Goal: Task Accomplishment & Management: Use online tool/utility

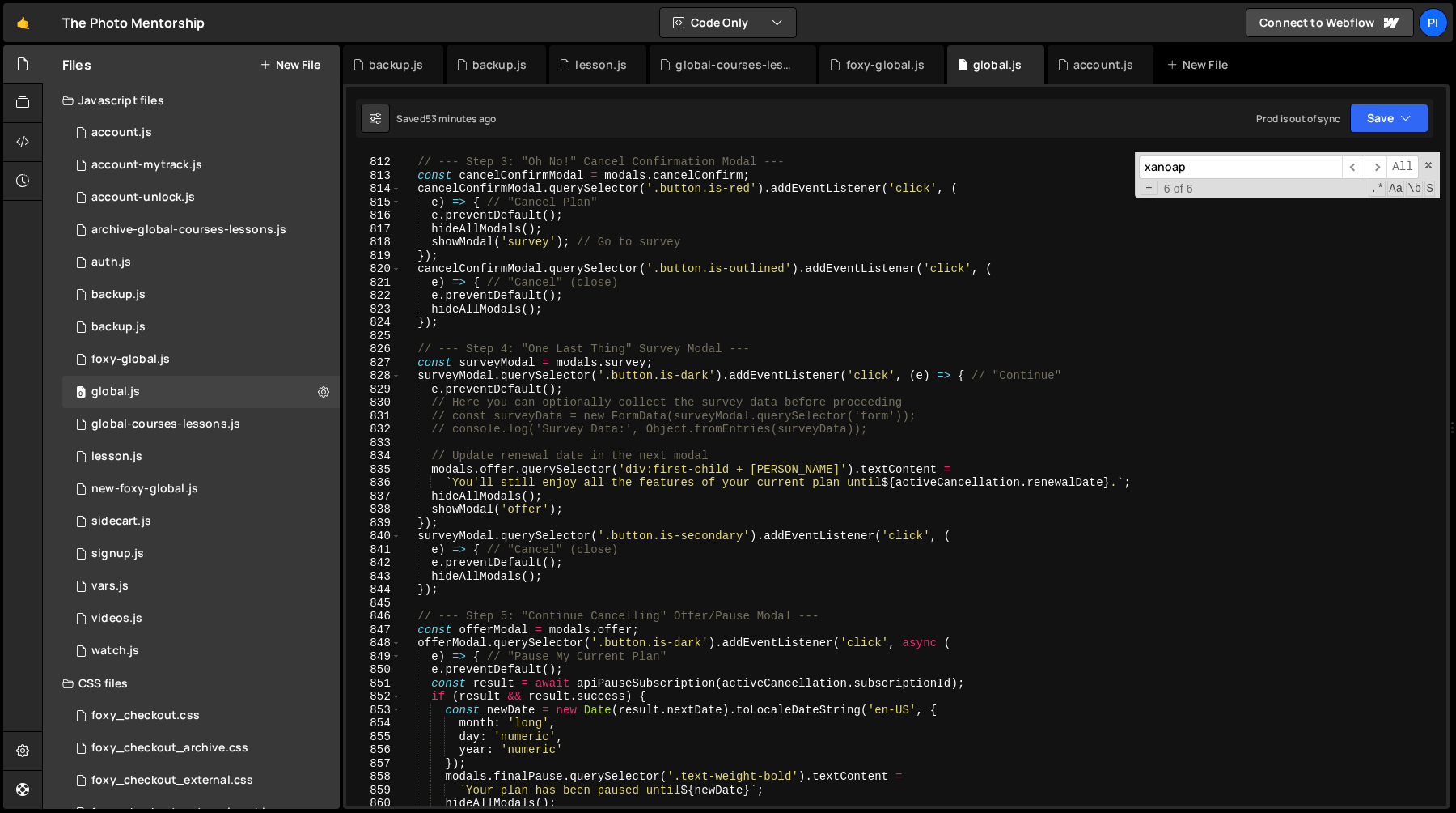
scroll to position [11157, 0]
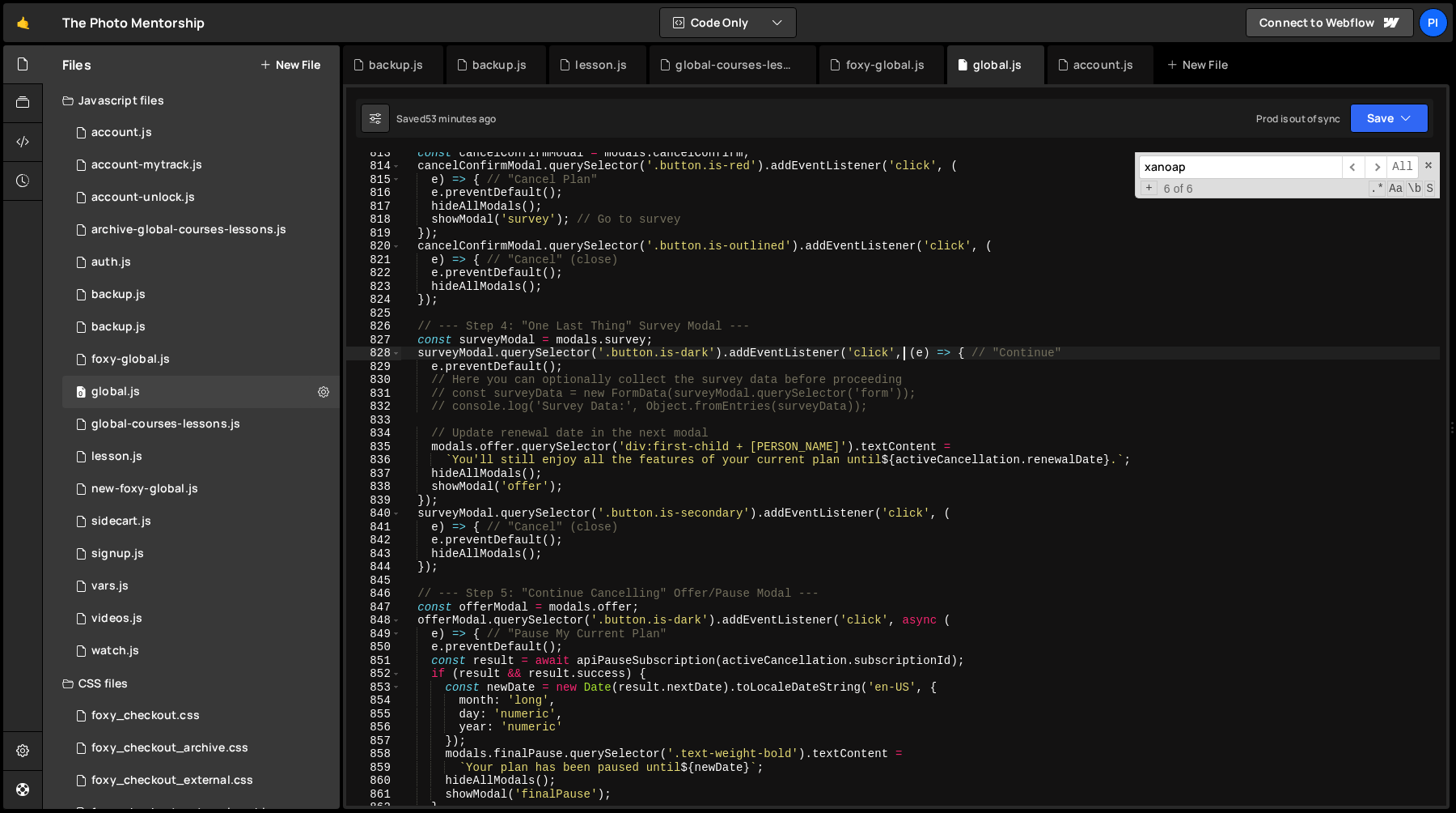
click at [907, 355] on div "const cancelConfirmModal = modals . cancelConfirm ; cancelConfirmModal . queryS…" at bounding box center [920, 486] width 1039 height 680
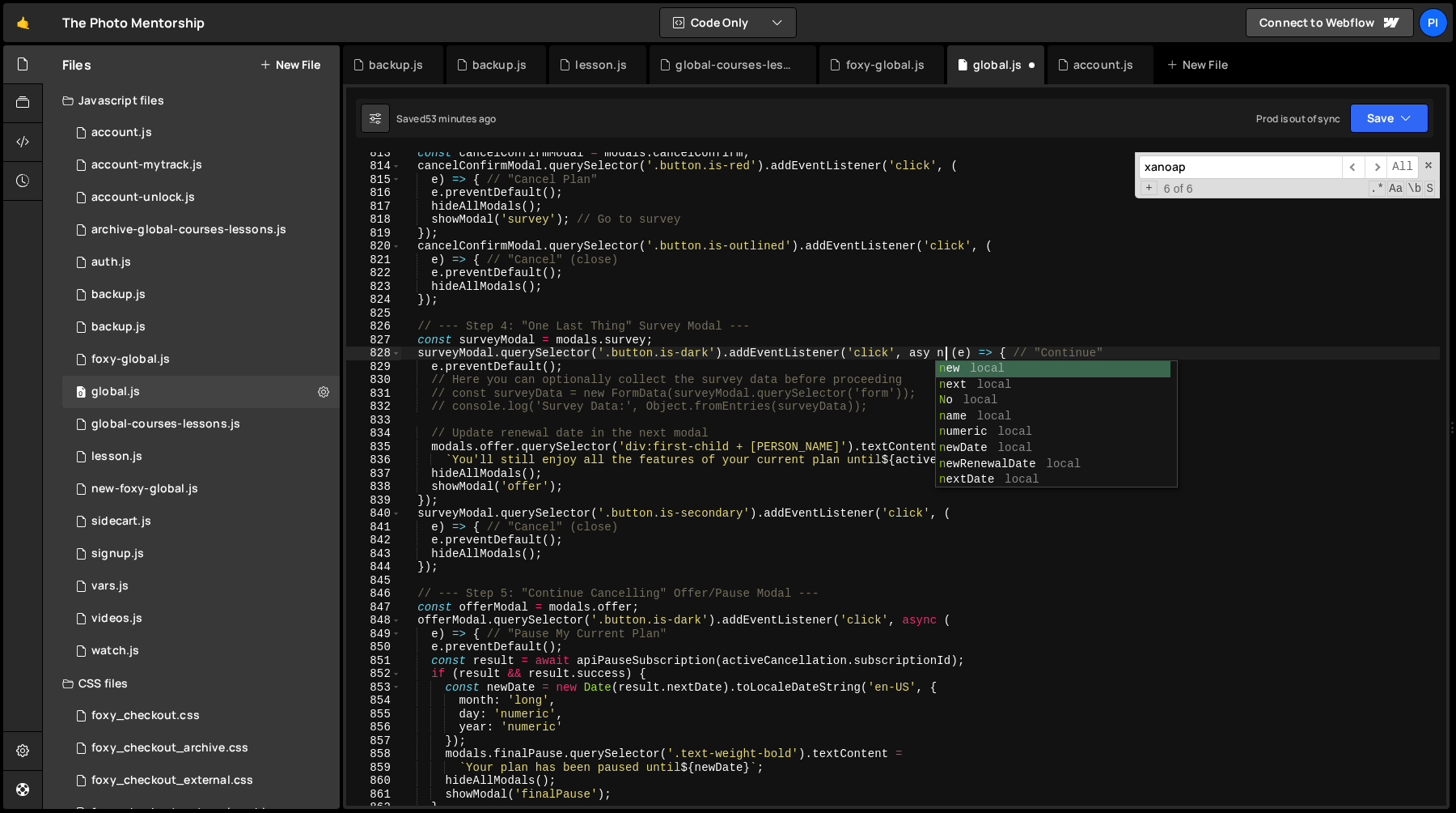
scroll to position [0, 38]
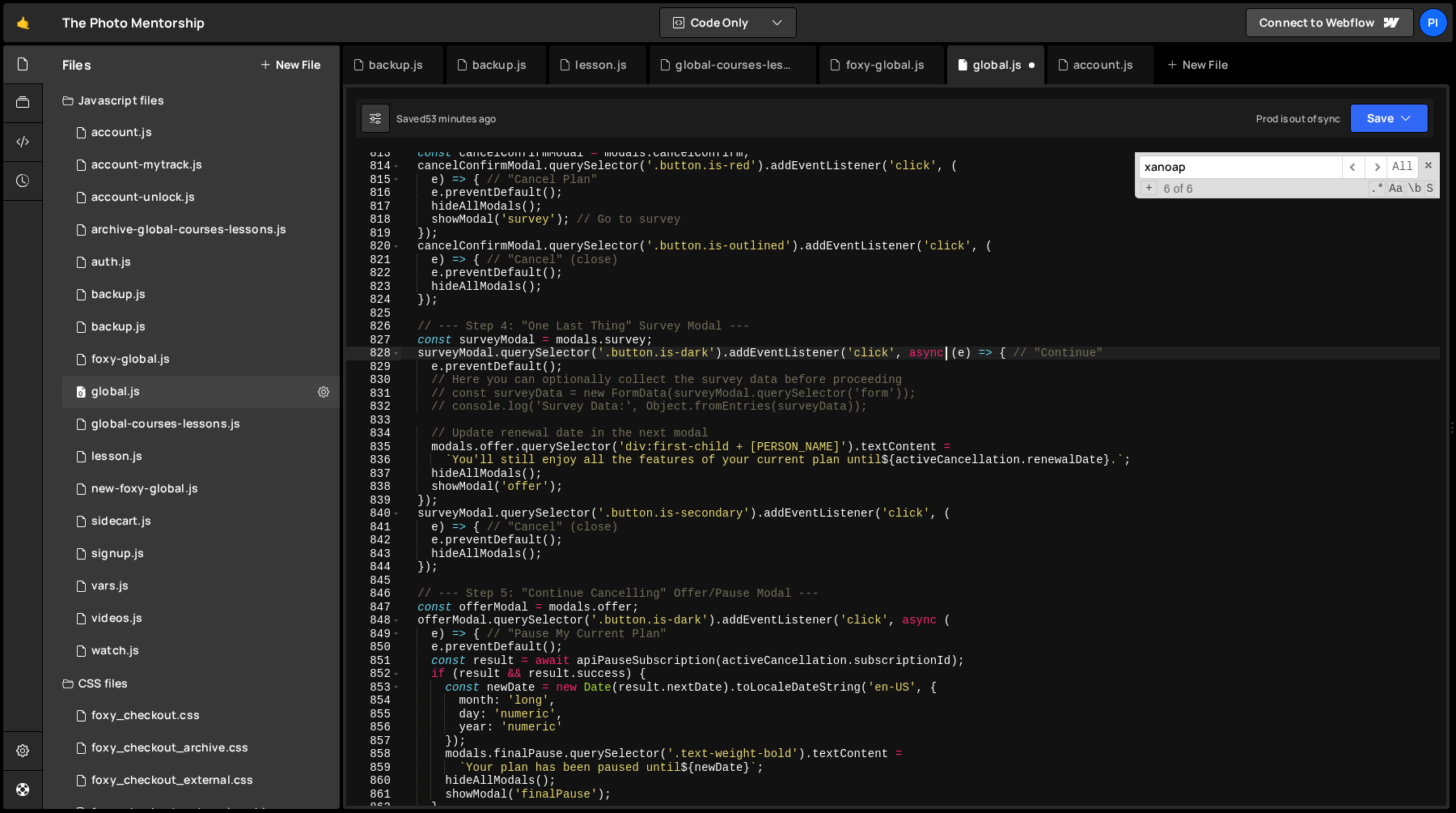
click at [1015, 351] on div "const cancelConfirmModal = modals . cancelConfirm ; cancelConfirmModal . queryS…" at bounding box center [920, 486] width 1039 height 680
click at [1105, 351] on div "const cancelConfirmModal = modals . cancelConfirm ; cancelConfirmModal . queryS…" at bounding box center [920, 486] width 1039 height 680
click at [841, 446] on div "const cancelConfirmModal = modals . cancelConfirm ; cancelConfirmModal . queryS…" at bounding box center [920, 486] width 1039 height 680
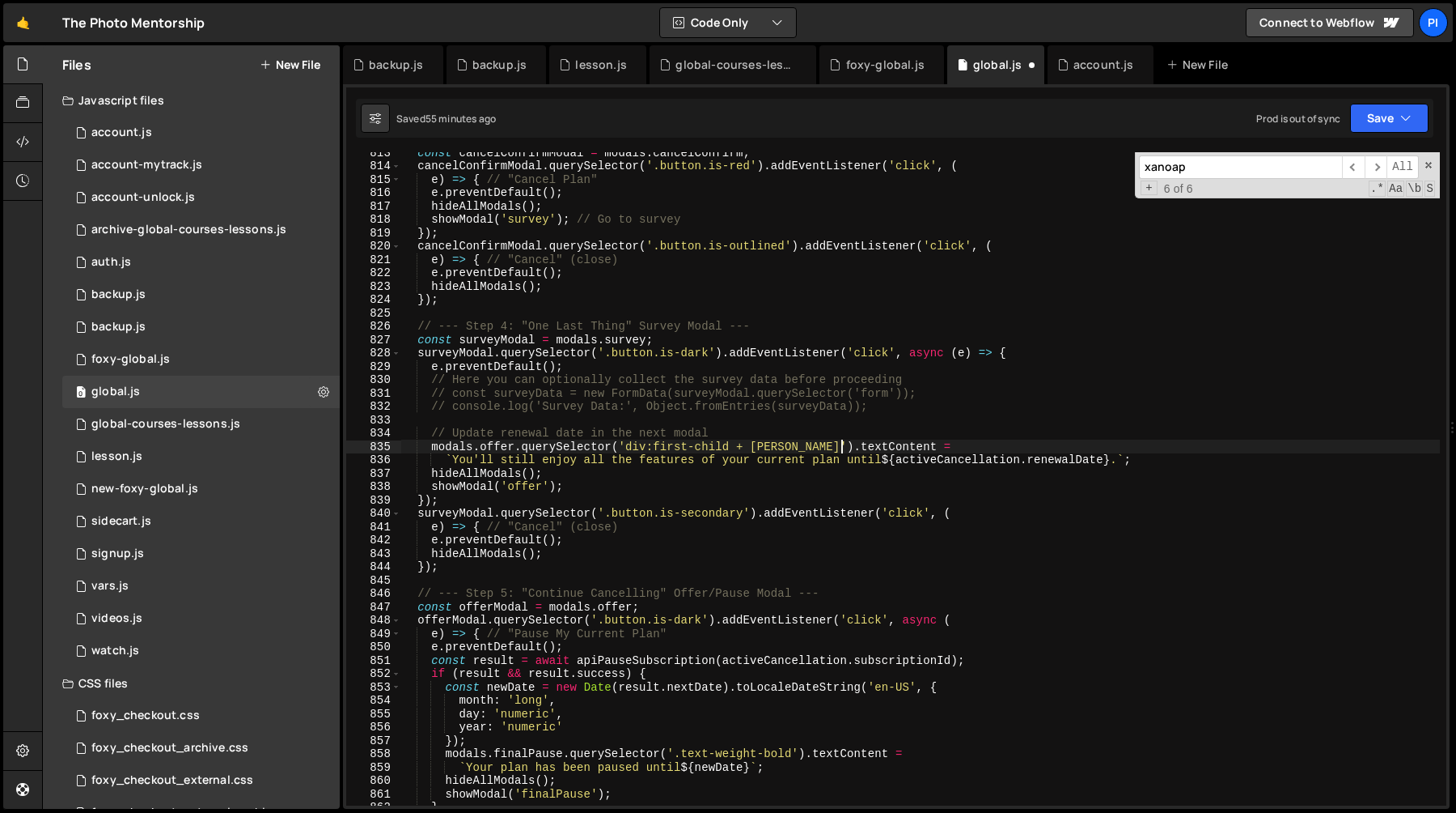
scroll to position [0, 33]
click at [774, 398] on div "const cancelConfirmModal = modals . cancelConfirm ; cancelConfirmModal . queryS…" at bounding box center [920, 486] width 1039 height 680
click at [435, 384] on div "const cancelConfirmModal = modals . cancelConfirm ; cancelConfirmModal . queryS…" at bounding box center [920, 486] width 1039 height 680
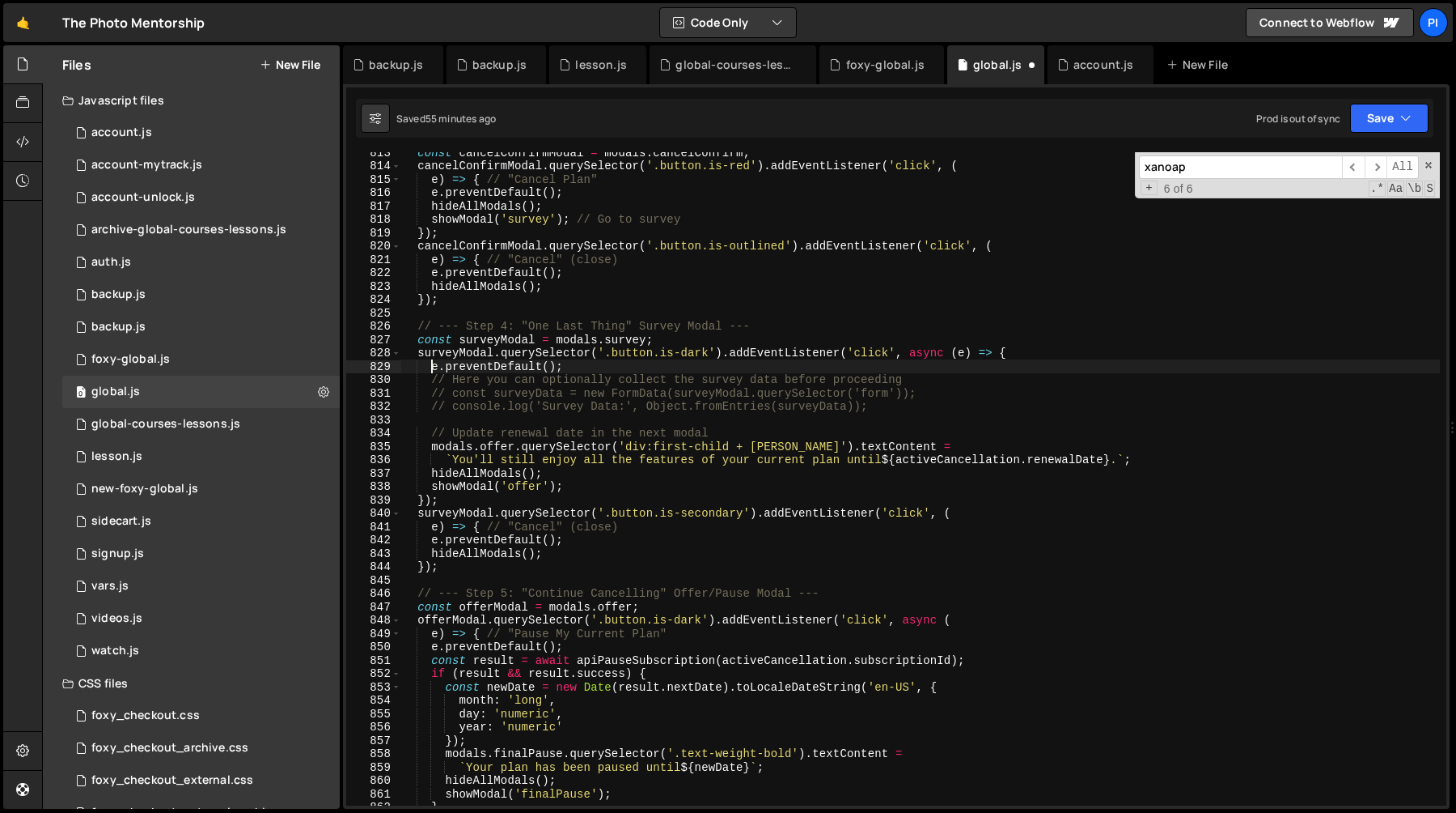
click at [429, 372] on div "const cancelConfirmModal = modals . cancelConfirm ; cancelConfirmModal . queryS…" at bounding box center [920, 486] width 1039 height 680
click at [1053, 352] on div "const cancelConfirmModal = modals . cancelConfirm ; cancelConfirmModal . queryS…" at bounding box center [920, 486] width 1039 height 680
click at [432, 371] on div "const cancelConfirmModal = modals . cancelConfirm ; cancelConfirmModal . queryS…" at bounding box center [920, 486] width 1039 height 680
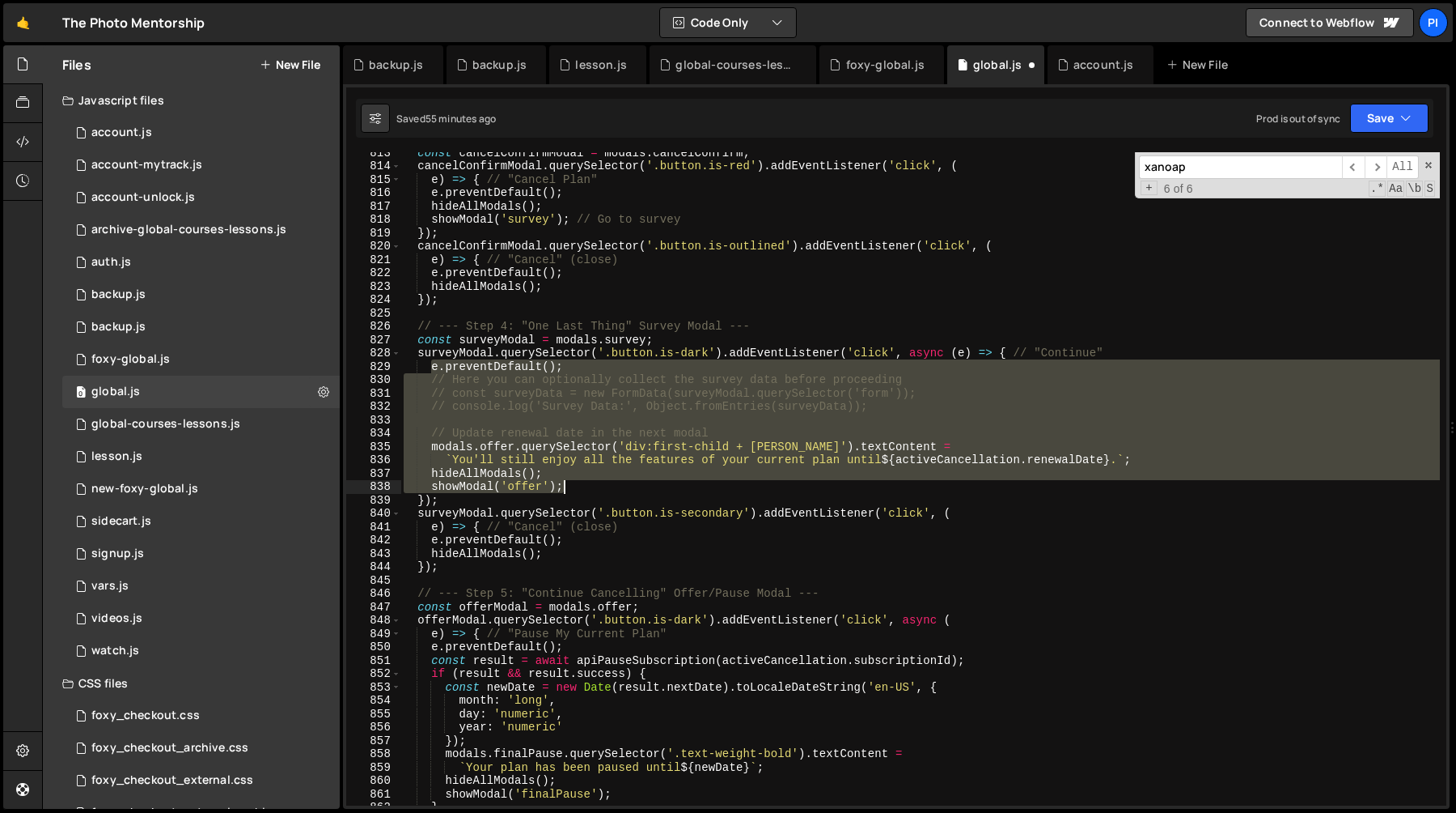
click at [611, 489] on div "const cancelConfirmModal = modals . cancelConfirm ; cancelConfirmModal . queryS…" at bounding box center [920, 486] width 1039 height 680
paste textarea
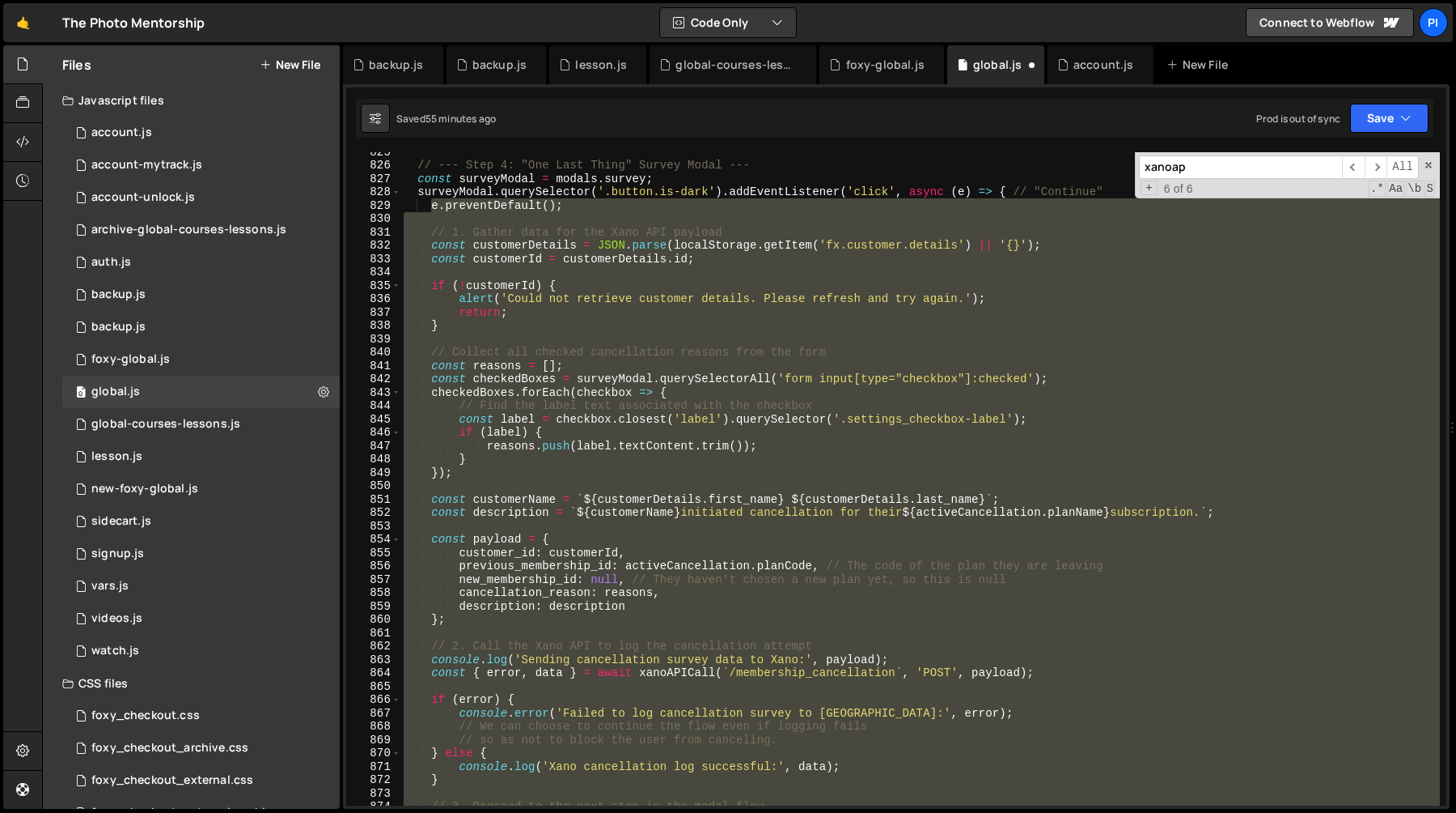
scroll to position [11301, 0]
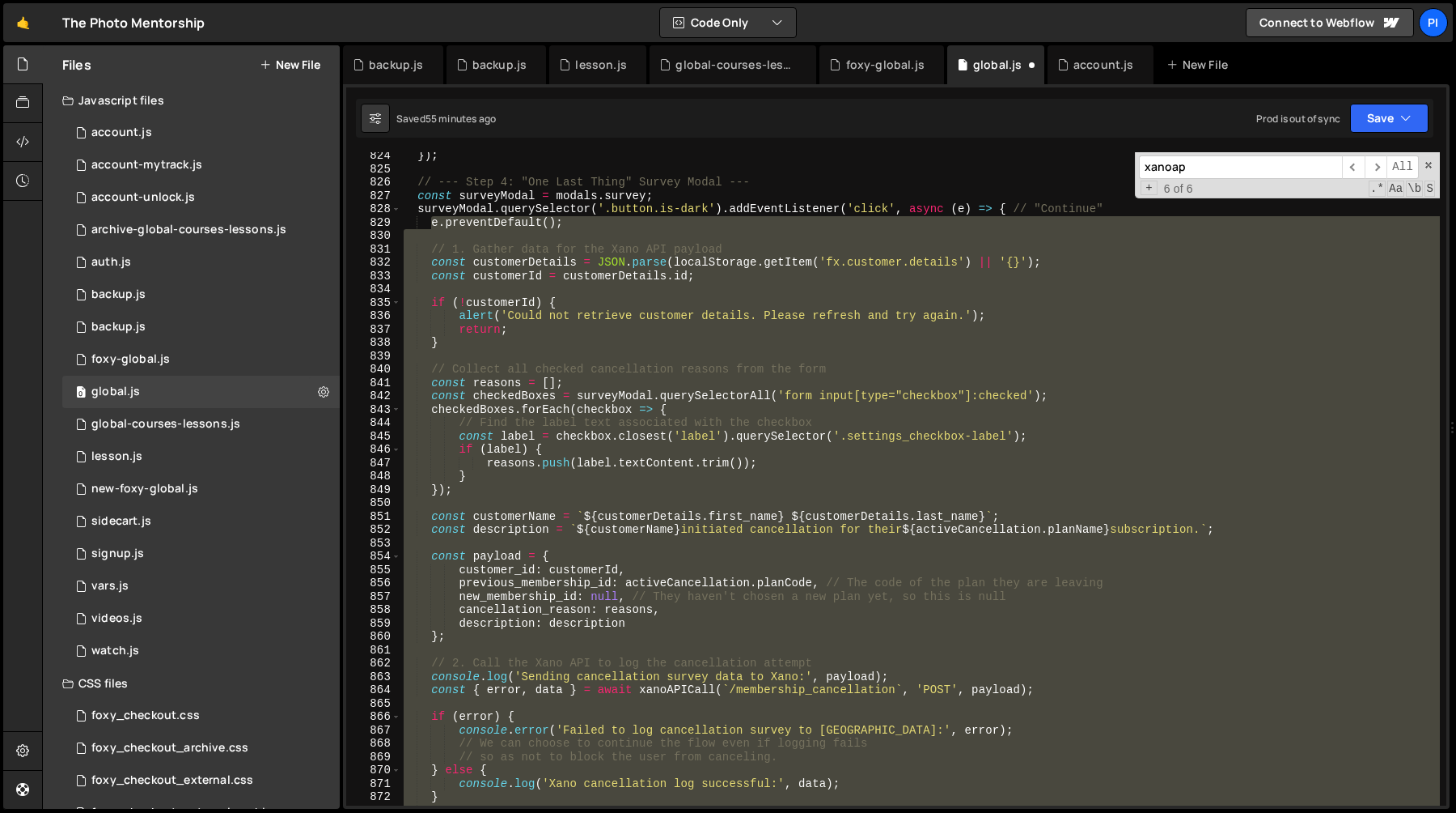
click at [723, 337] on div "}) ; // --- Step 4: "One Last Thing" Survey Modal --- const surveyModal = modal…" at bounding box center [920, 478] width 1039 height 653
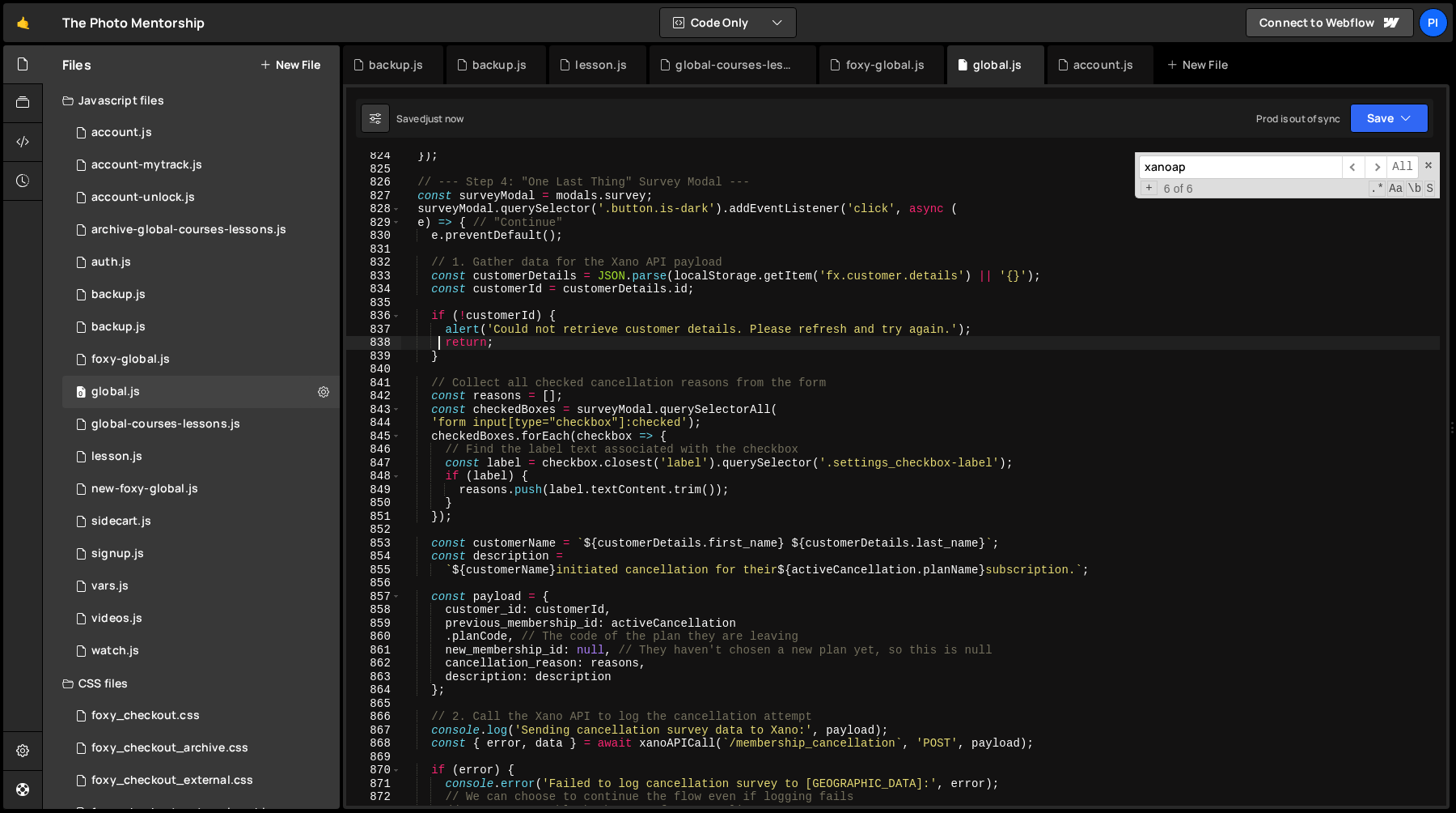
click at [763, 279] on div "}) ; // --- Step 4: "One Last Thing" Survey Modal --- const surveyModal = modal…" at bounding box center [920, 489] width 1039 height 680
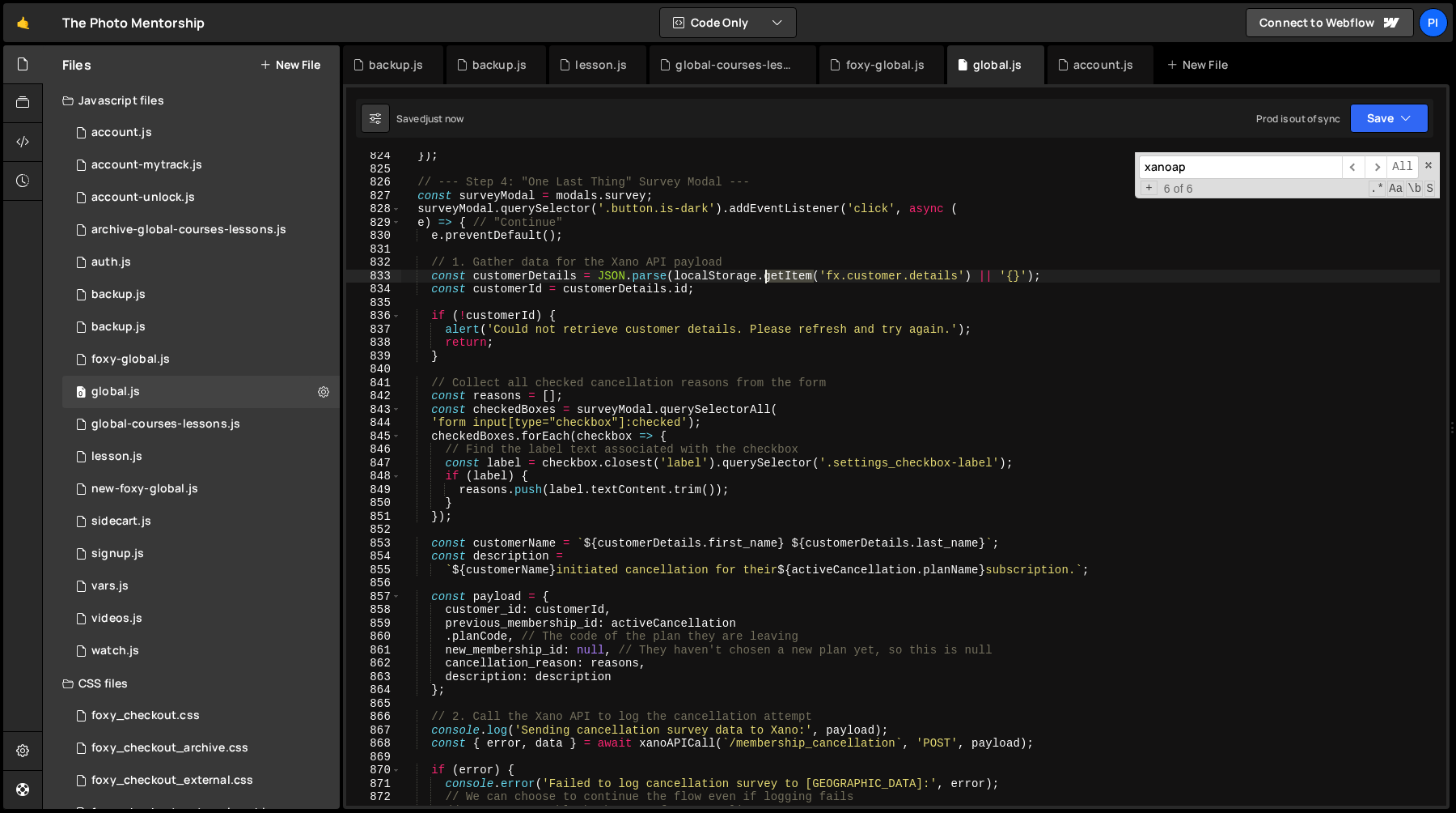
click at [763, 279] on div "}) ; // --- Step 4: "One Last Thing" Survey Modal --- const surveyModal = modal…" at bounding box center [920, 489] width 1039 height 680
click at [726, 274] on div "}) ; // --- Step 4: "One Last Thing" Survey Modal --- const surveyModal = modal…" at bounding box center [920, 489] width 1039 height 680
click at [602, 277] on div "}) ; // --- Step 4: "One Last Thing" Survey Modal --- const surveyModal = modal…" at bounding box center [920, 489] width 1039 height 680
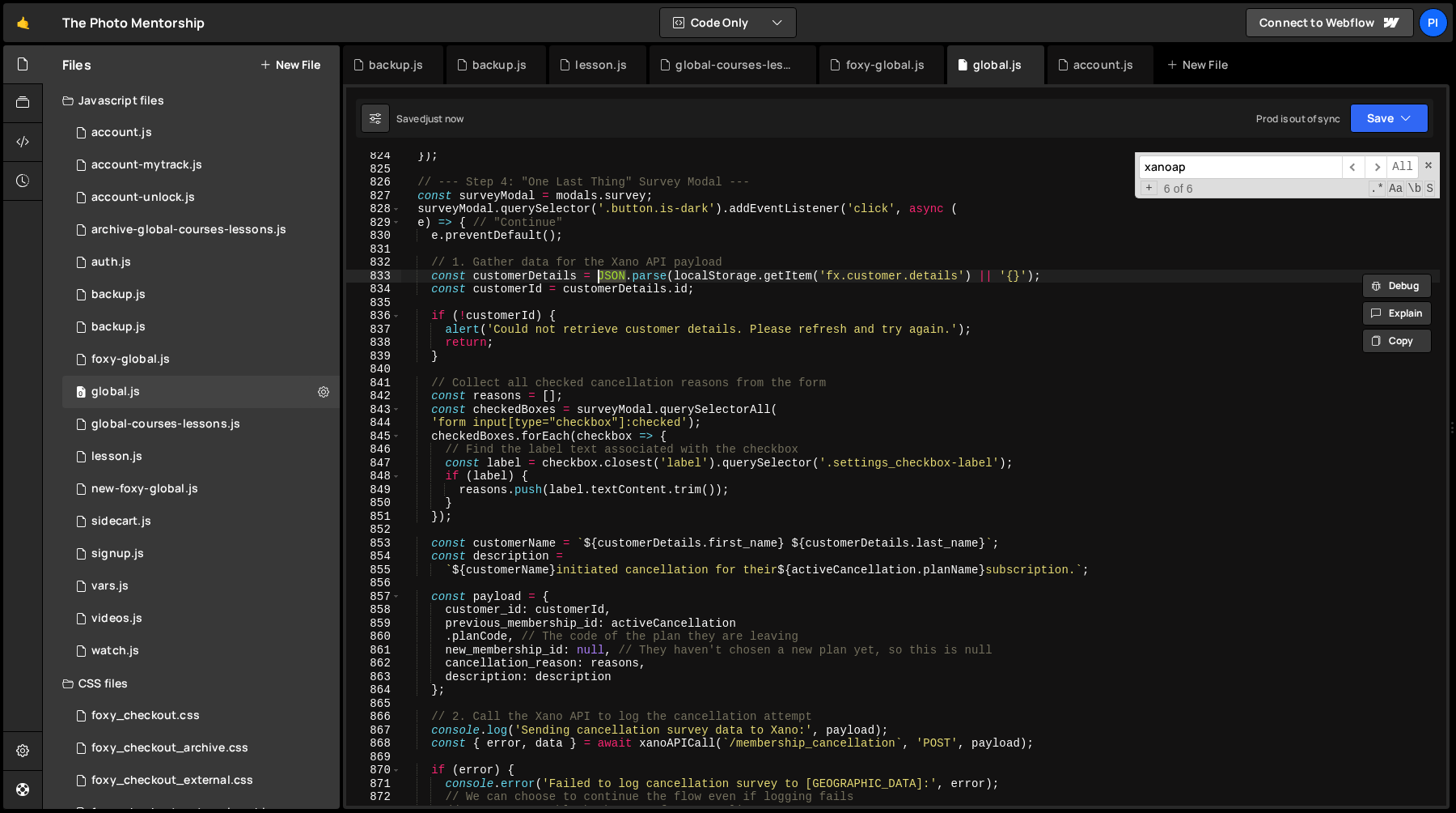
click at [499, 314] on div "}) ; // --- Step 4: "One Last Thing" Survey Modal --- const surveyModal = modal…" at bounding box center [920, 489] width 1039 height 680
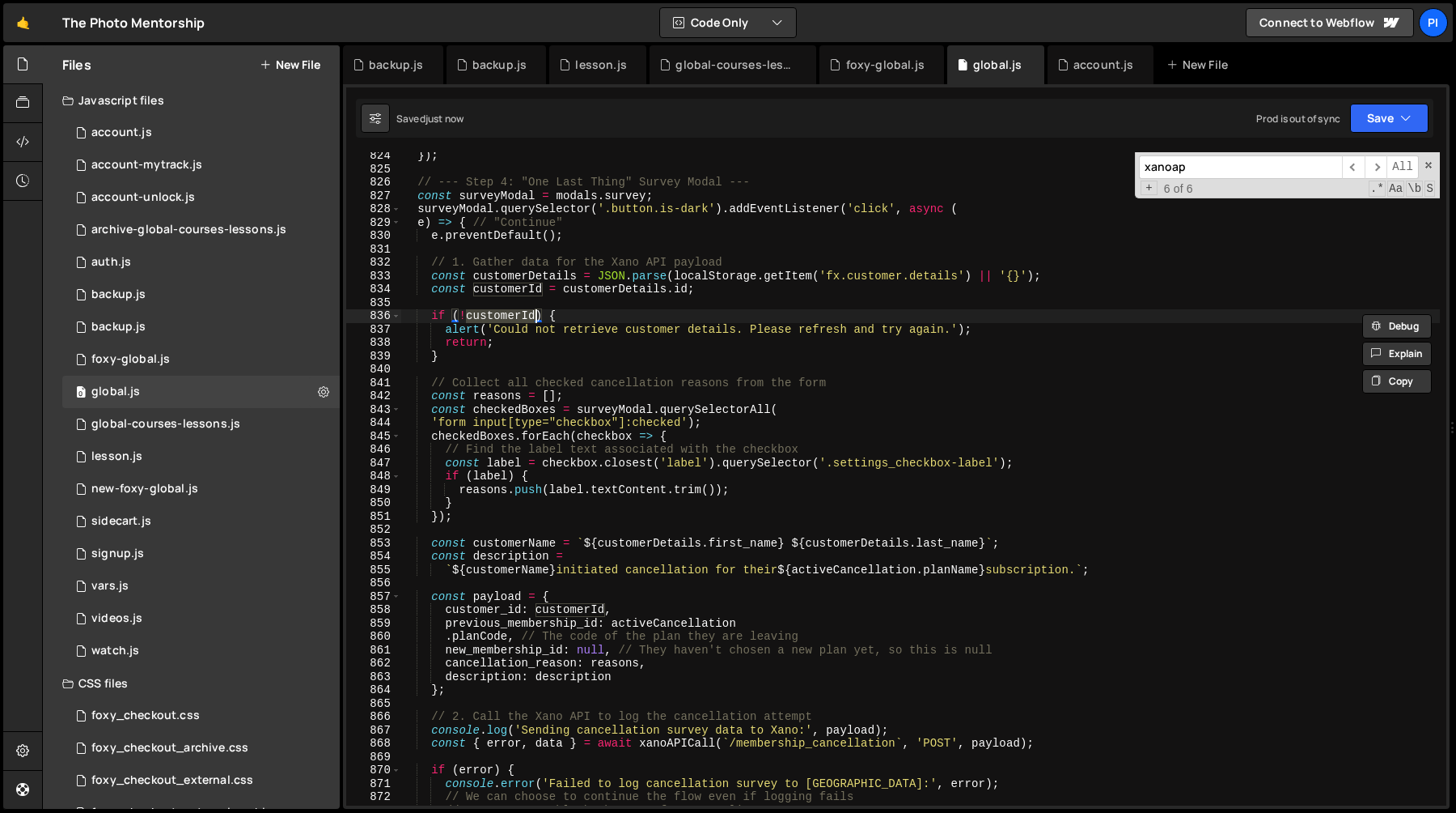
click at [500, 397] on div "}) ; // --- Step 4: "One Last Thing" Survey Modal --- const surveyModal = modal…" at bounding box center [920, 489] width 1039 height 680
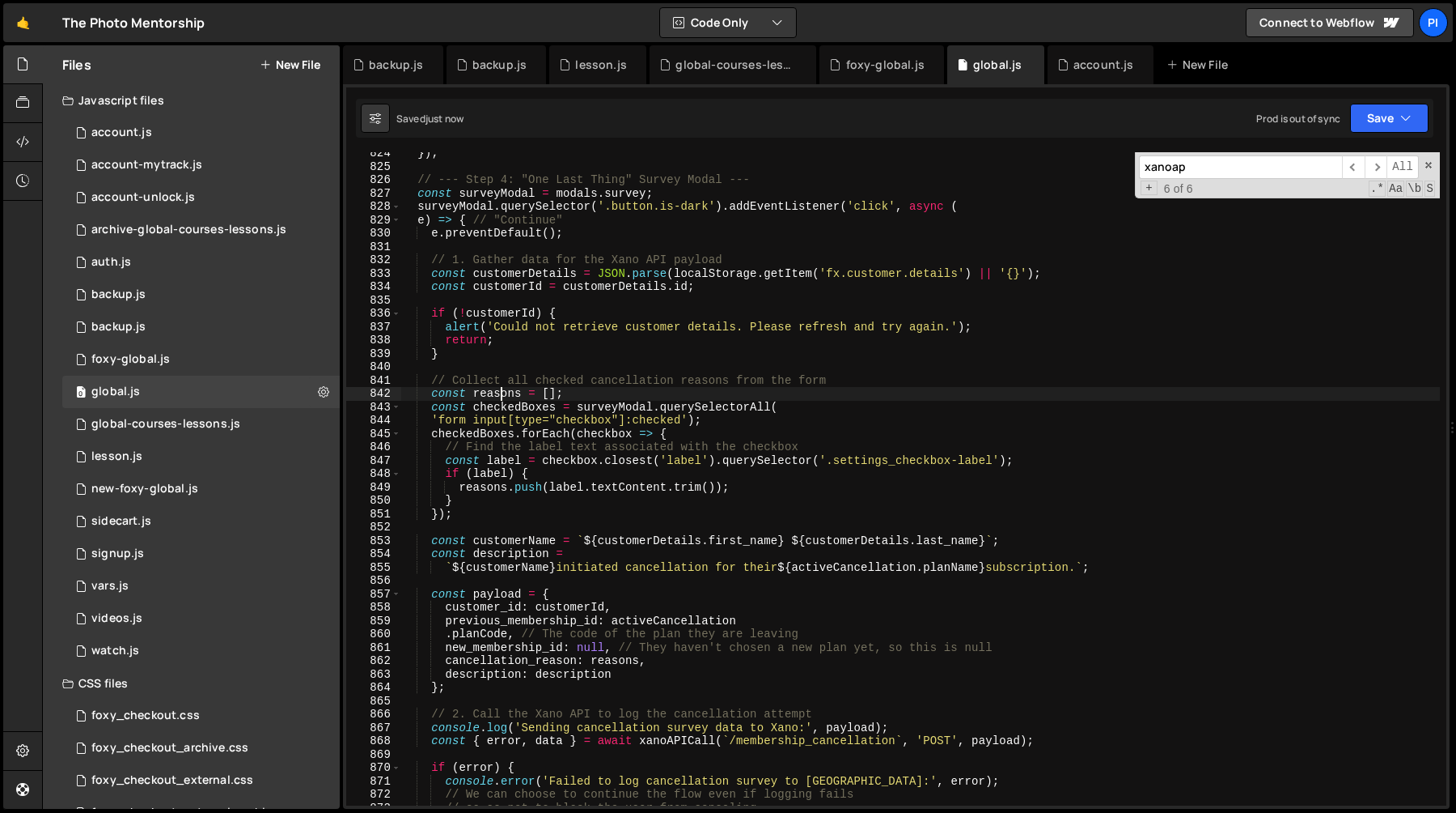
scroll to position [11329, 0]
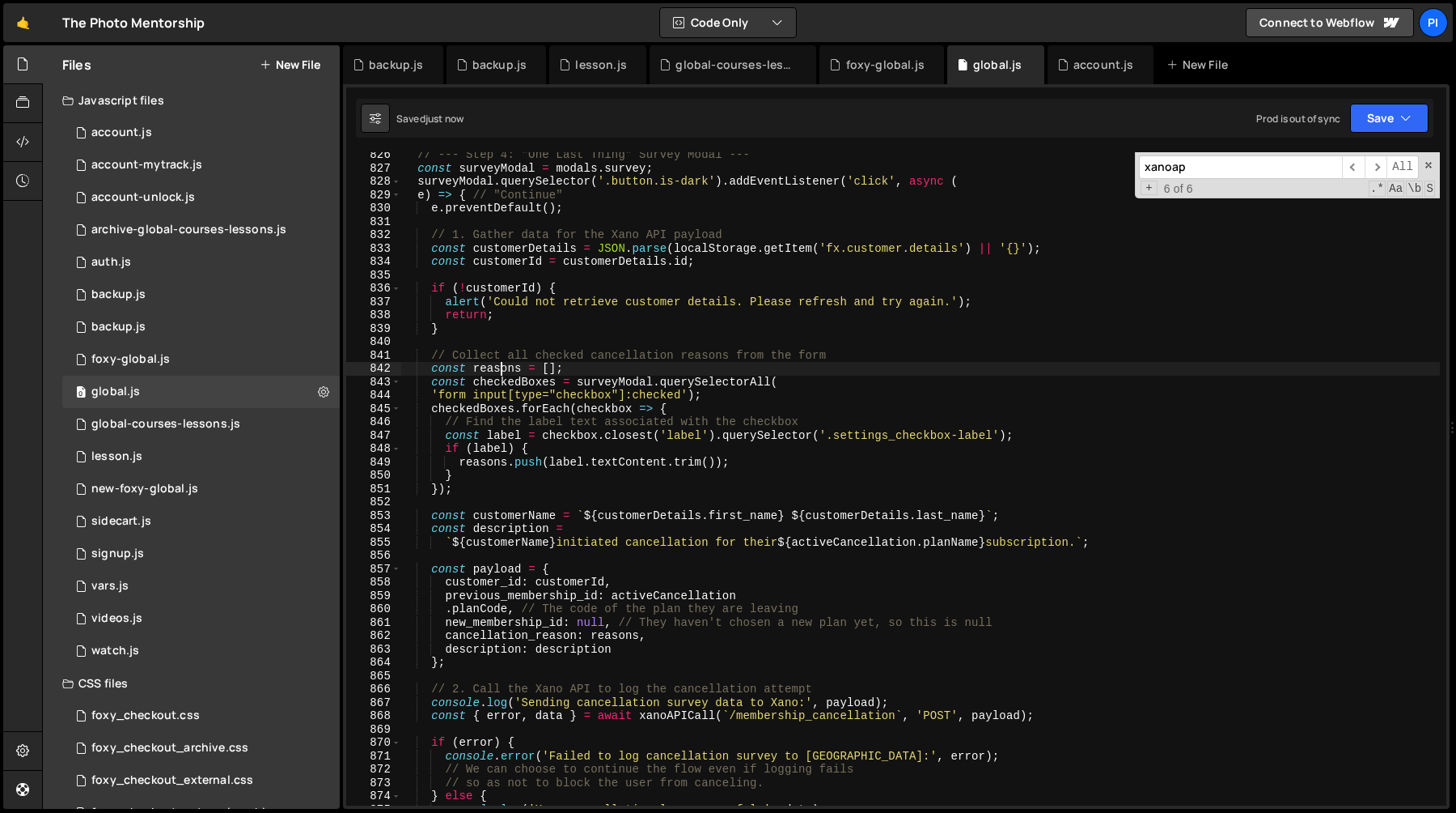
click at [523, 325] on div "// --- Step 4: "One Last Thing" Survey Modal --- const surveyModal = modals . s…" at bounding box center [920, 488] width 1039 height 680
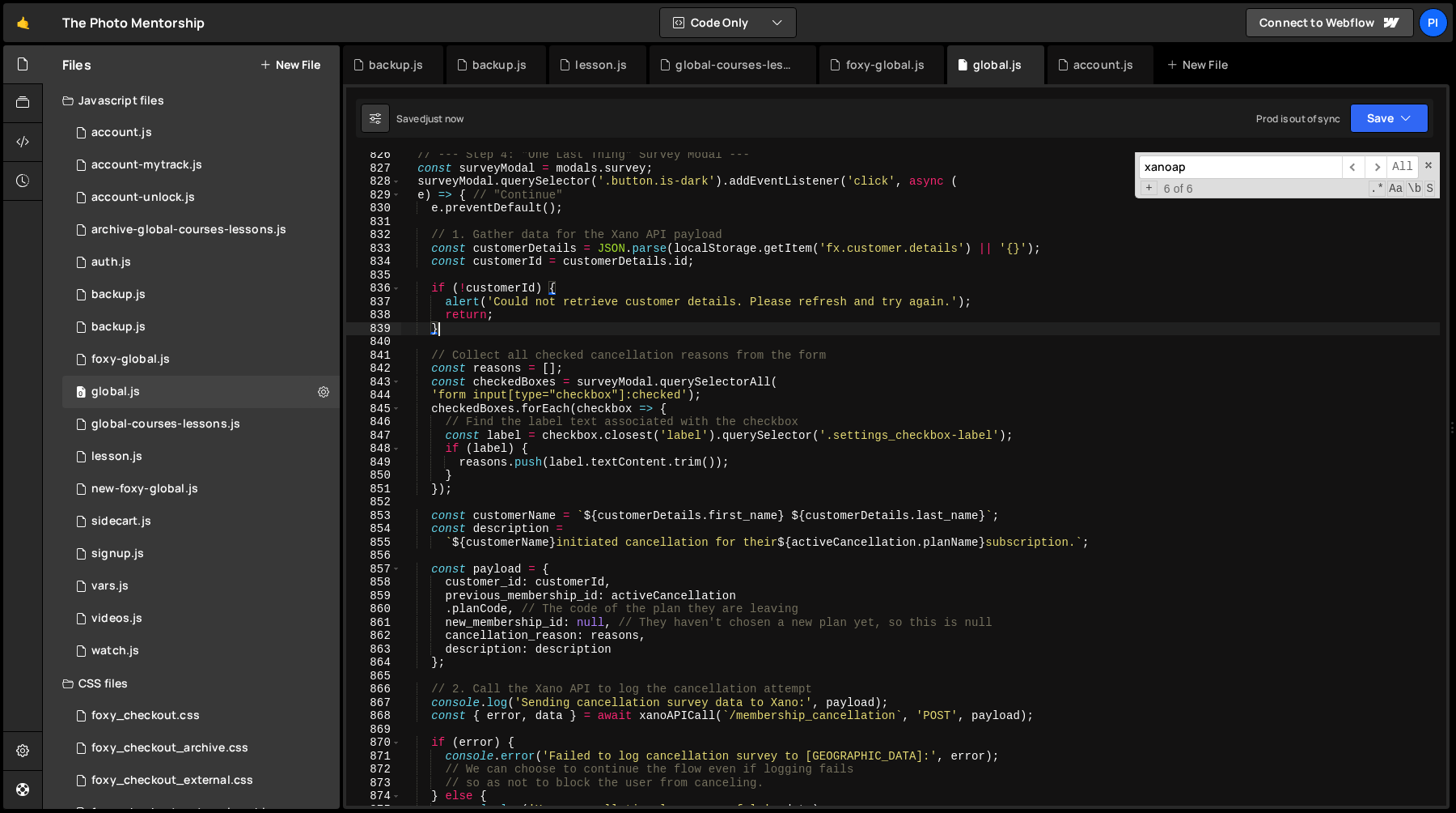
click at [523, 325] on div "// --- Step 4: "One Last Thing" Survey Modal --- const surveyModal = modals . s…" at bounding box center [920, 488] width 1039 height 680
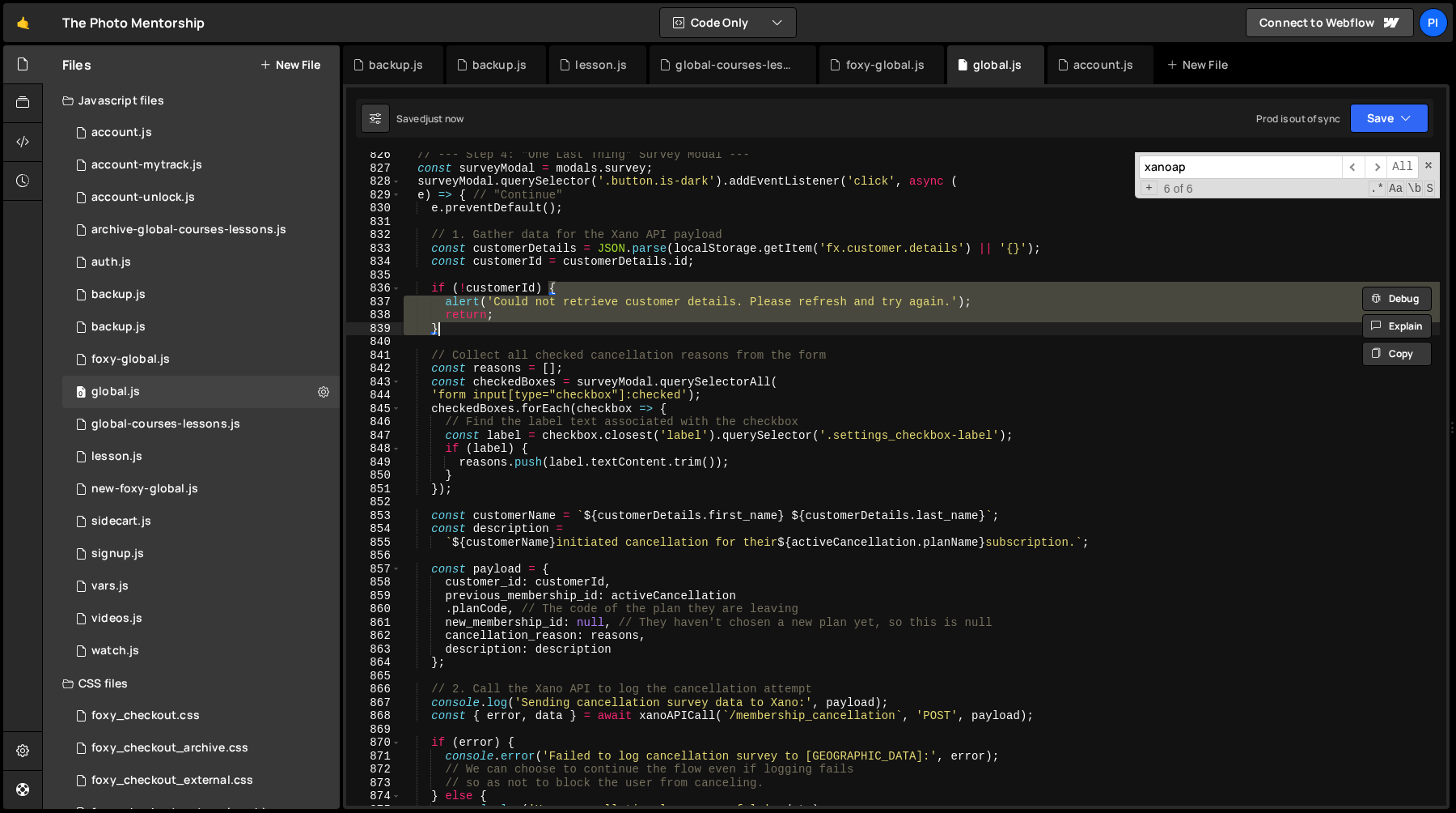
click at [568, 319] on div "// --- Step 4: "One Last Thing" Survey Modal --- const surveyModal = modals . s…" at bounding box center [920, 478] width 1039 height 653
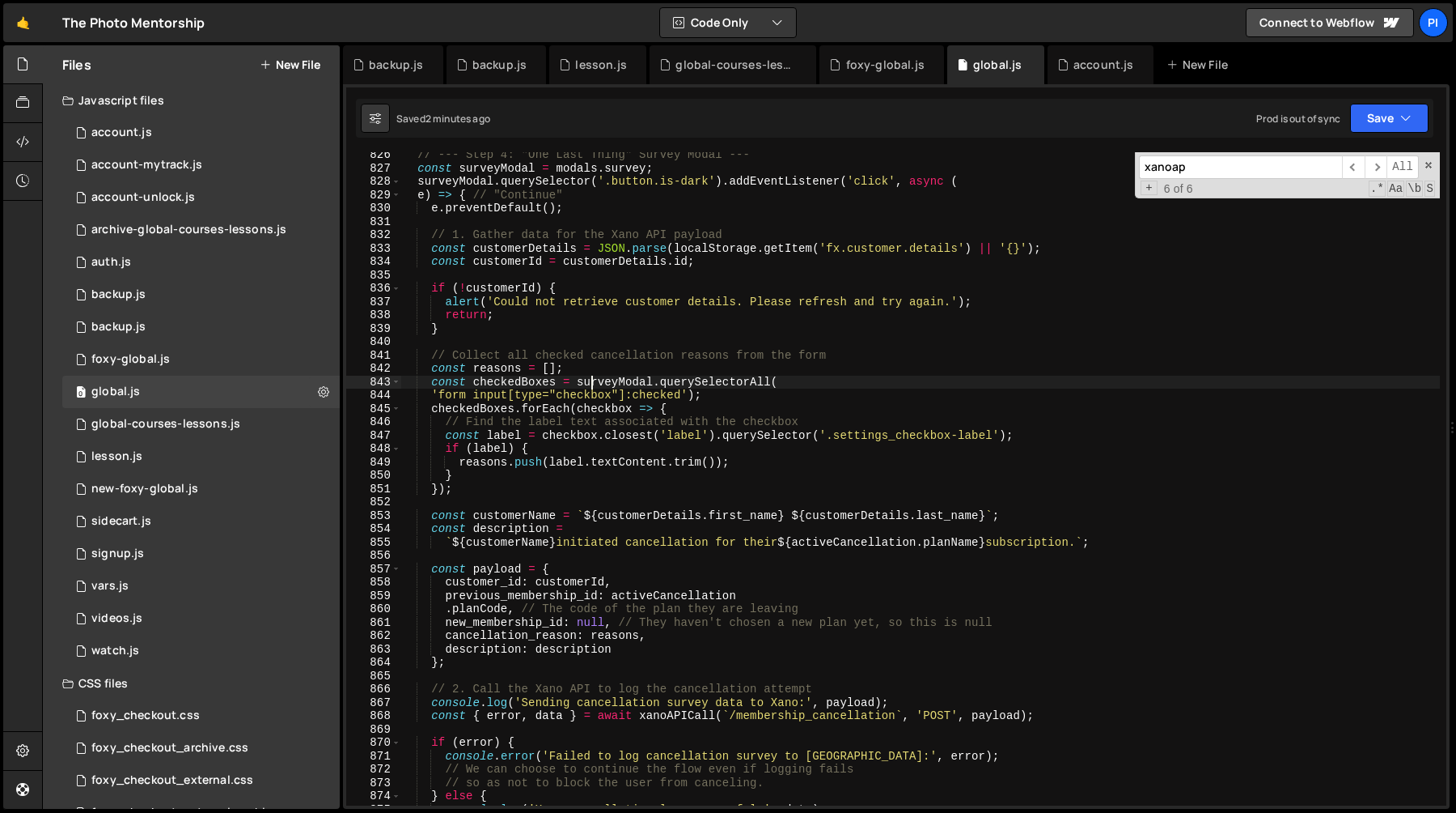
click at [589, 379] on div "// --- Step 4: "One Last Thing" Survey Modal --- const surveyModal = modals . s…" at bounding box center [920, 488] width 1039 height 680
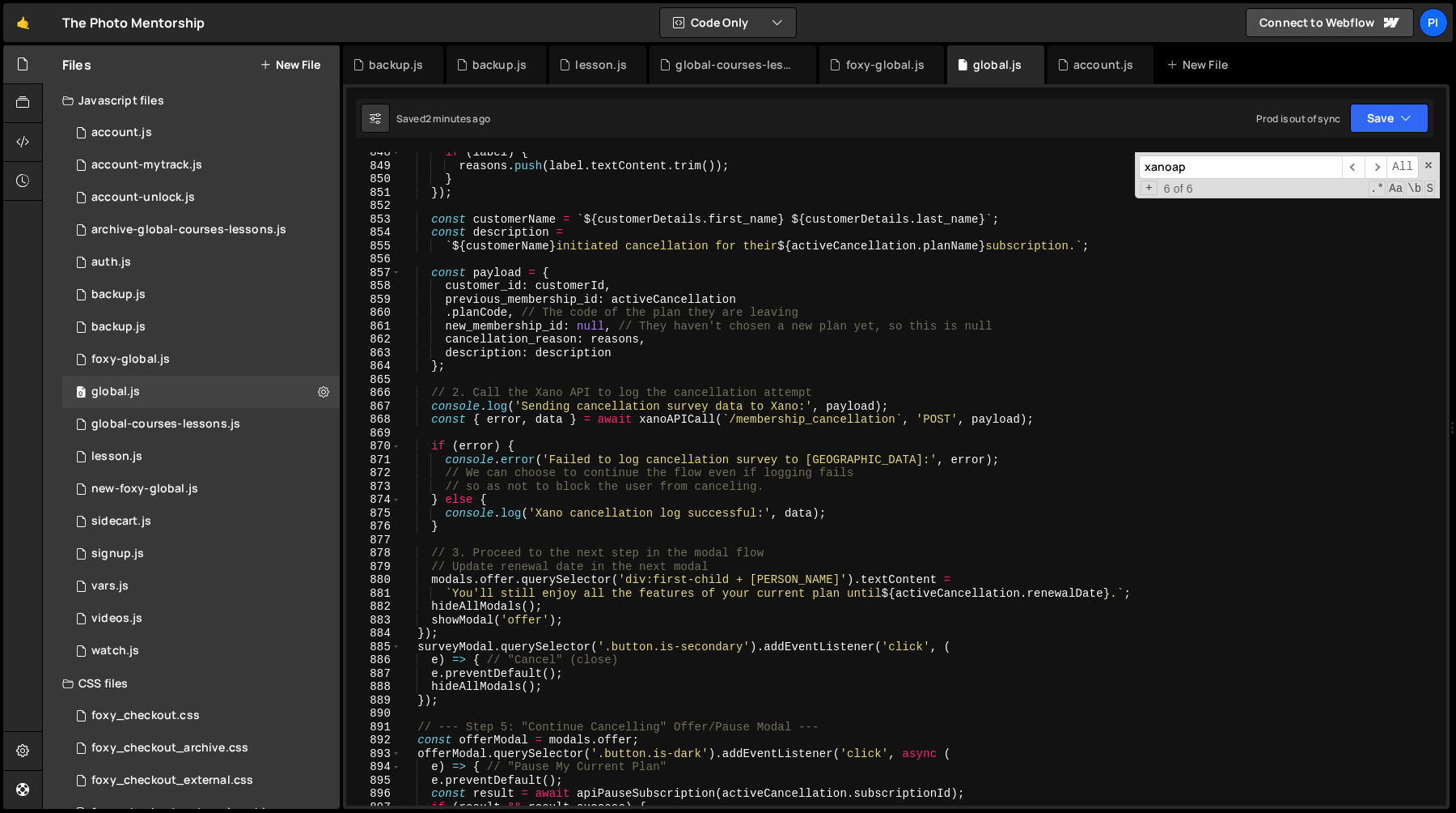
scroll to position [11611, 0]
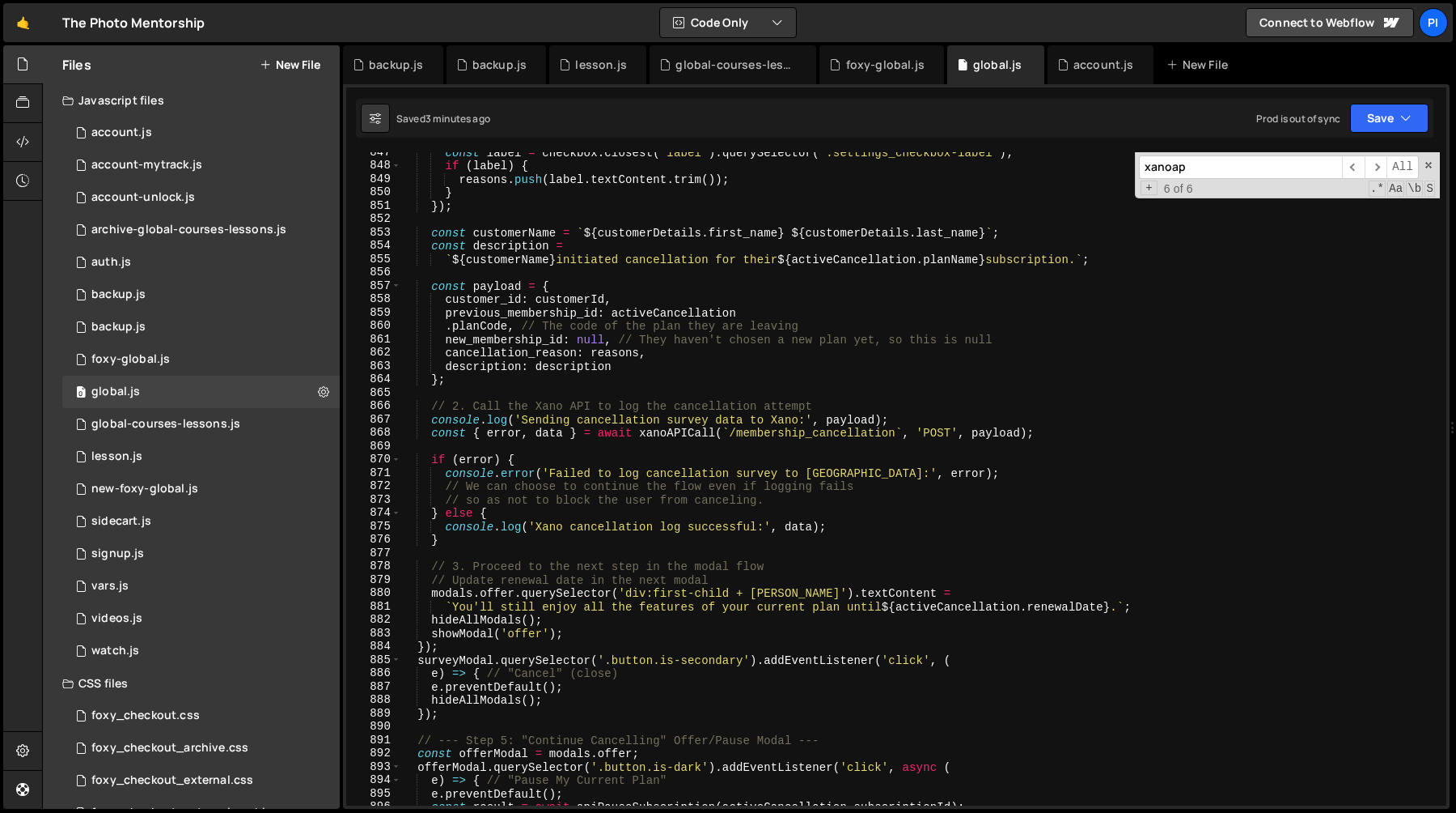
click at [615, 513] on div "const label = checkbox . closest ( 'label' ) . querySelector ( '.settings_check…" at bounding box center [920, 486] width 1039 height 680
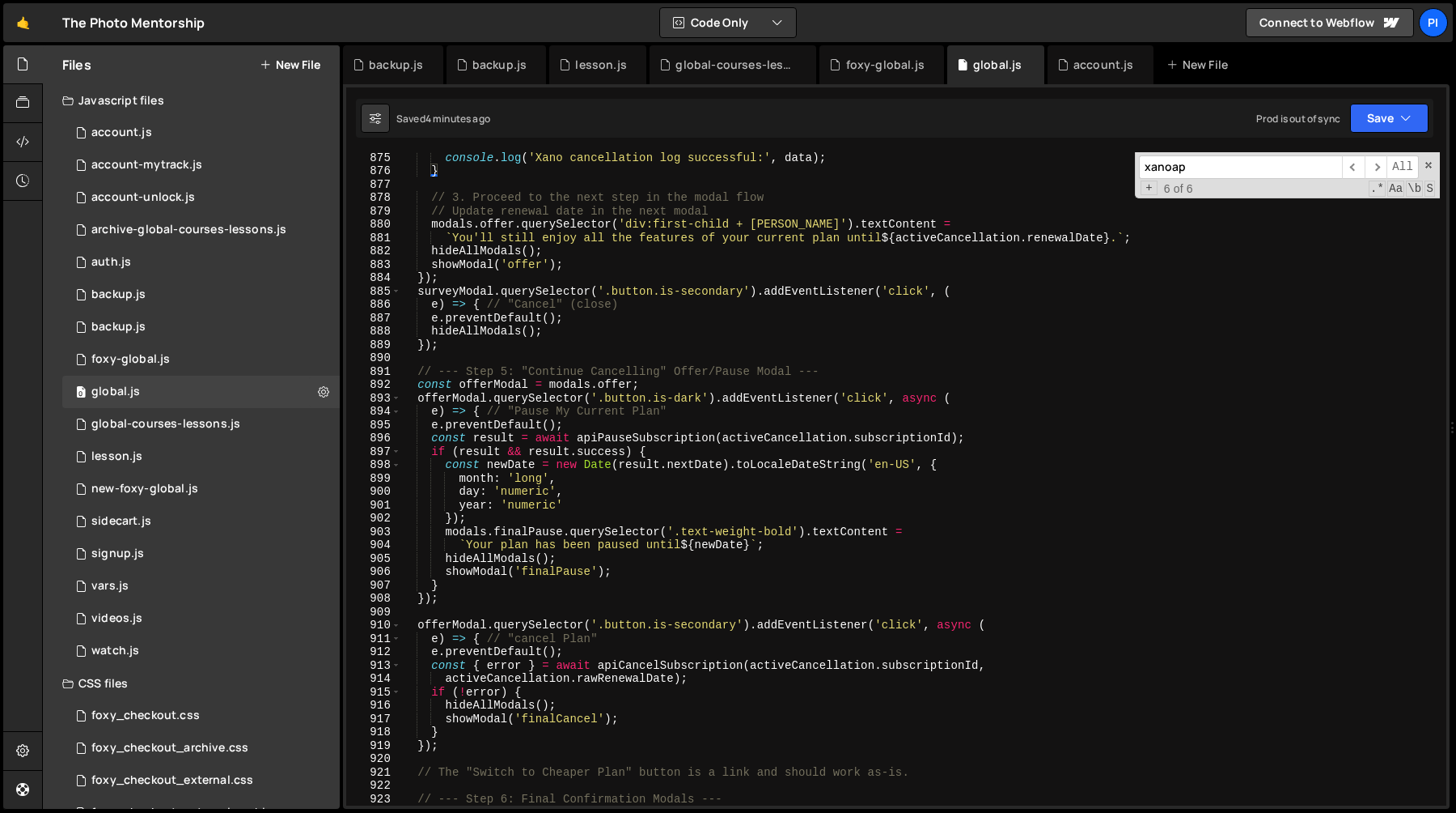
scroll to position [11980, 0]
click at [626, 459] on div "console . log ( 'Xano cancellation log successful:' , data ) ; } // 3. Proceed …" at bounding box center [920, 491] width 1039 height 680
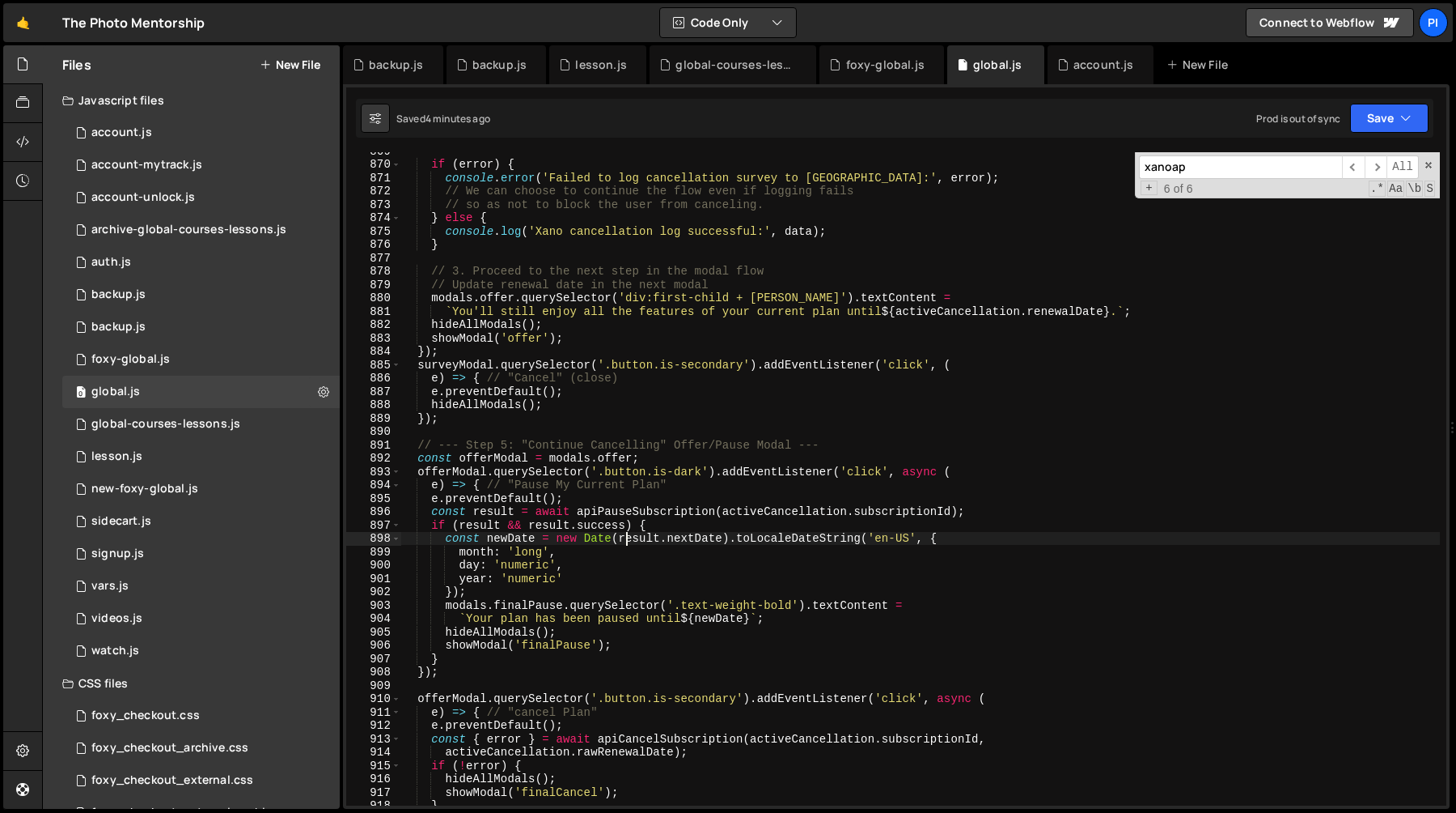
scroll to position [11650, 0]
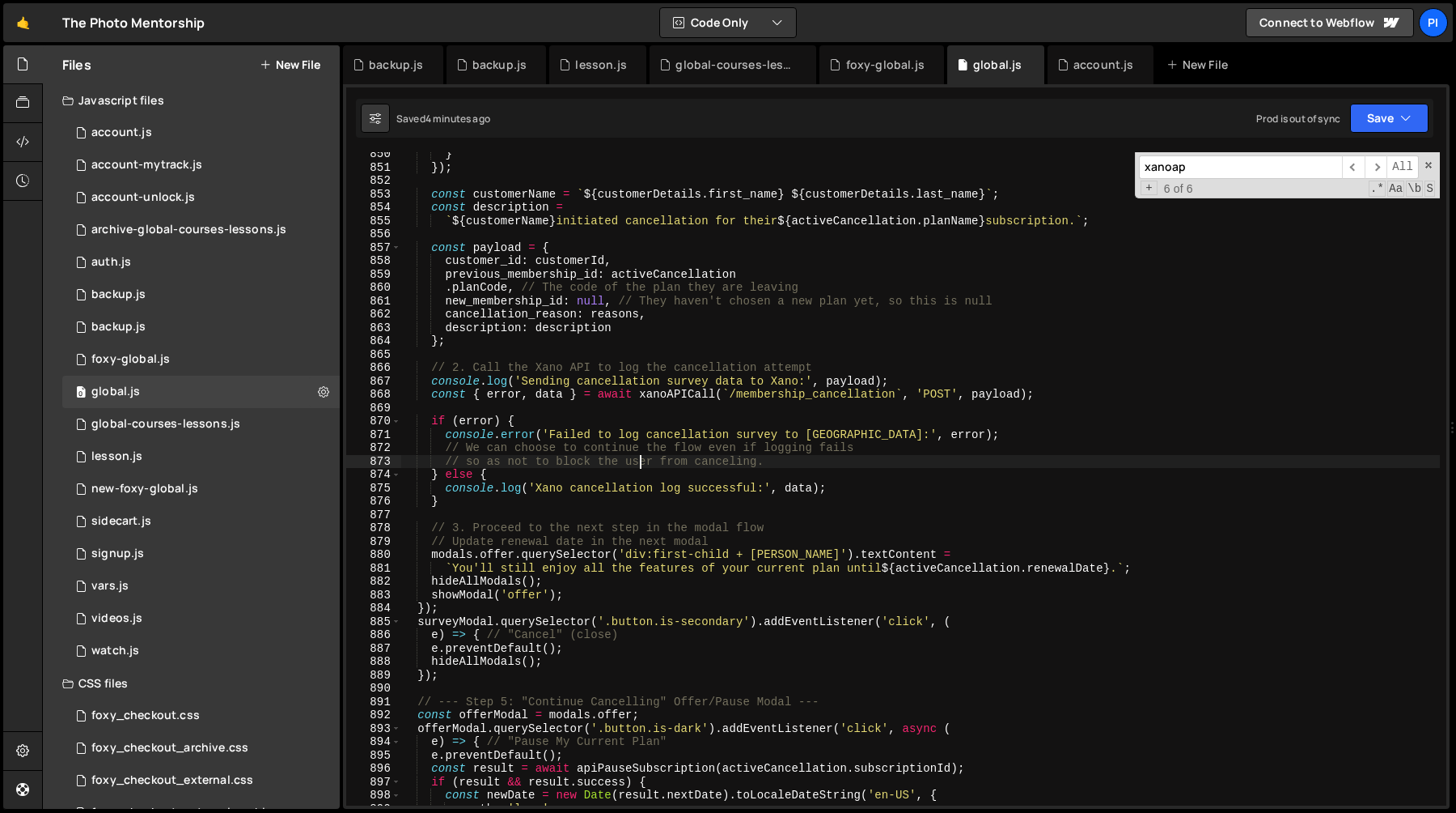
click at [639, 459] on div "} }) ; const customerName = ` ${ customerDetails . first_name } ${ customerDeta…" at bounding box center [920, 487] width 1039 height 680
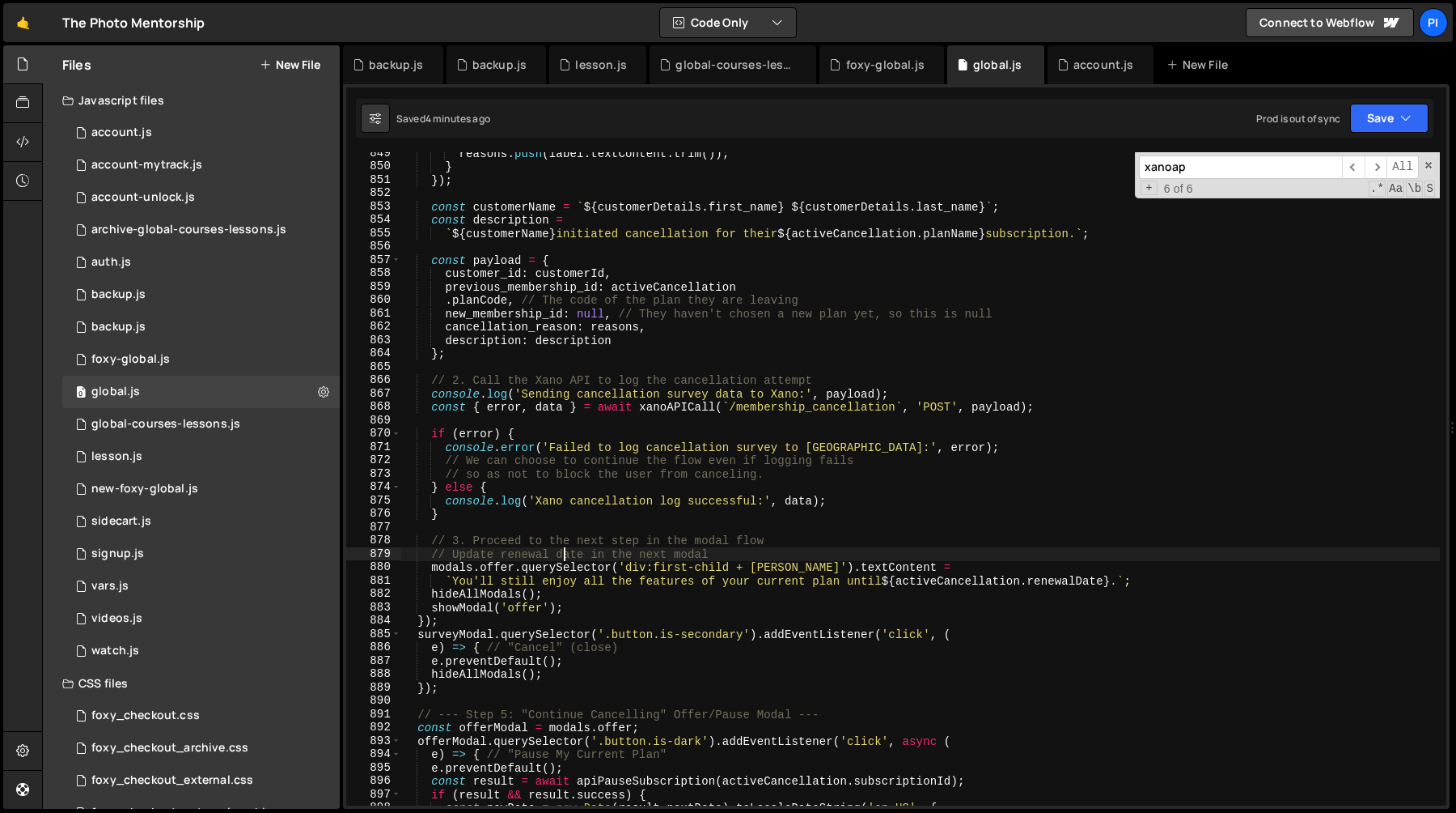
scroll to position [11637, 0]
click at [449, 305] on div "reasons . push ( label . textContent . trim ( )) ; } }) ; const customerName = …" at bounding box center [920, 487] width 1039 height 680
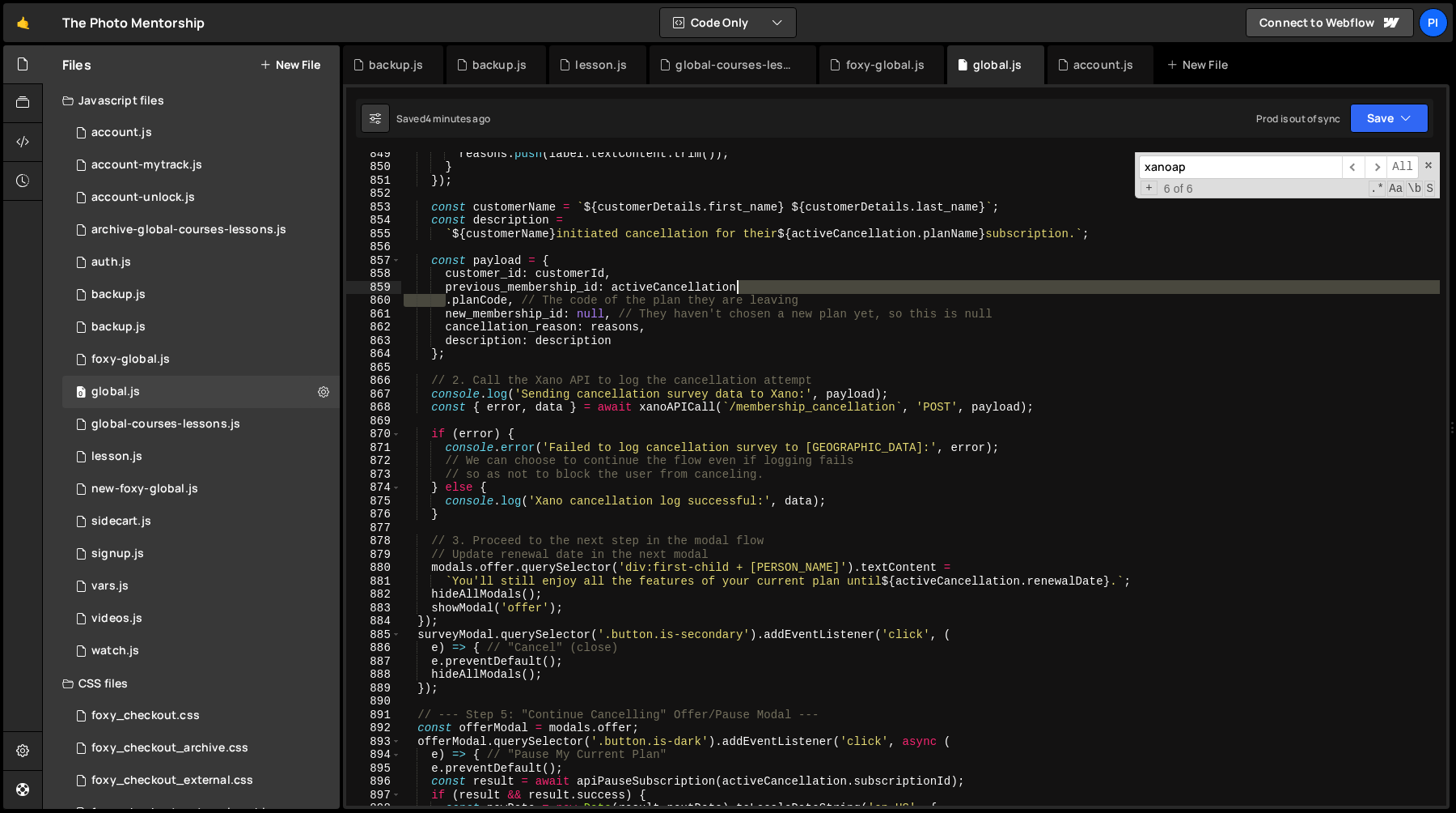
click at [761, 284] on div "reasons . push ( label . textContent . trim ( )) ; } }) ; const customerName = …" at bounding box center [920, 487] width 1039 height 680
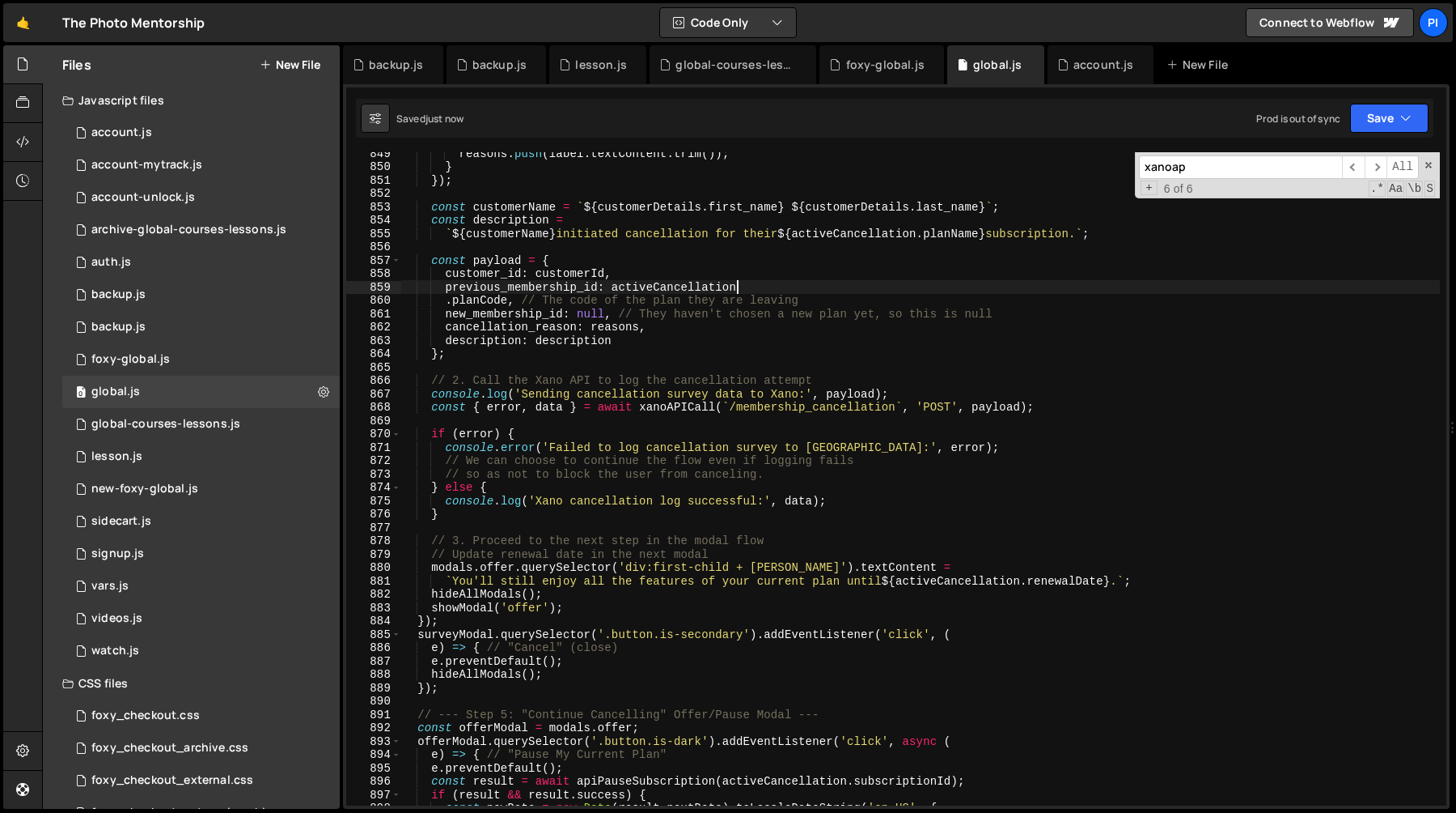
click at [608, 310] on div "reasons . push ( label . textContent . trim ( )) ; } }) ; const customerName = …" at bounding box center [920, 487] width 1039 height 680
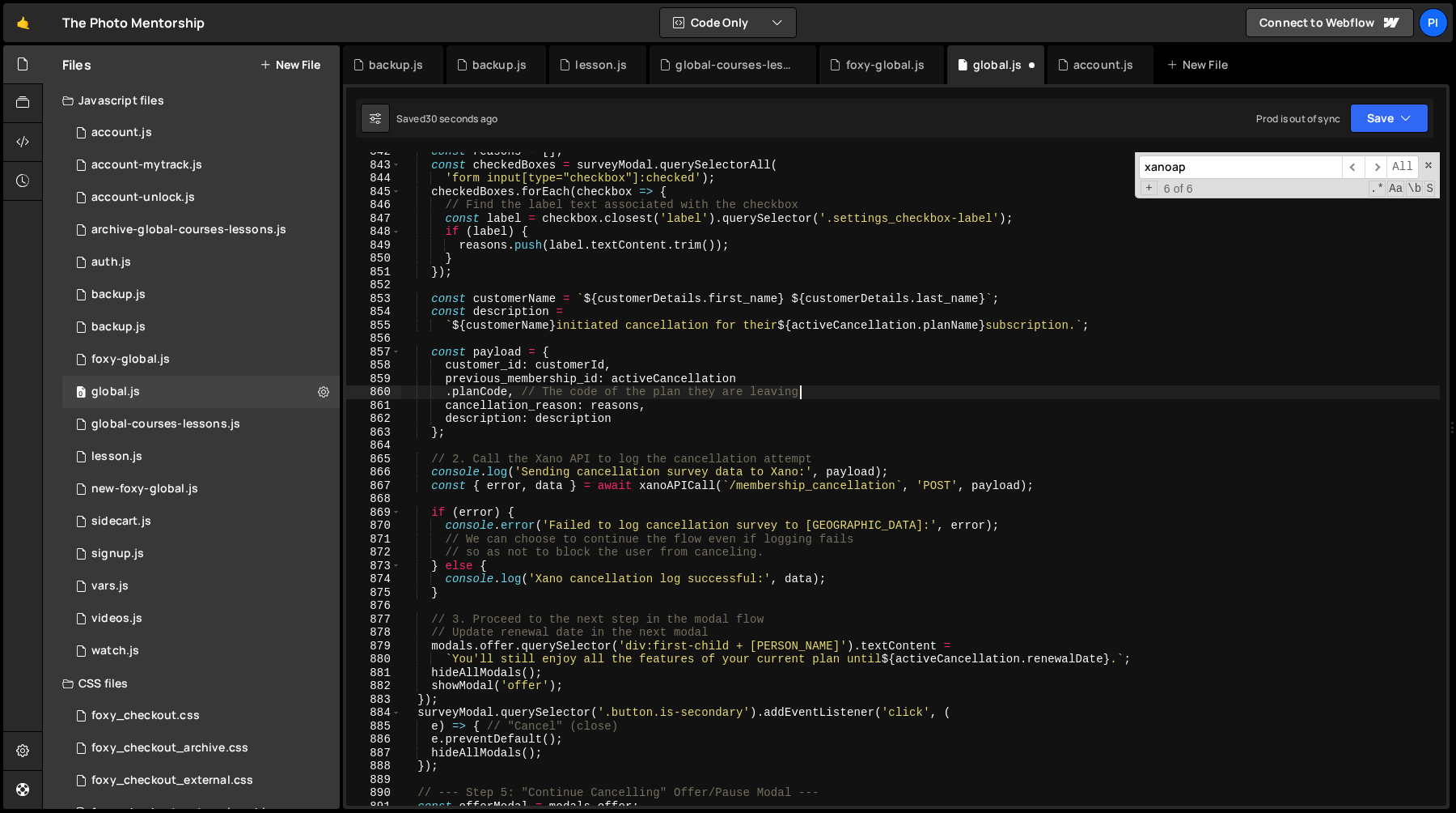
scroll to position [11545, 0]
click at [445, 391] on div "const reasons = [ ] ; const checkedBoxes = surveyModal . querySelectorAll ( 'fo…" at bounding box center [920, 485] width 1039 height 680
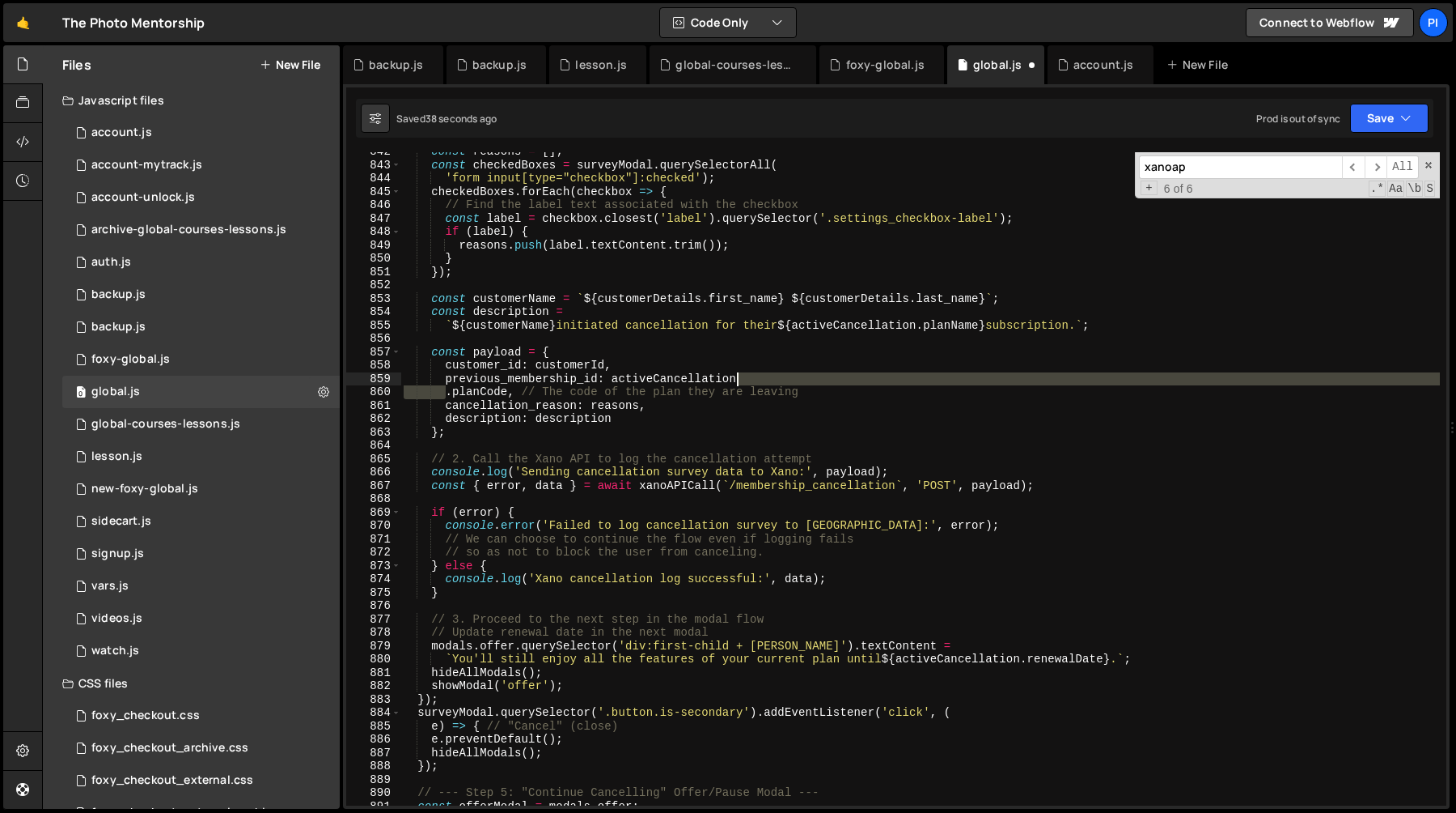
drag, startPoint x: 444, startPoint y: 392, endPoint x: 767, endPoint y: 381, distance: 323.2
click at [767, 381] on div "const reasons = [ ] ; const checkedBoxes = surveyModal . querySelectorAll ( 'fo…" at bounding box center [920, 485] width 1039 height 680
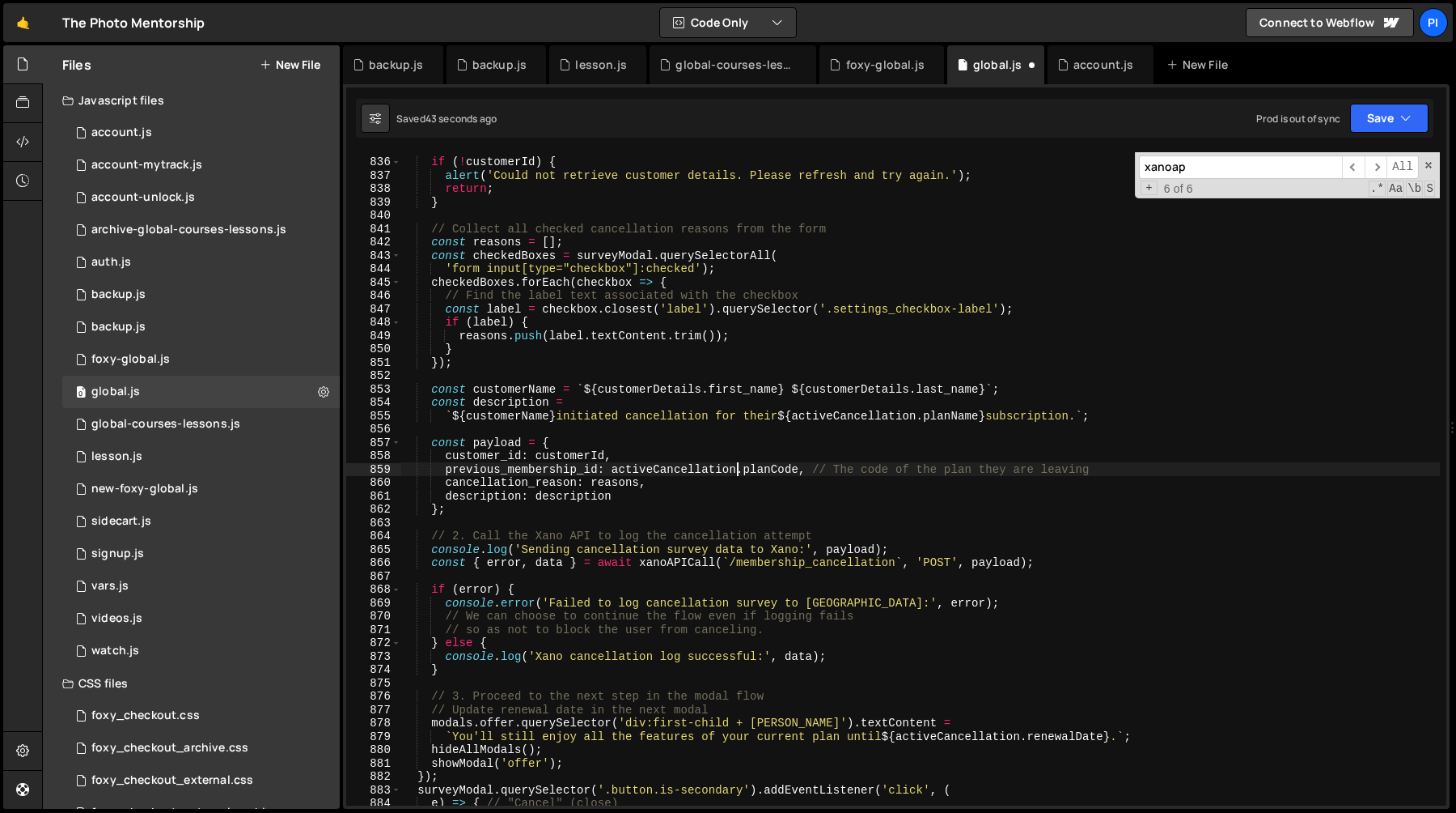
scroll to position [11459, 0]
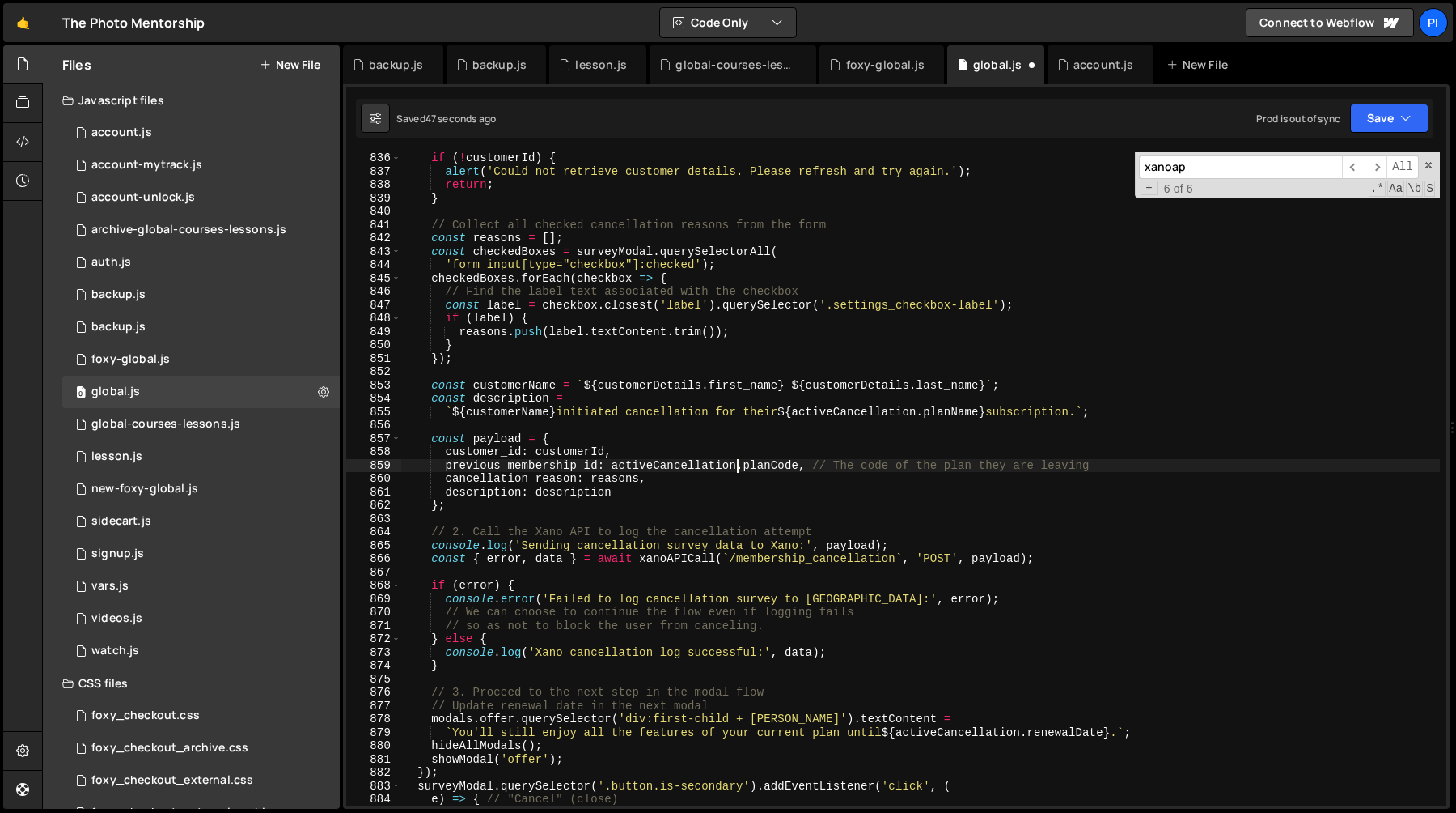
click at [665, 483] on div "if ( ! customerId ) { alert ( 'Could not retrieve customer details. Please refr…" at bounding box center [920, 492] width 1039 height 680
click at [621, 459] on div "if ( ! customerId ) { alert ( 'Could not retrieve customer details. Please refr…" at bounding box center [920, 492] width 1039 height 680
click at [659, 478] on div "if ( ! customerId ) { alert ( 'Could not retrieve customer details. Please refr…" at bounding box center [920, 492] width 1039 height 680
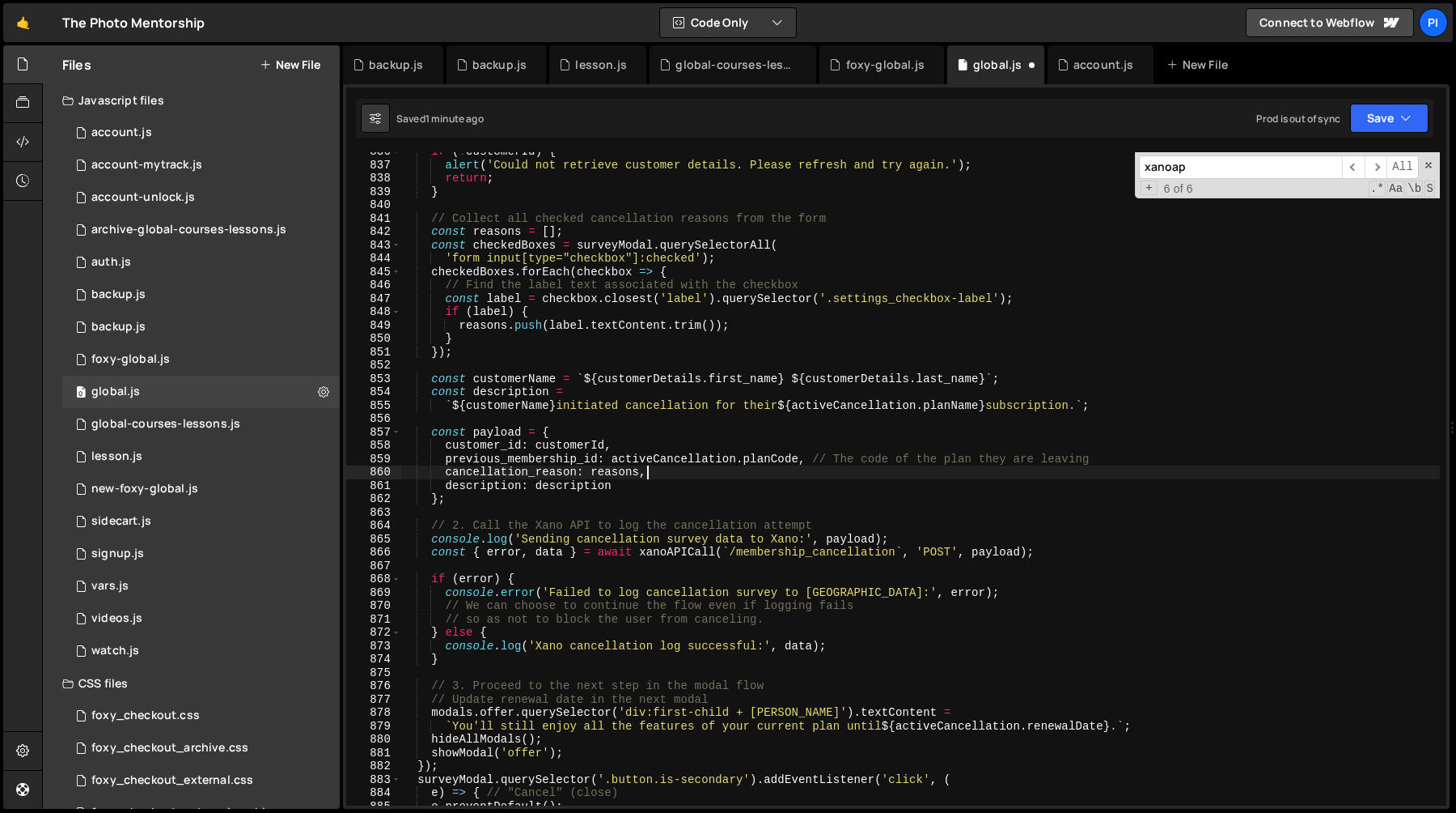
scroll to position [11474, 0]
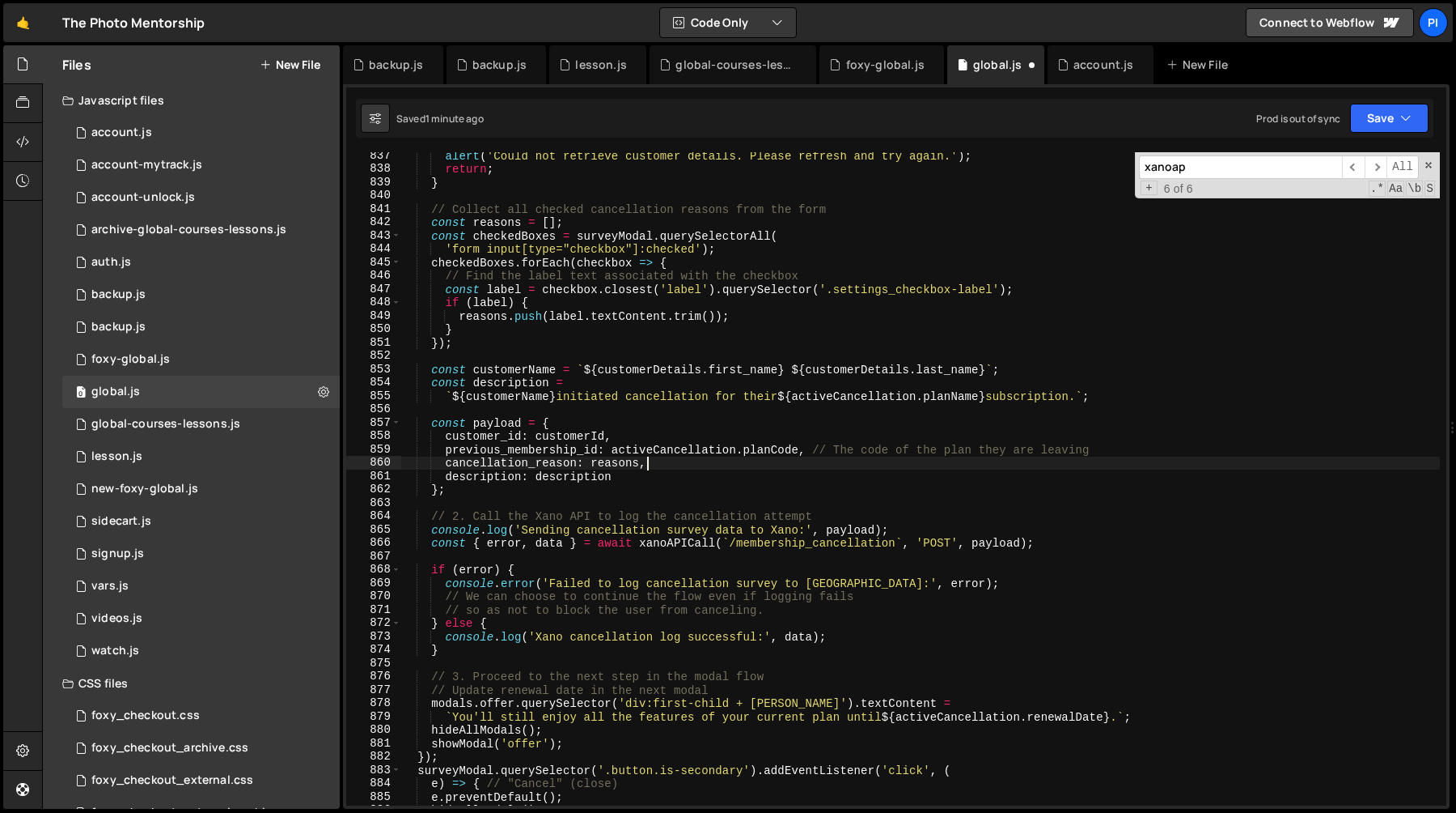
click at [615, 459] on div "alert ( 'Could not retrieve customer details. Please refresh and try again.' ) …" at bounding box center [920, 489] width 1039 height 680
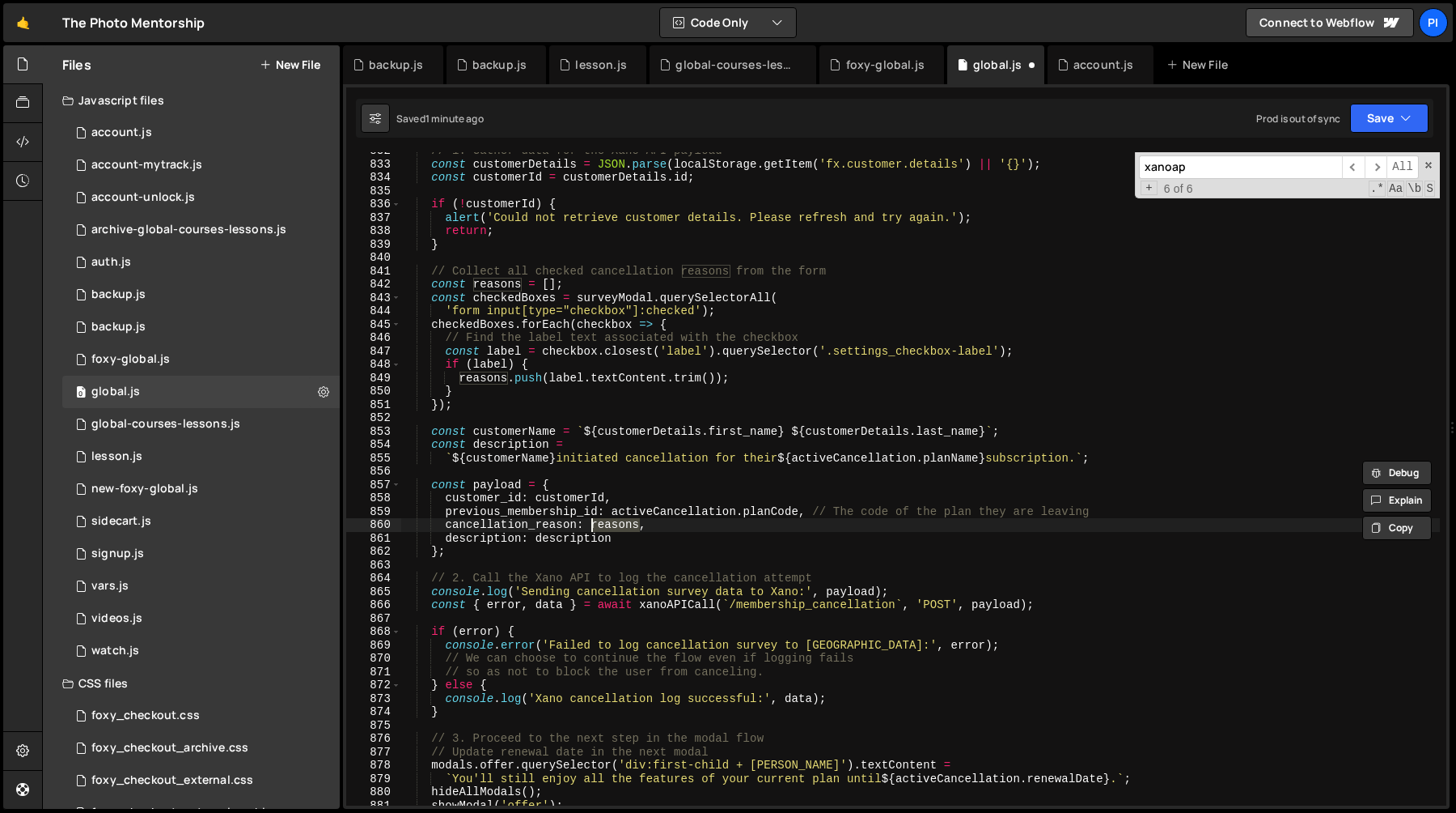
scroll to position [11414, 0]
click at [575, 523] on div "// 1. Gather data for the Xano API payload const customerDetails = JSON . parse…" at bounding box center [920, 483] width 1039 height 680
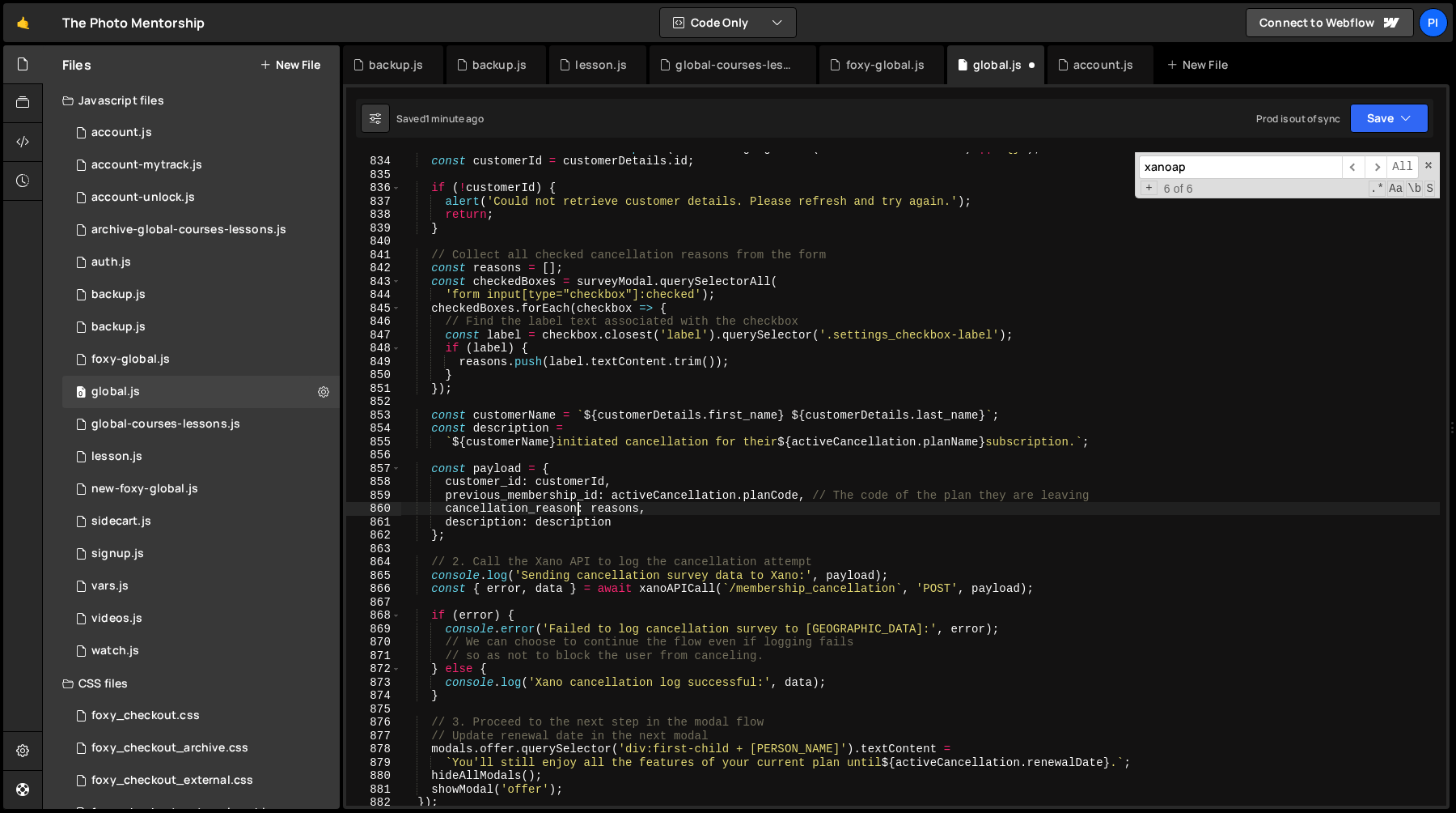
scroll to position [11430, 0]
click at [606, 508] on div "const customerDetails = JSON . parse ( localStorage . getItem ( 'fx.customer.de…" at bounding box center [920, 479] width 1039 height 680
click at [570, 524] on div "const customerDetails = JSON . parse ( localStorage . getItem ( 'fx.customer.de…" at bounding box center [920, 479] width 1039 height 680
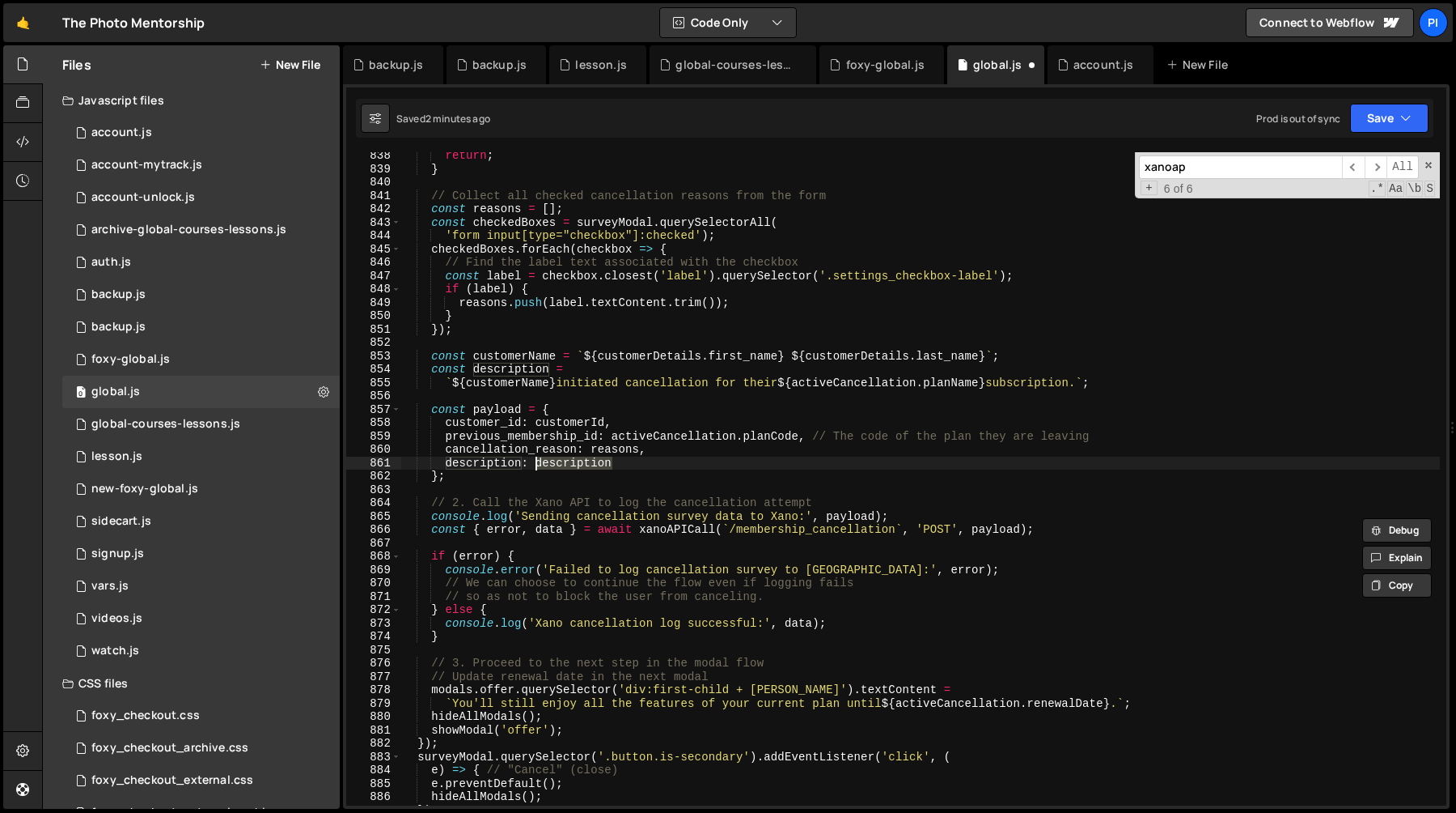
click at [654, 534] on div "return ; } // Collect all checked cancellation reasons from the form const reas…" at bounding box center [920, 489] width 1039 height 680
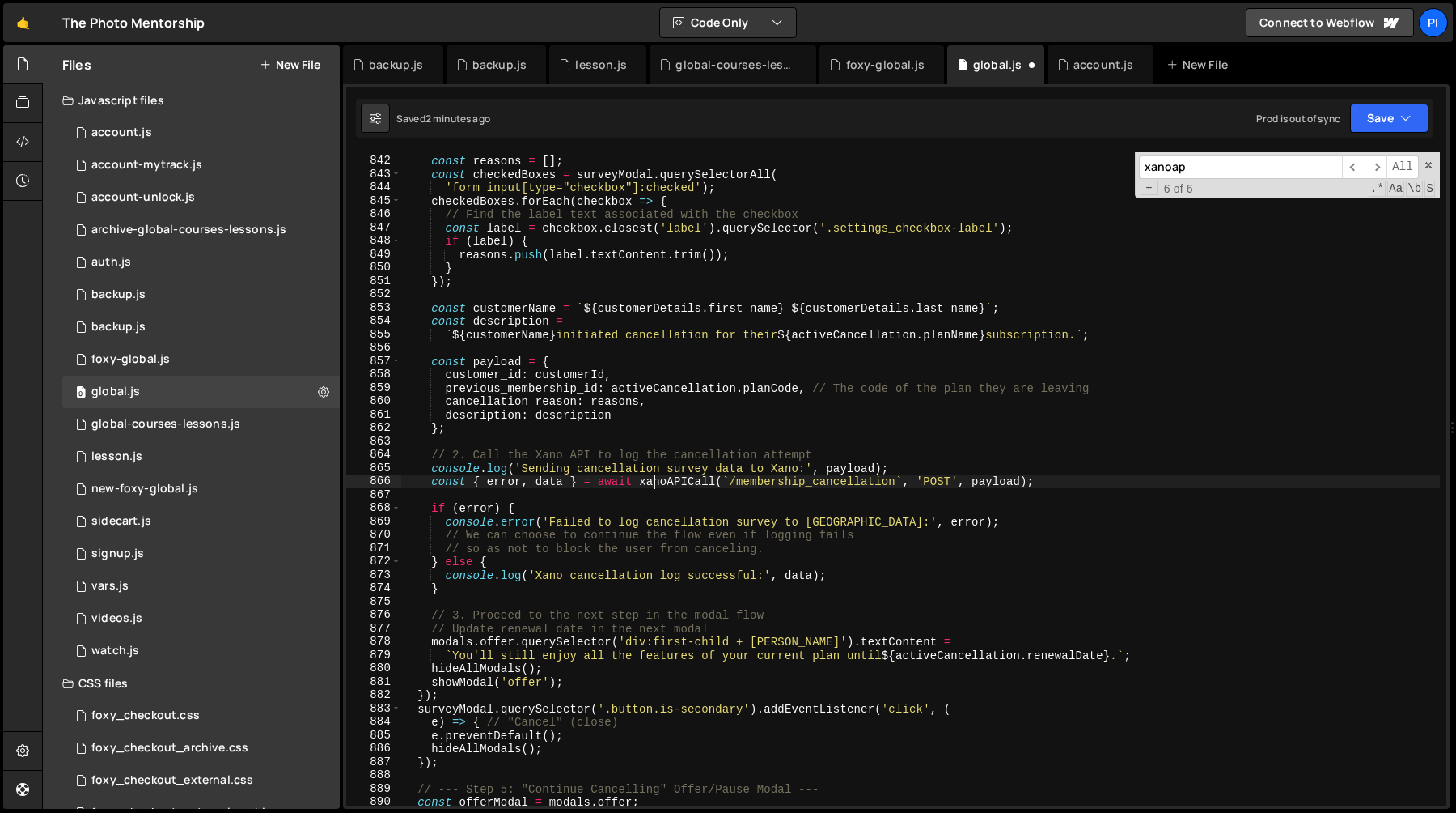
scroll to position [11541, 0]
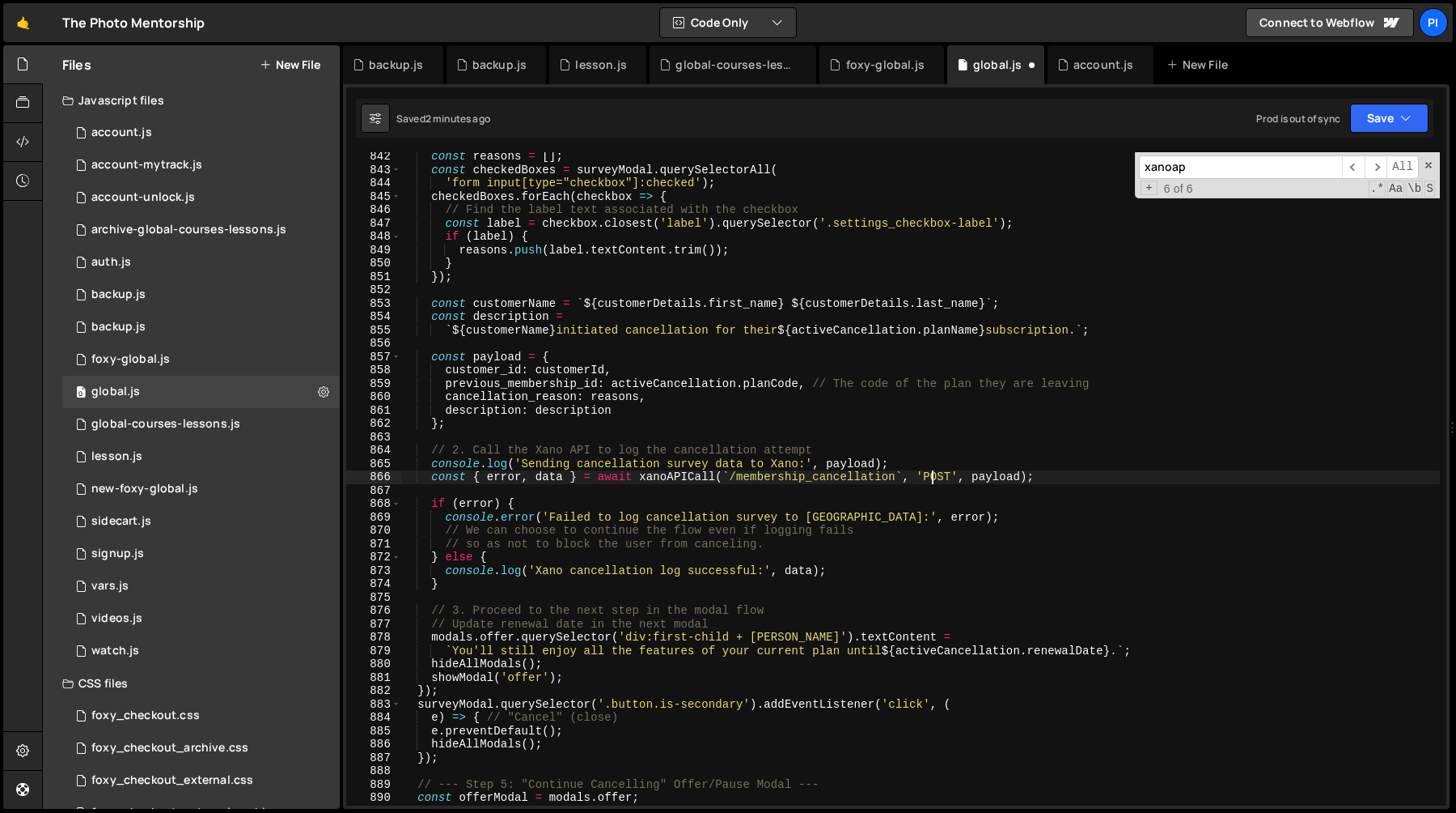
click at [933, 478] on div "const reasons = [ ] ; const checkedBoxes = surveyModal . querySelectorAll ( 'fo…" at bounding box center [920, 490] width 1039 height 680
click at [991, 478] on div "const reasons = [ ] ; const checkedBoxes = surveyModal . querySelectorAll ( 'fo…" at bounding box center [920, 490] width 1039 height 680
click at [528, 373] on div "const reasons = [ ] ; const checkedBoxes = surveyModal . querySelectorAll ( 'fo…" at bounding box center [920, 490] width 1039 height 680
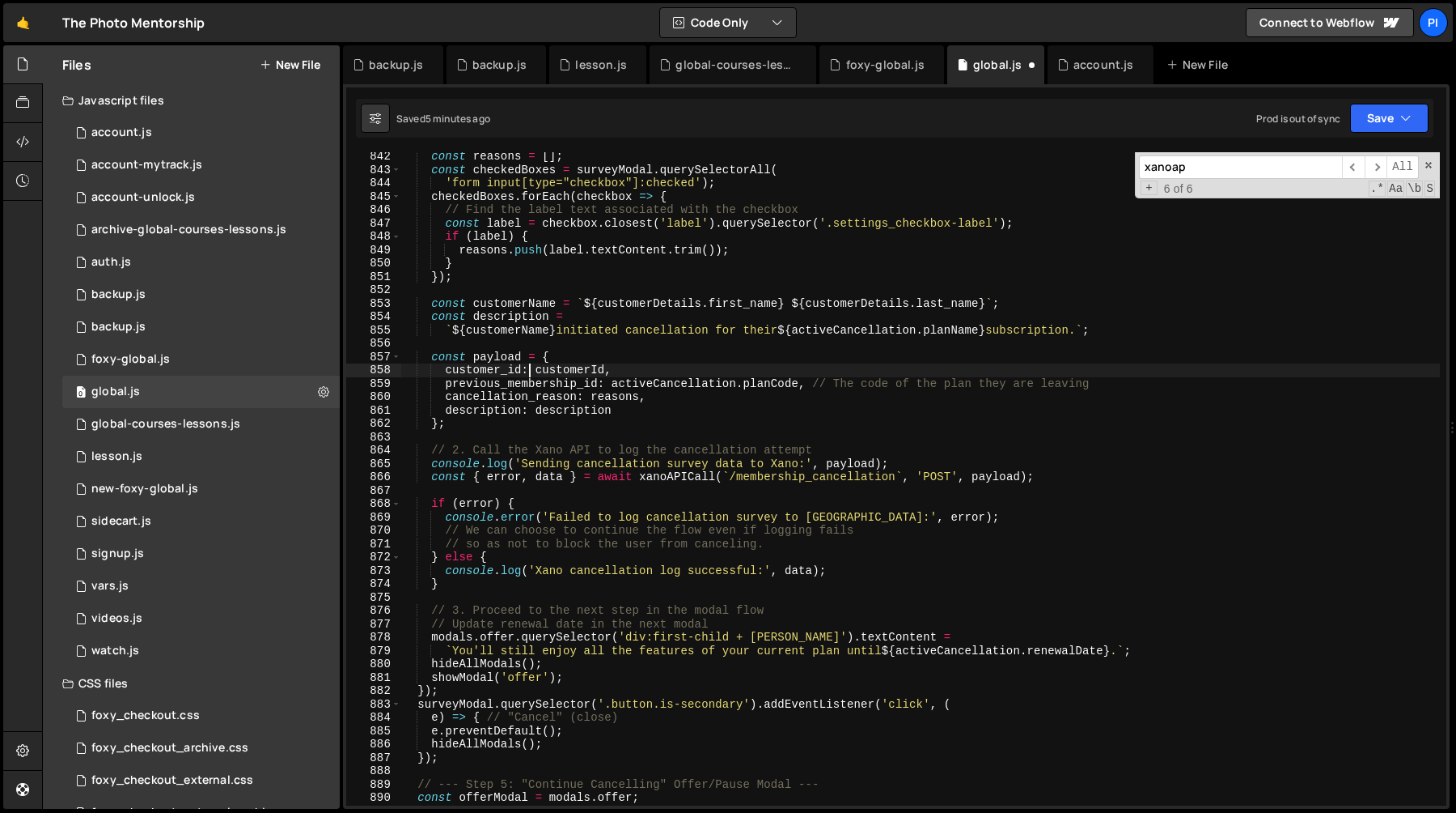
click at [509, 387] on div "const reasons = [ ] ; const checkedBoxes = surveyModal . querySelectorAll ( 'fo…" at bounding box center [920, 490] width 1039 height 680
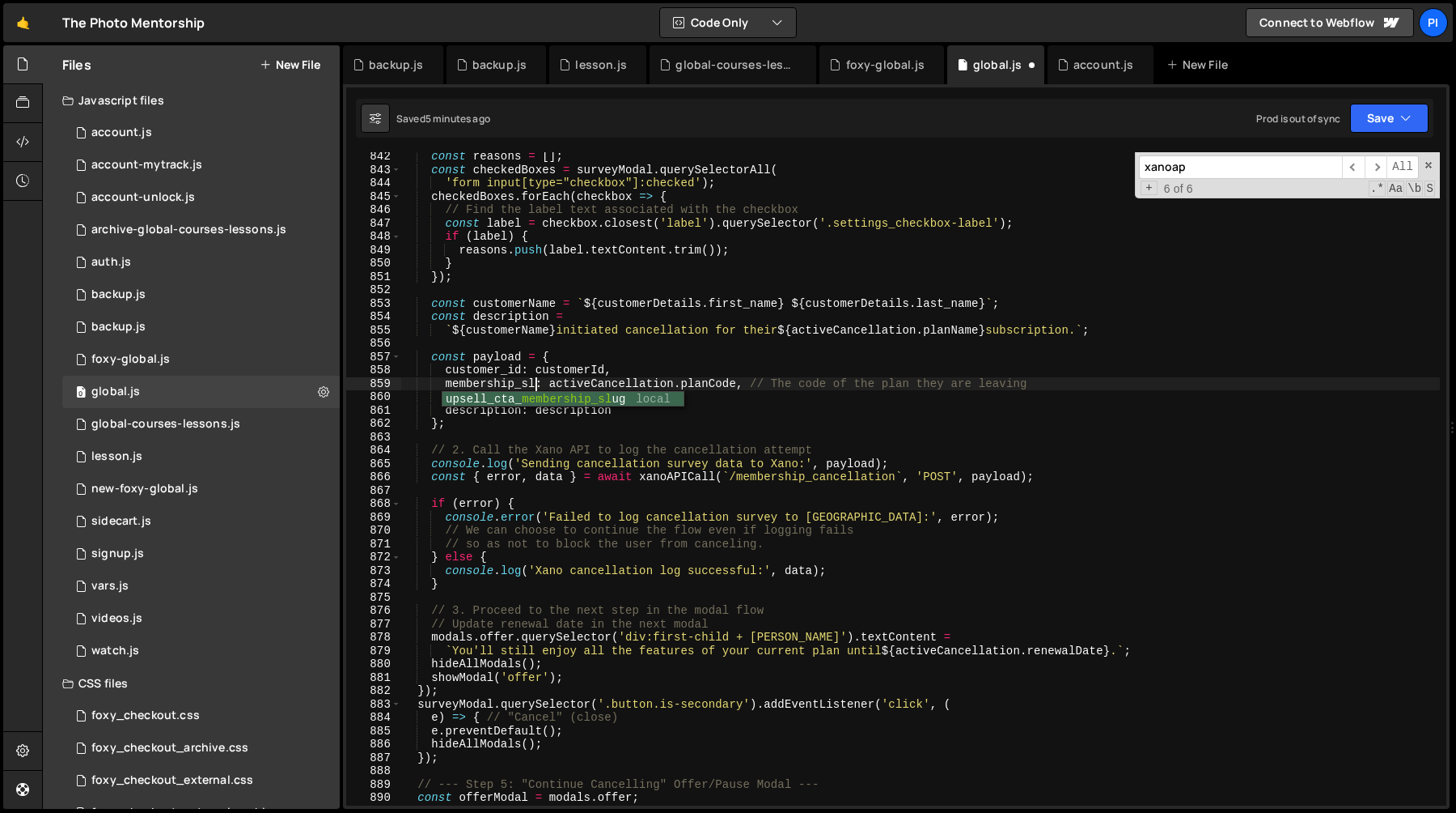
scroll to position [0, 10]
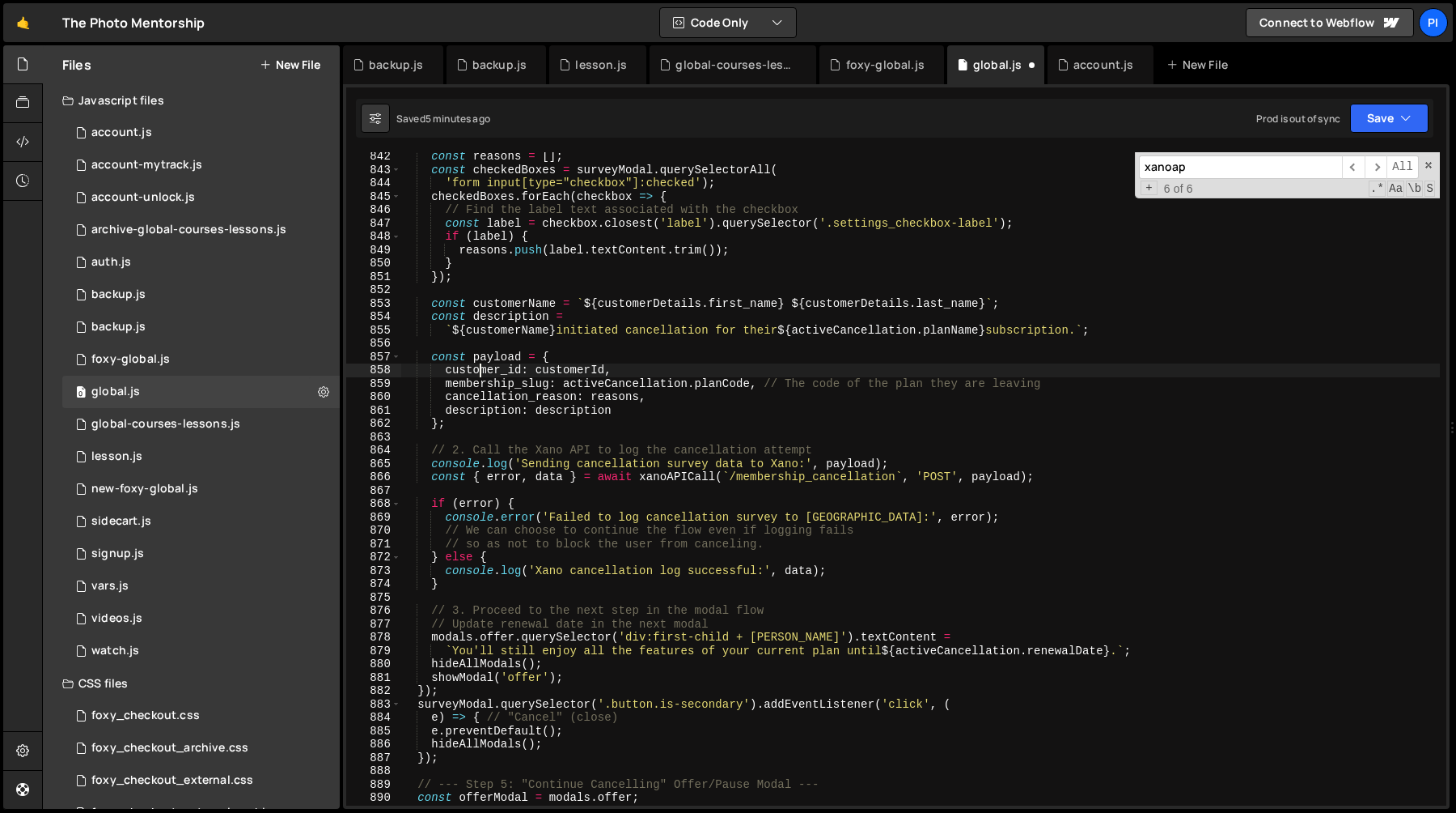
click at [479, 370] on div "const reasons = [ ] ; const checkedBoxes = surveyModal . querySelectorAll ( 'fo…" at bounding box center [920, 490] width 1039 height 680
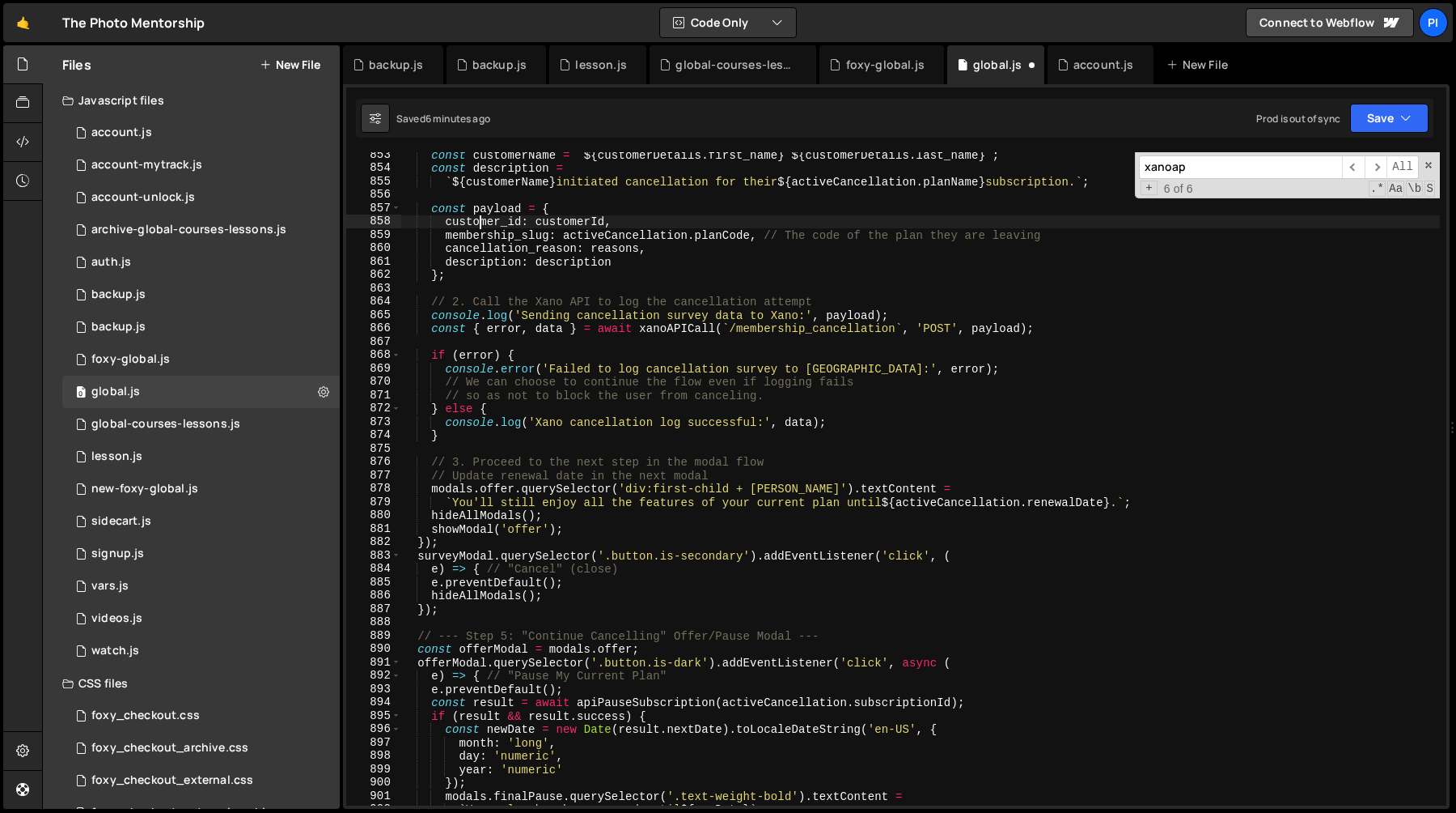
scroll to position [11683, 0]
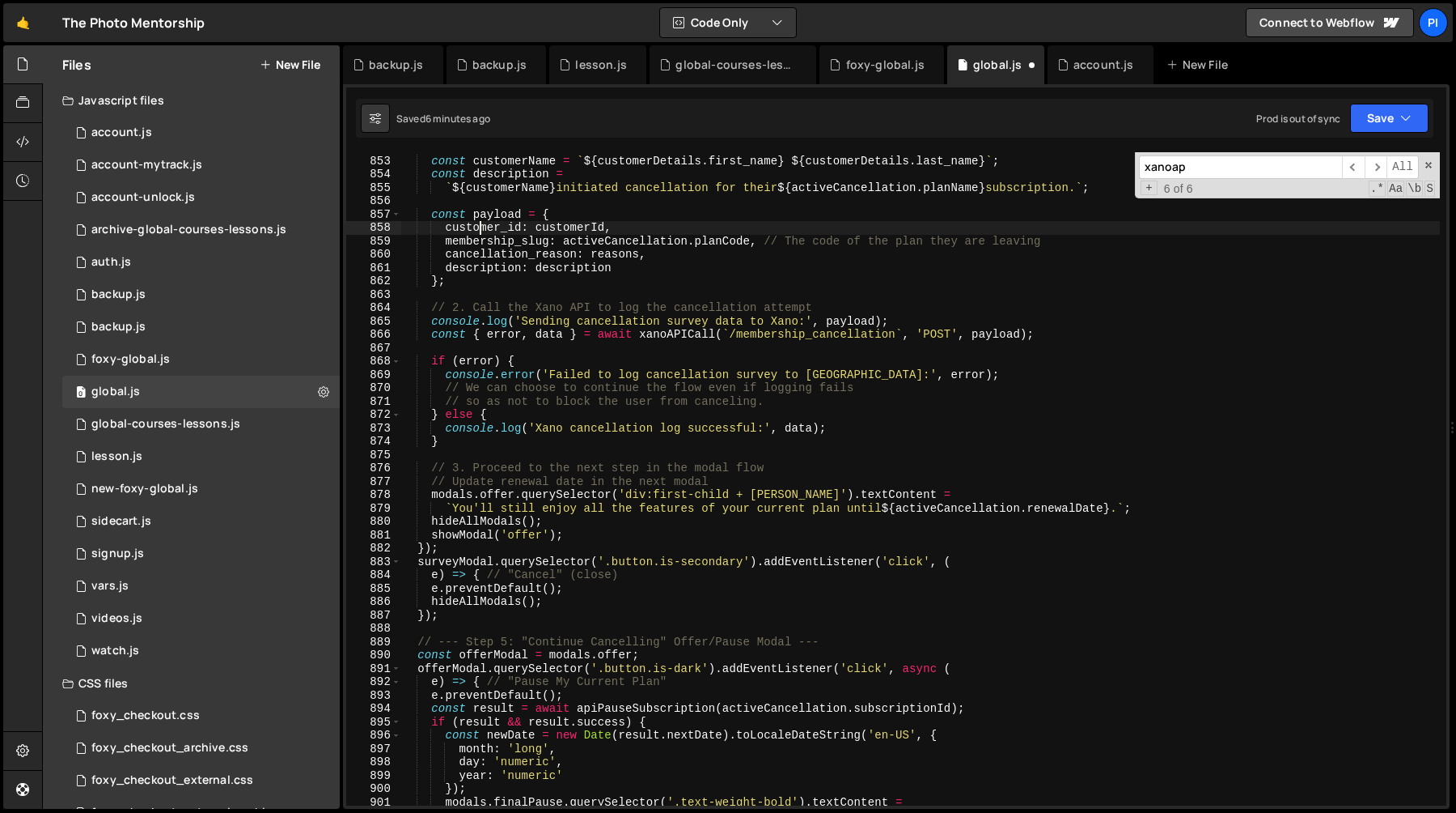
click at [599, 543] on div "const customerName = ` ${ customerDetails . first_name } ${ customerDetails . l…" at bounding box center [920, 481] width 1039 height 680
click at [588, 528] on div "const customerName = ` ${ customerDetails . first_name } ${ customerDetails . l…" at bounding box center [920, 481] width 1039 height 680
click at [467, 530] on div "const customerName = ` ${ customerDetails . first_name } ${ customerDetails . l…" at bounding box center [920, 481] width 1039 height 680
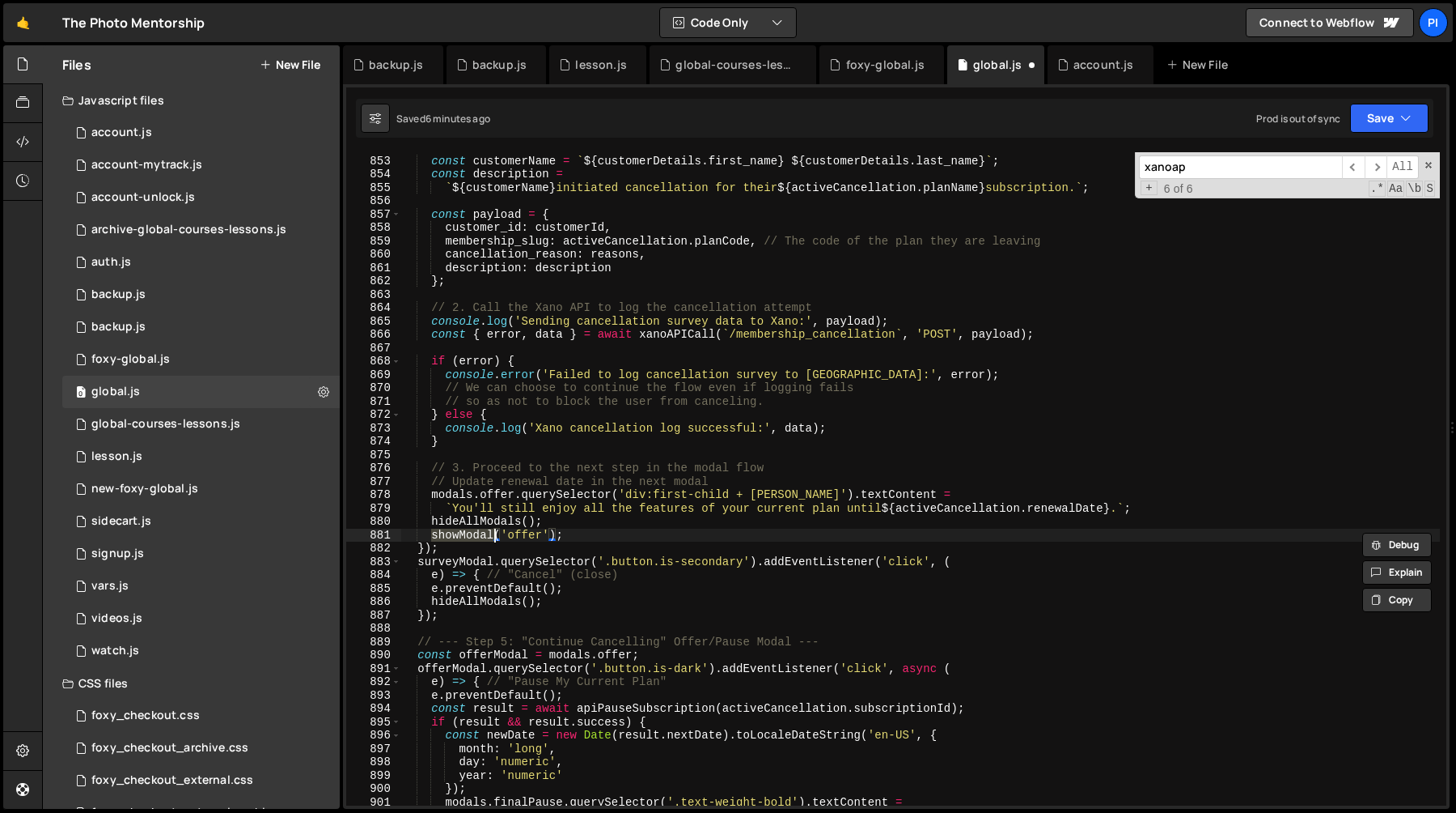
click at [596, 528] on div "const customerName = ` ${ customerDetails . first_name } ${ customerDetails . l…" at bounding box center [920, 481] width 1039 height 680
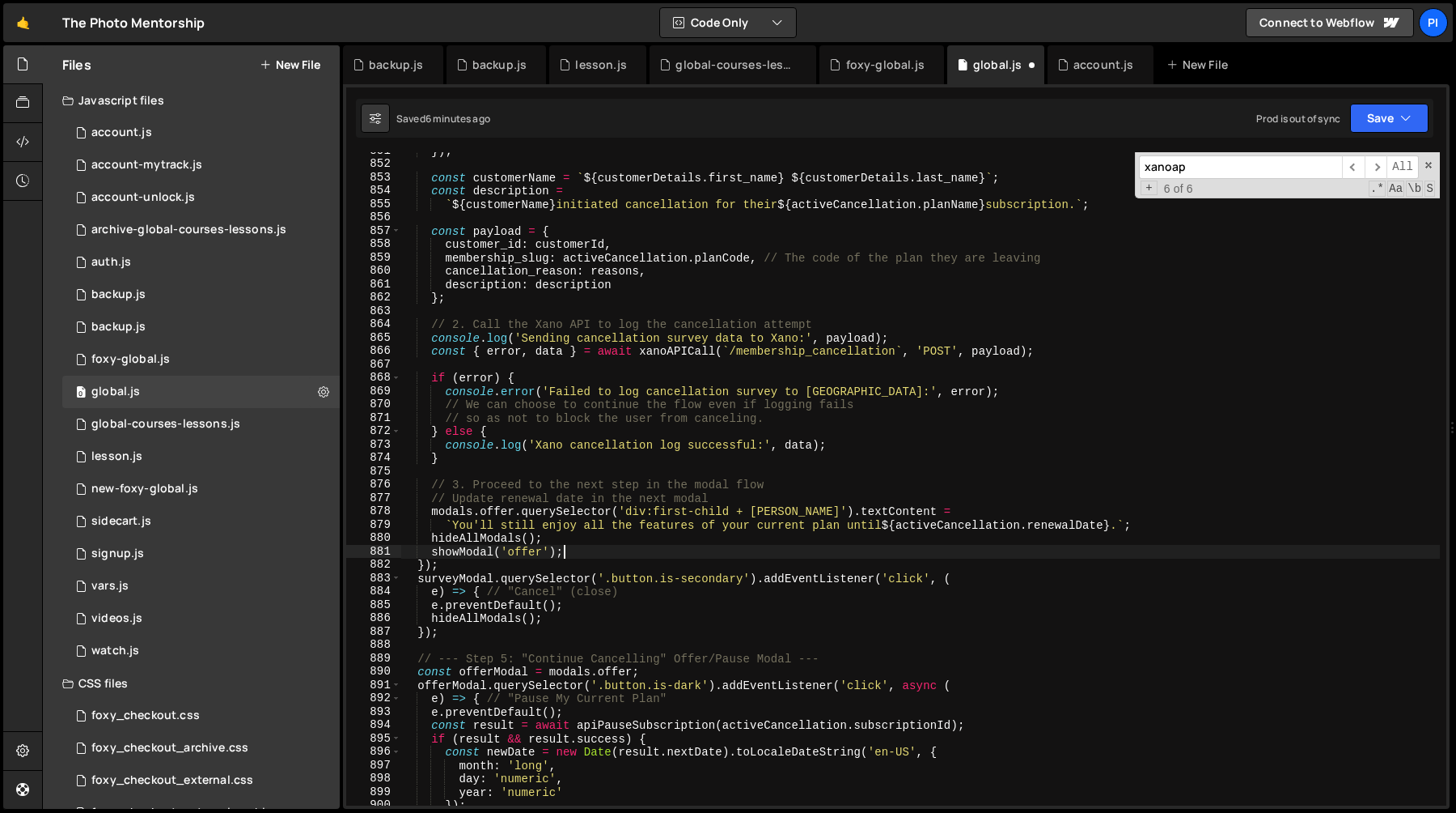
scroll to position [11666, 0]
click at [1432, 162] on span at bounding box center [1428, 165] width 11 height 11
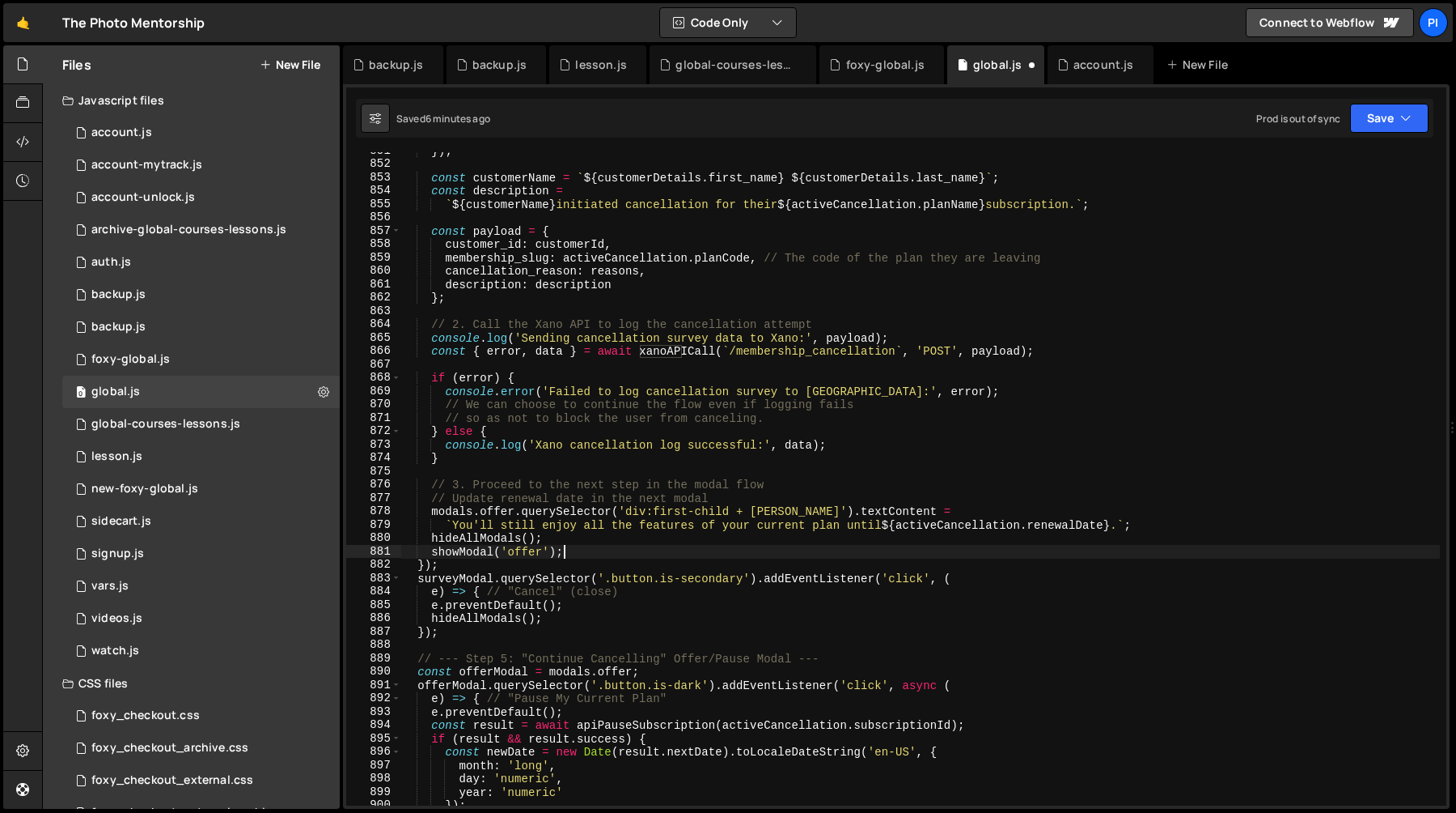
click at [827, 390] on div "}) ; const customerName = ` ${ customerDetails . first_name } ${ customerDetail…" at bounding box center [920, 484] width 1039 height 680
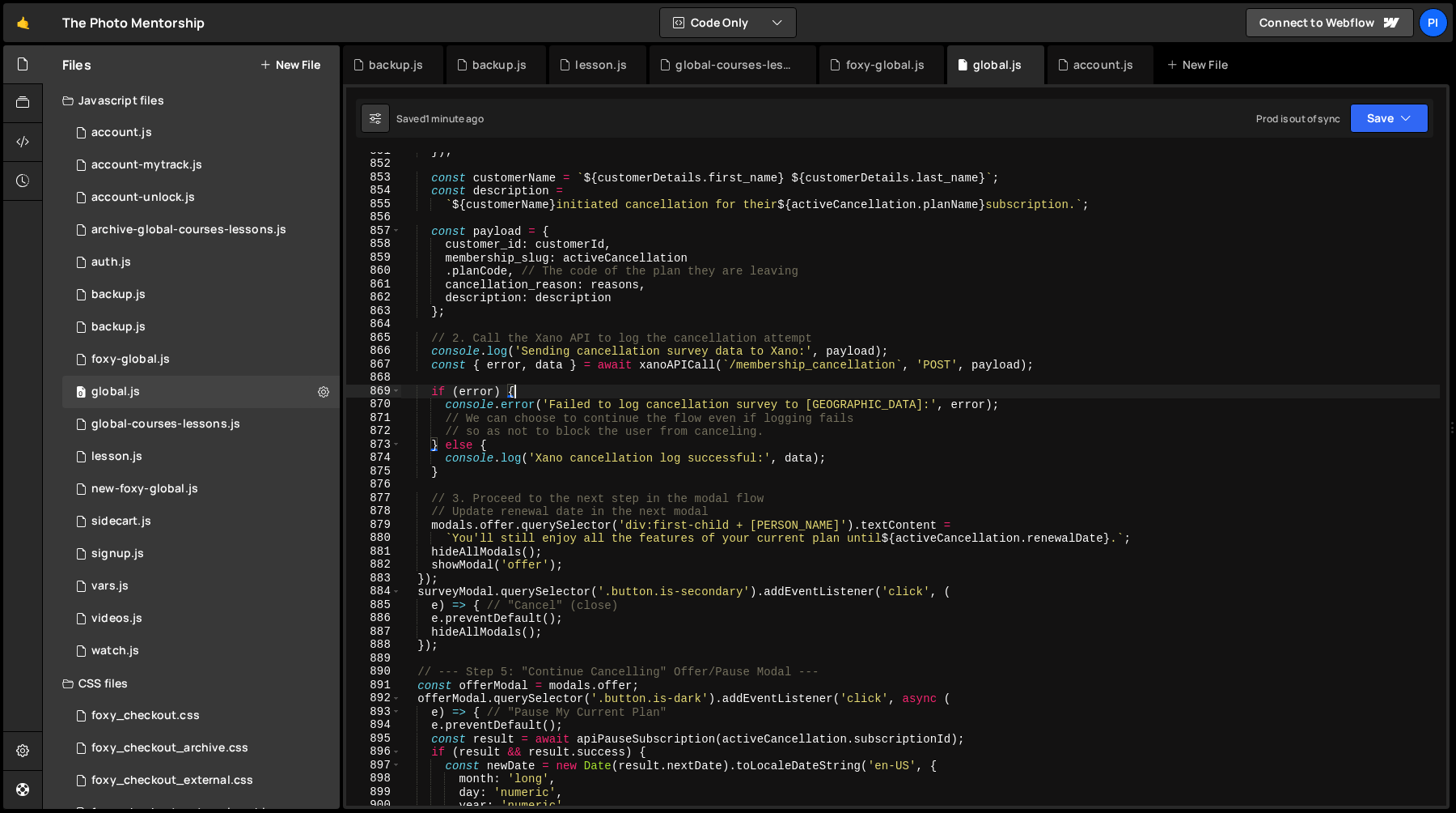
click at [649, 418] on div "}) ; const customerName = ` ${ customerDetails . first_name } ${ customerDetail…" at bounding box center [920, 484] width 1039 height 680
type textarea "// We can choose to continue the flow even if logging fails"
click at [625, 479] on div "}) ; const customerName = ` ${ customerDetails . first_name } ${ customerDetail…" at bounding box center [920, 484] width 1039 height 680
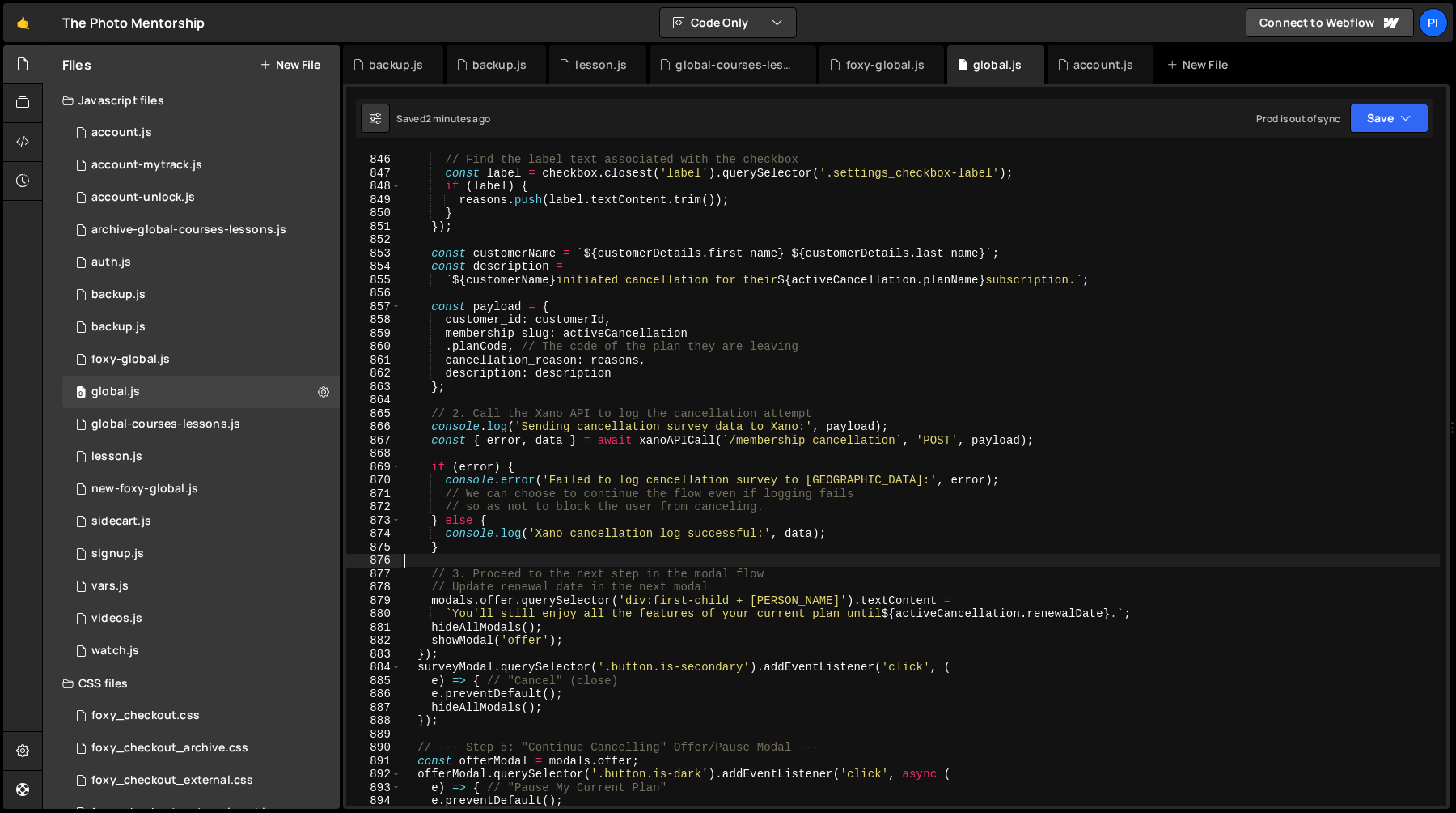
scroll to position [11587, 0]
click at [855, 474] on div "checkedBoxes . forEach ( checkbox => { // Find the label text associated with t…" at bounding box center [920, 483] width 1039 height 680
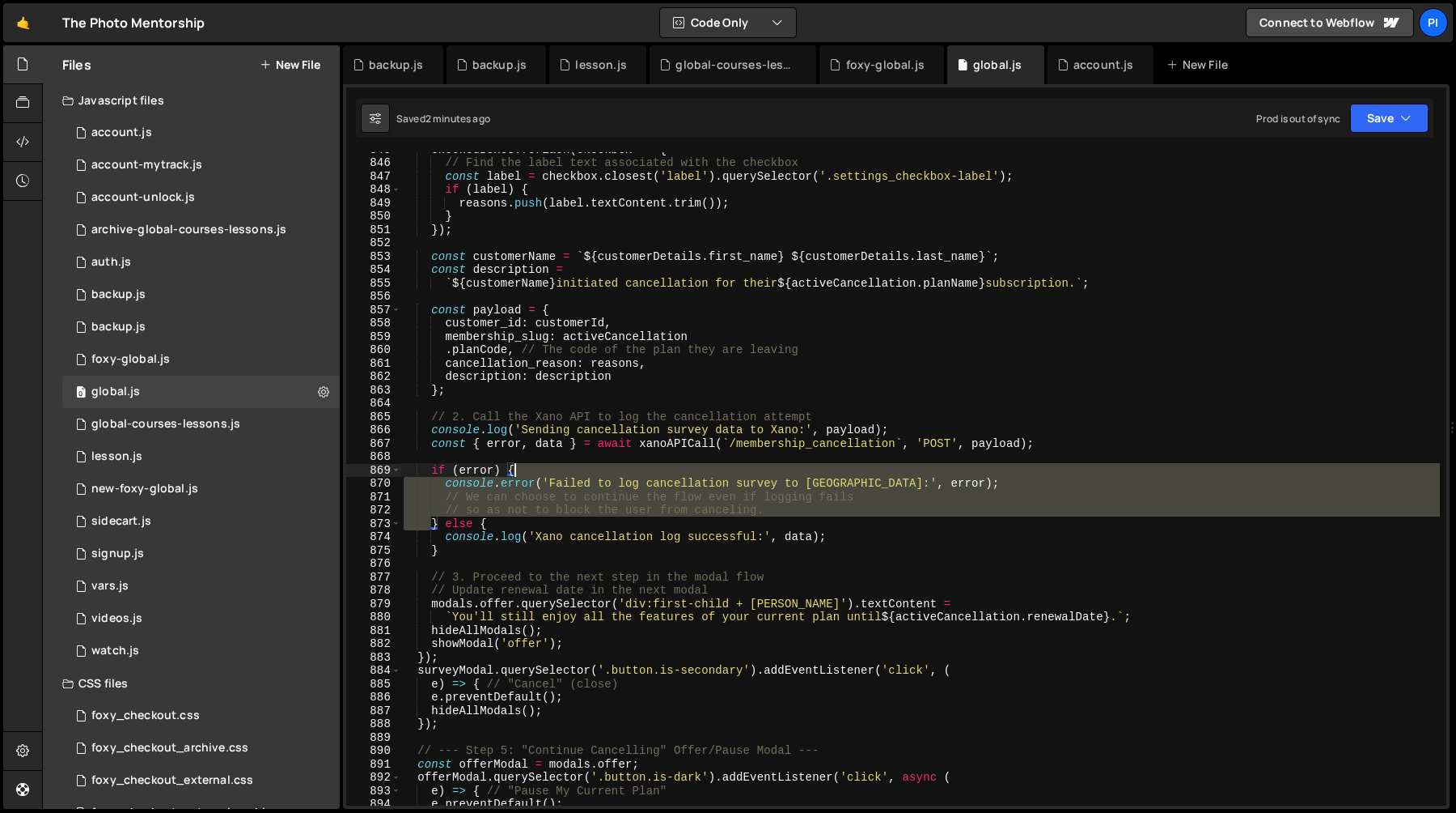
click at [855, 474] on div "checkedBoxes . forEach ( checkbox => { // Find the label text associated with t…" at bounding box center [920, 483] width 1039 height 680
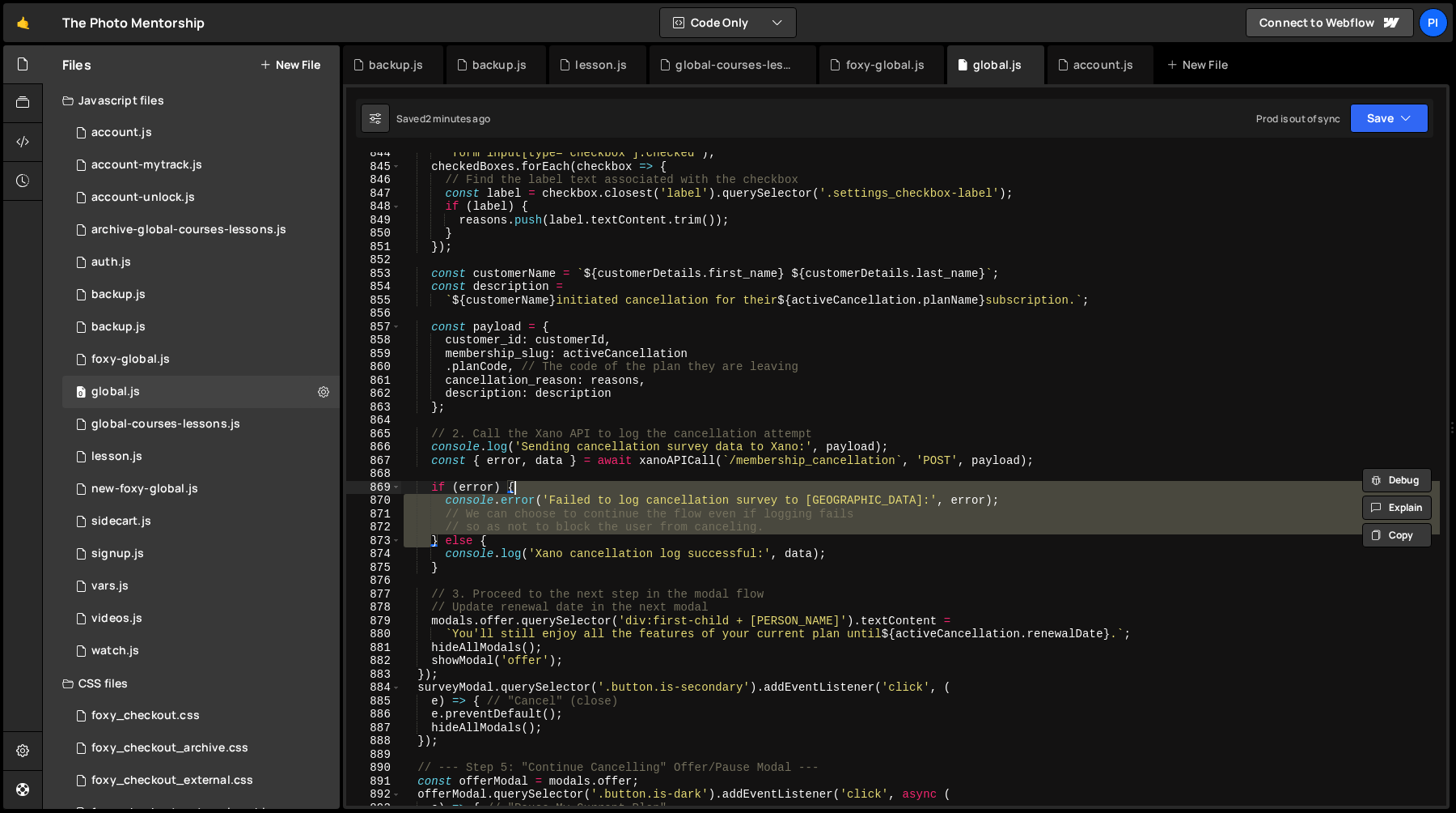
scroll to position [11570, 0]
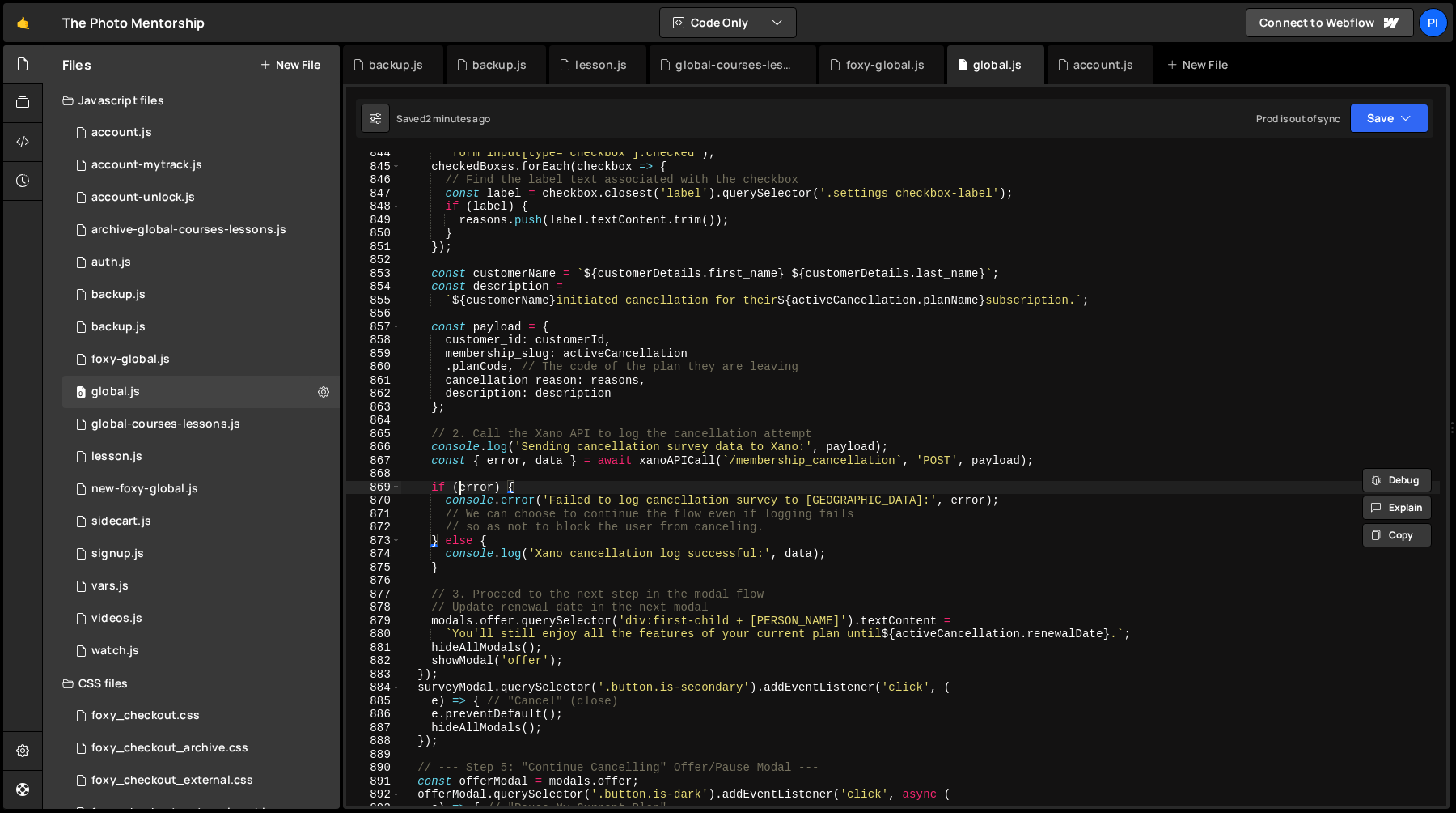
click at [459, 485] on div "'form input[type="checkbox"]:checked' ) ; checkedBoxes . forEach ( checkbox => …" at bounding box center [920, 487] width 1039 height 680
click at [496, 495] on div "'form input[type="checkbox"]:checked' ) ; checkedBoxes . forEach ( checkbox => …" at bounding box center [920, 487] width 1039 height 680
click at [895, 499] on div "'form input[type="checkbox"]:checked' ) ; checkedBoxes . forEach ( checkbox => …" at bounding box center [920, 487] width 1039 height 680
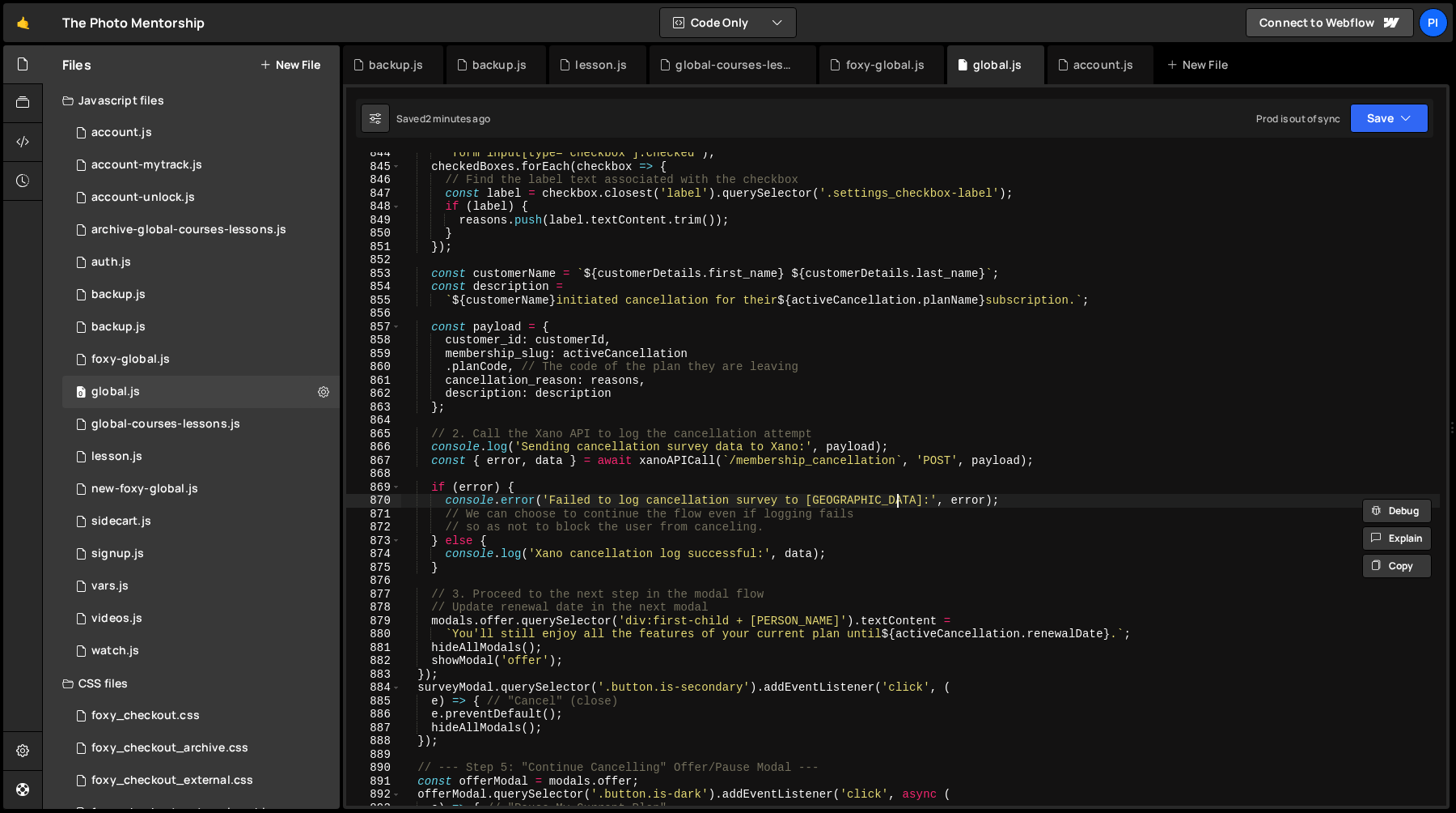
click at [895, 499] on div "'form input[type="checkbox"]:checked' ) ; checkedBoxes . forEach ( checkbox => …" at bounding box center [920, 487] width 1039 height 680
click at [882, 501] on div "'form input[type="checkbox"]:checked' ) ; checkedBoxes . forEach ( checkbox => …" at bounding box center [920, 478] width 1039 height 653
click at [882, 501] on div "'form input[type="checkbox"]:checked' ) ; checkedBoxes . forEach ( checkbox => …" at bounding box center [920, 487] width 1039 height 680
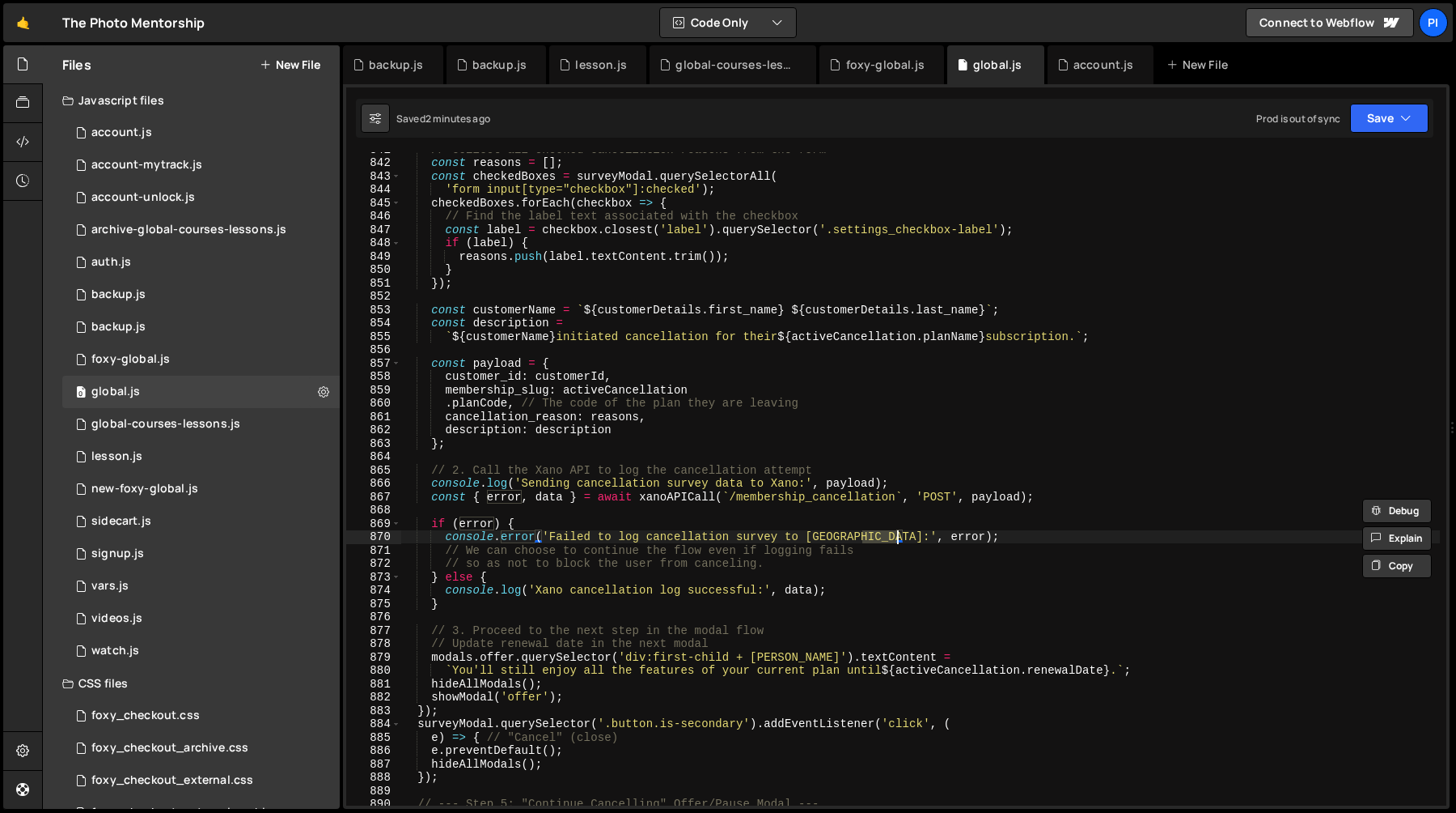
scroll to position [11524, 0]
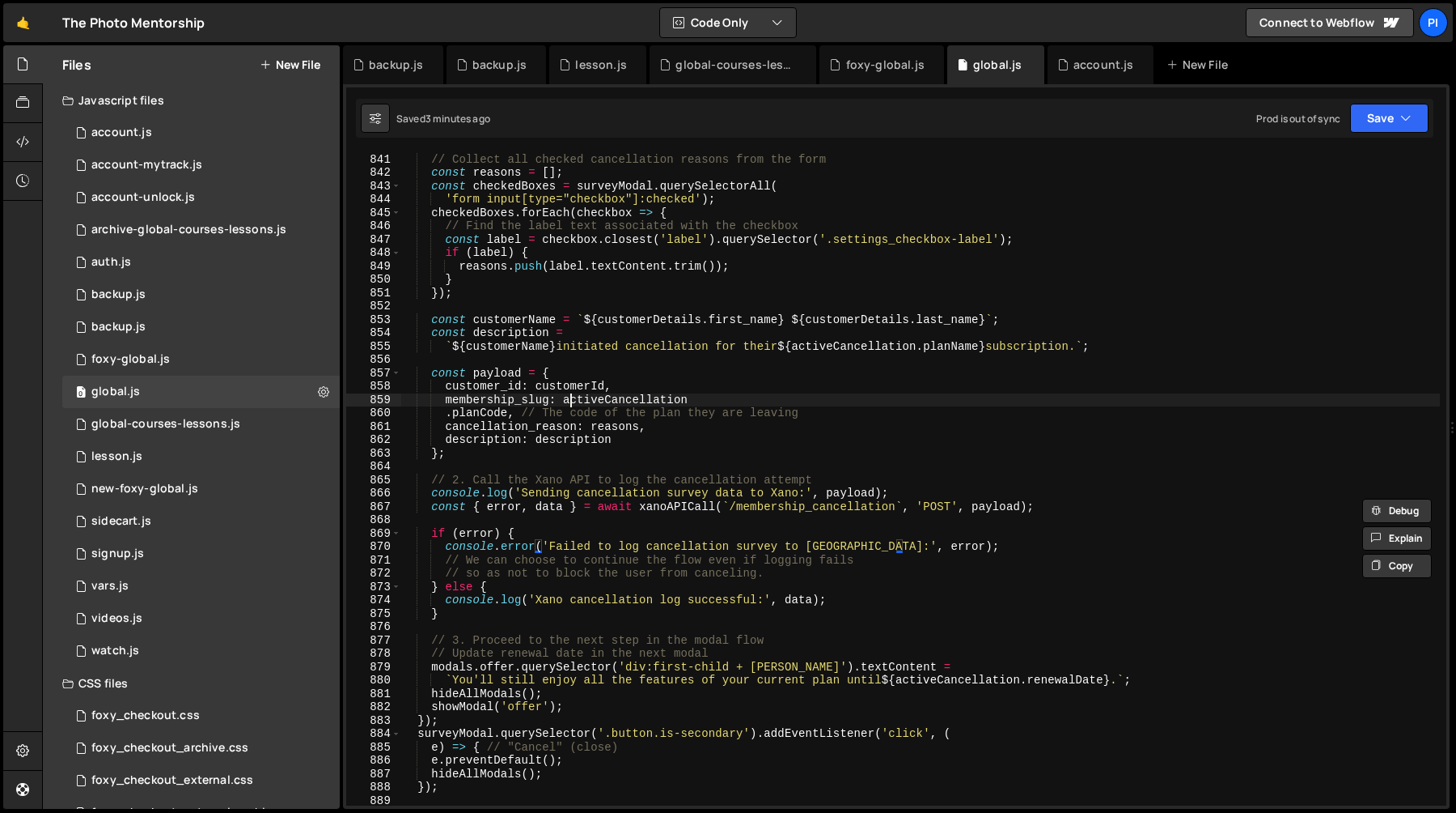
click at [568, 398] on div "// Collect all checked cancellation reasons from the form const reasons = [ ] ;…" at bounding box center [920, 479] width 1039 height 680
click at [447, 418] on div "// Collect all checked cancellation reasons from the form const reasons = [ ] ;…" at bounding box center [920, 479] width 1039 height 680
type textarea "membership_slug: activeCancellation.planCode, // The code of the plan they are …"
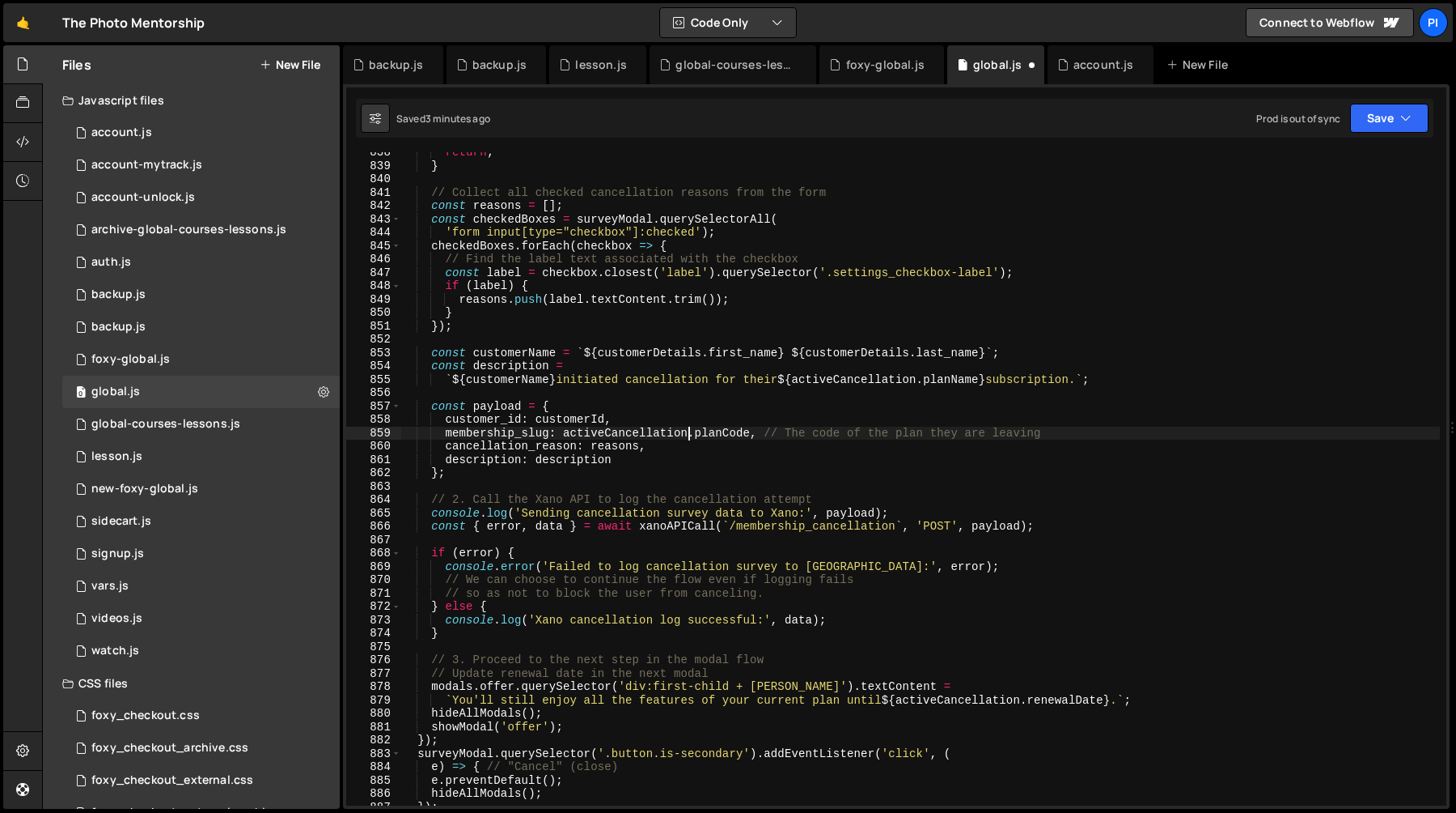
scroll to position [11478, 0]
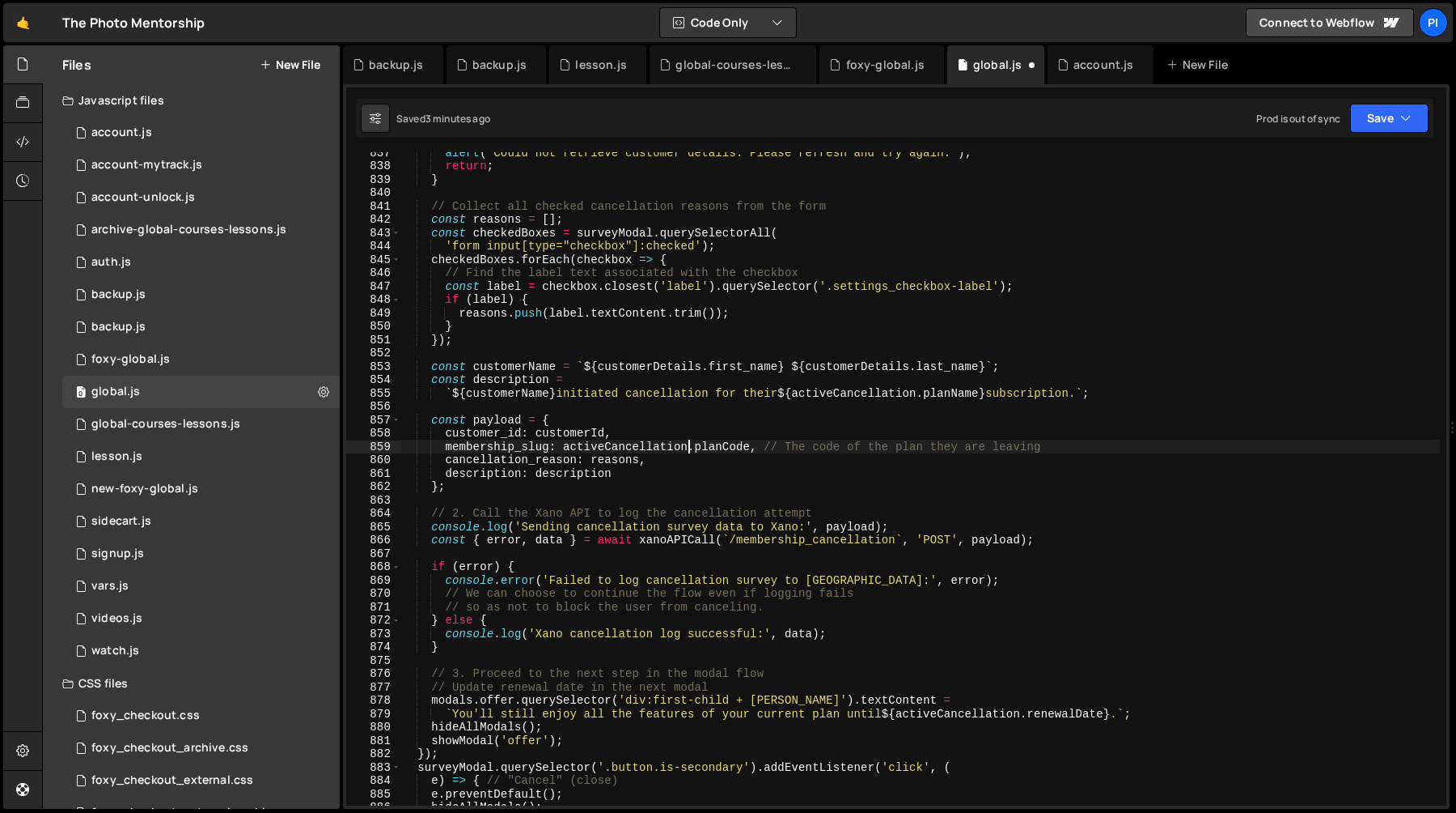
click at [720, 450] on div "alert ( 'Could not retrieve customer details. Please refresh and try again.' ) …" at bounding box center [920, 486] width 1039 height 680
type input "planCode"
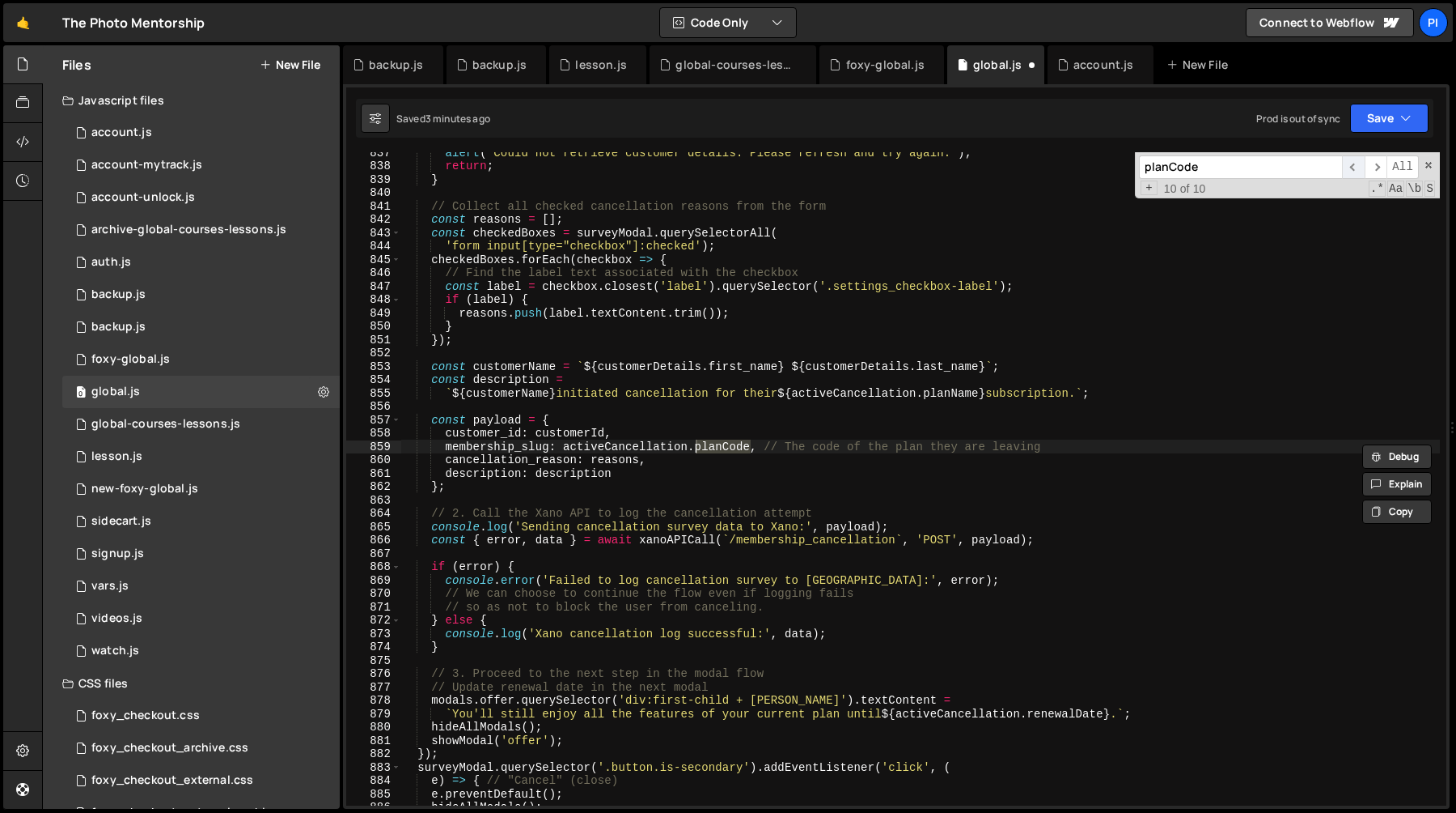
click at [1353, 169] on span "​" at bounding box center [1354, 168] width 23 height 24
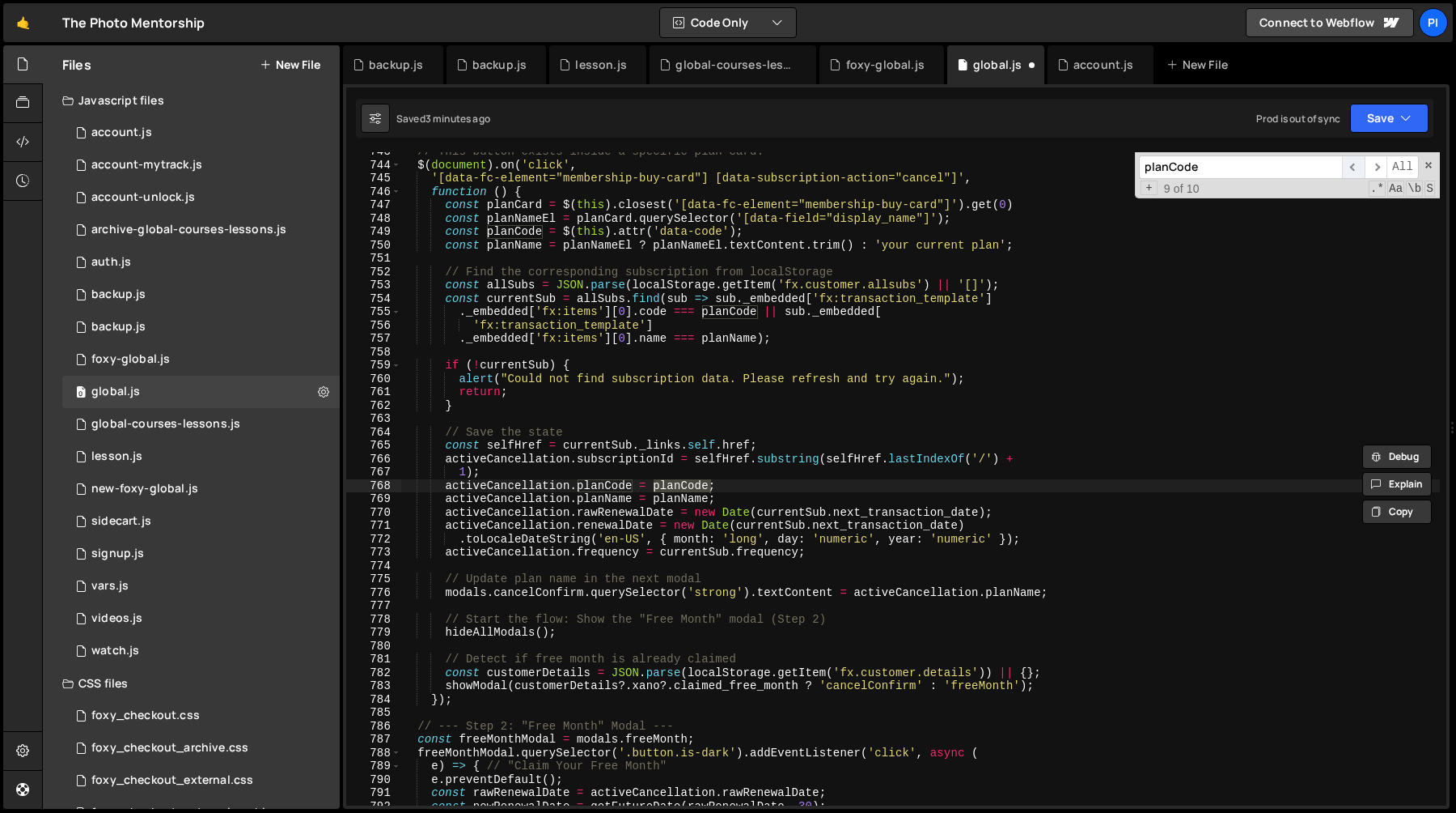
click at [1353, 169] on span "​" at bounding box center [1354, 168] width 23 height 24
click at [1352, 169] on span "​" at bounding box center [1354, 168] width 23 height 24
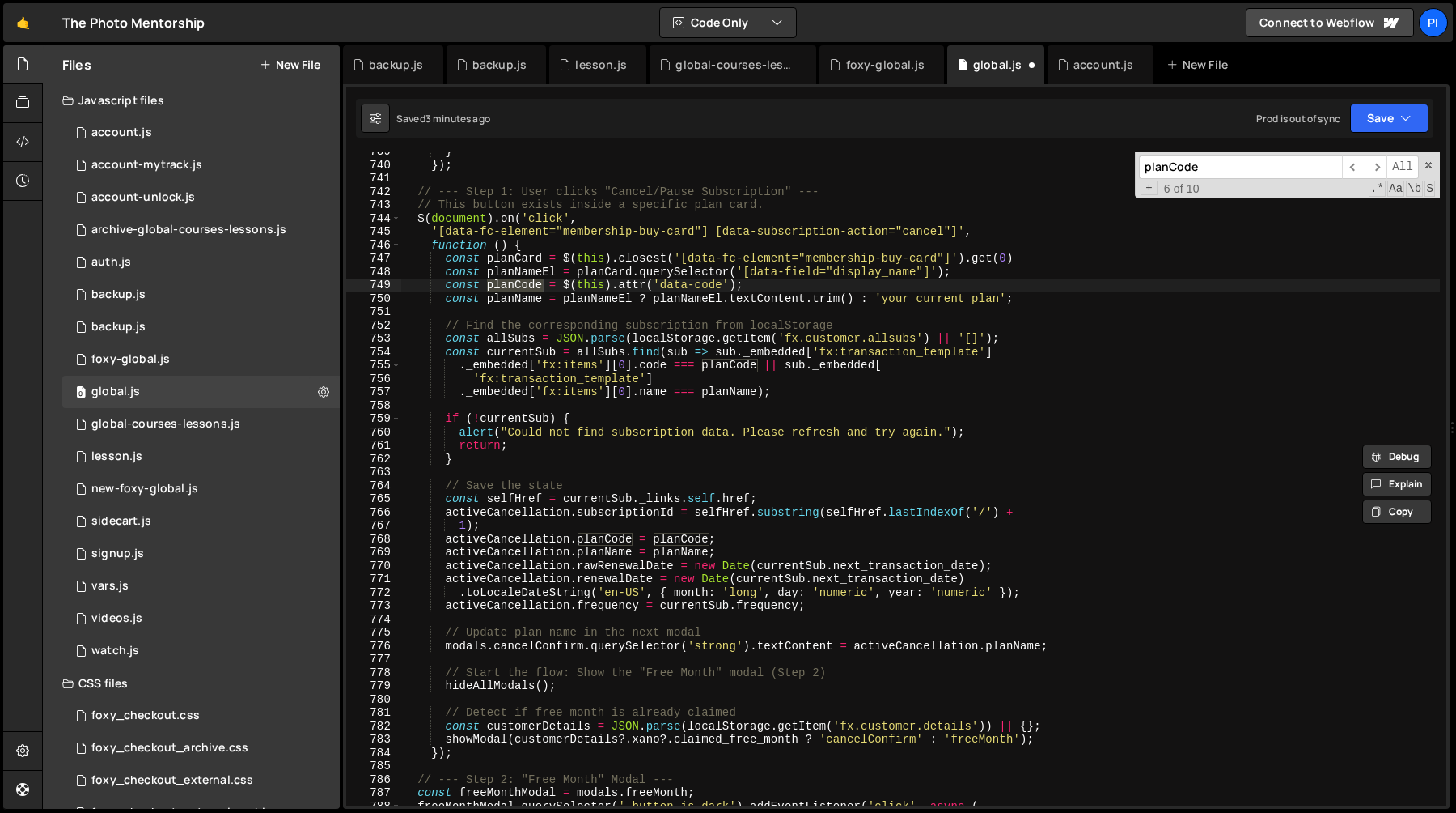
scroll to position [10127, 0]
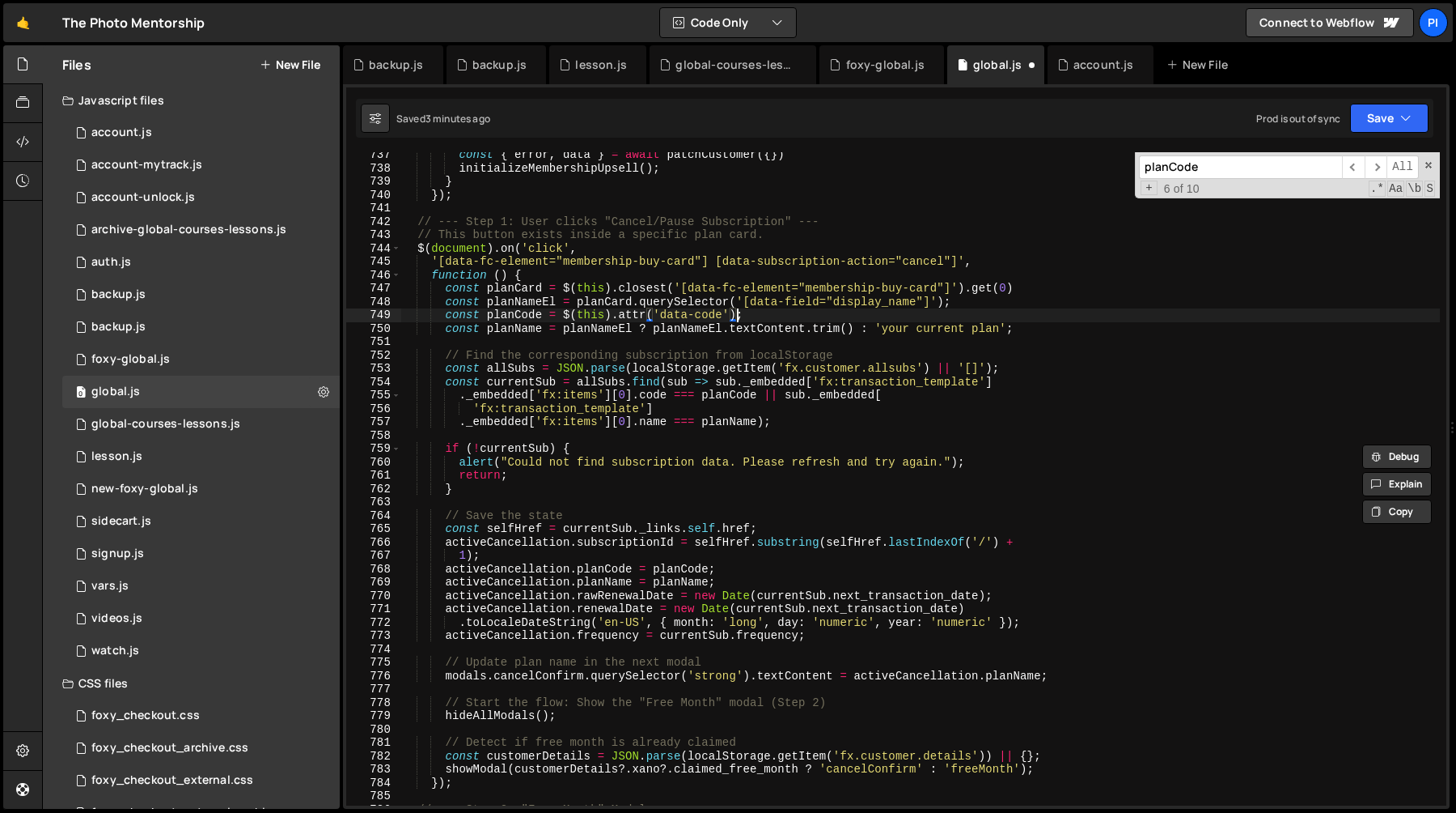
click at [738, 317] on div "const { error , data } = await patchCustomer ({ }) initializeMembershipUpsell (…" at bounding box center [920, 488] width 1039 height 680
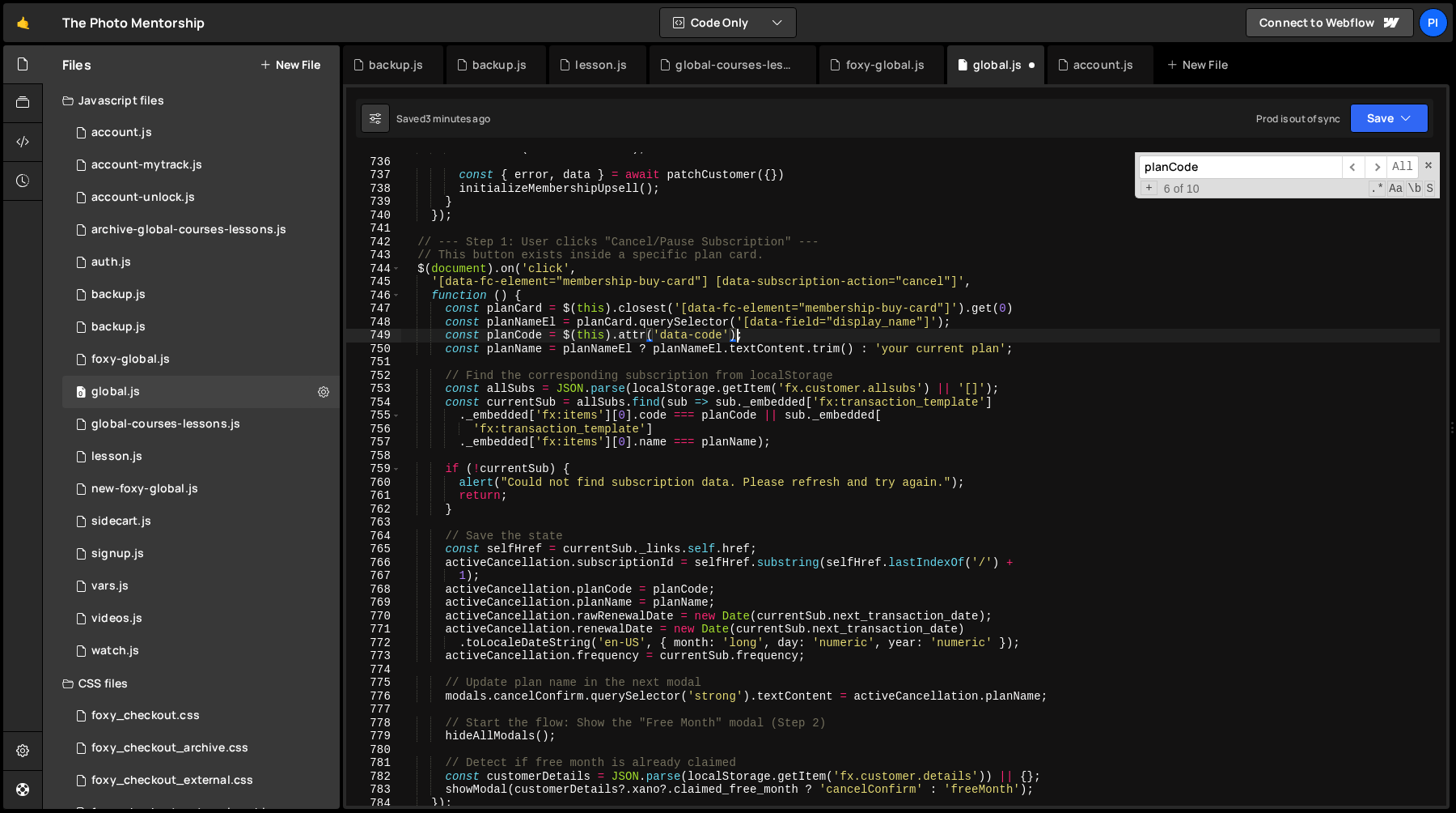
scroll to position [10106, 0]
click at [1036, 288] on div "showModal ( 'finalActivate' ) ; const { error , data } = await patchCustomer ({…" at bounding box center [920, 483] width 1039 height 680
type textarea "'[data-fc-element="membership-buy-card"] [data-subscription-action="cancel"]',"
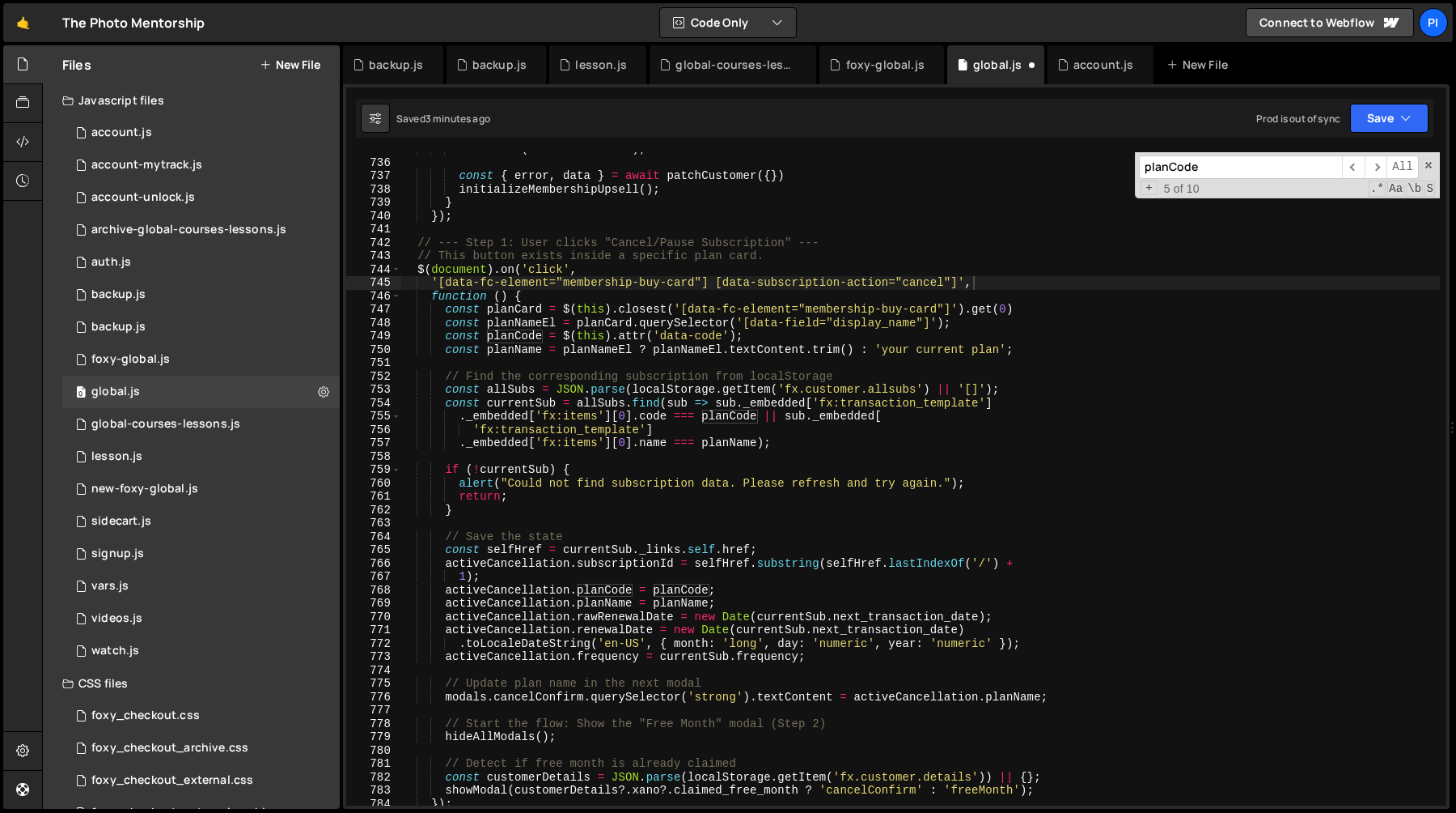
paste input ""${activeSubForThisCategory?.code}""
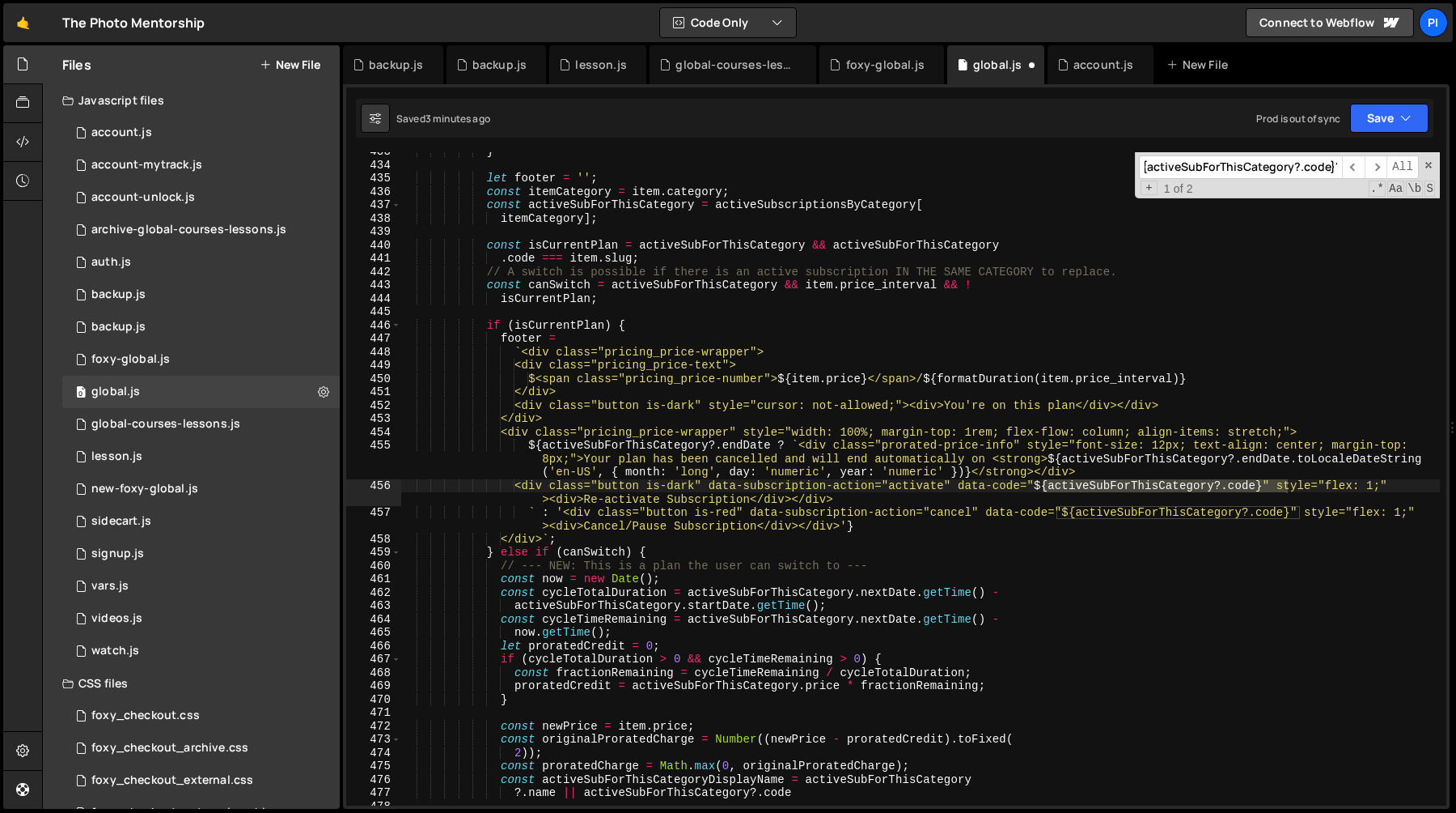
scroll to position [5803, 0]
type input ""${activeSubForThisCategory?.code}""
click at [1378, 166] on span "​" at bounding box center [1376, 168] width 23 height 24
click at [1075, 510] on div "} let footer = '' ; const itemCategory = item . category ; const activeSubForTh…" at bounding box center [920, 478] width 1039 height 653
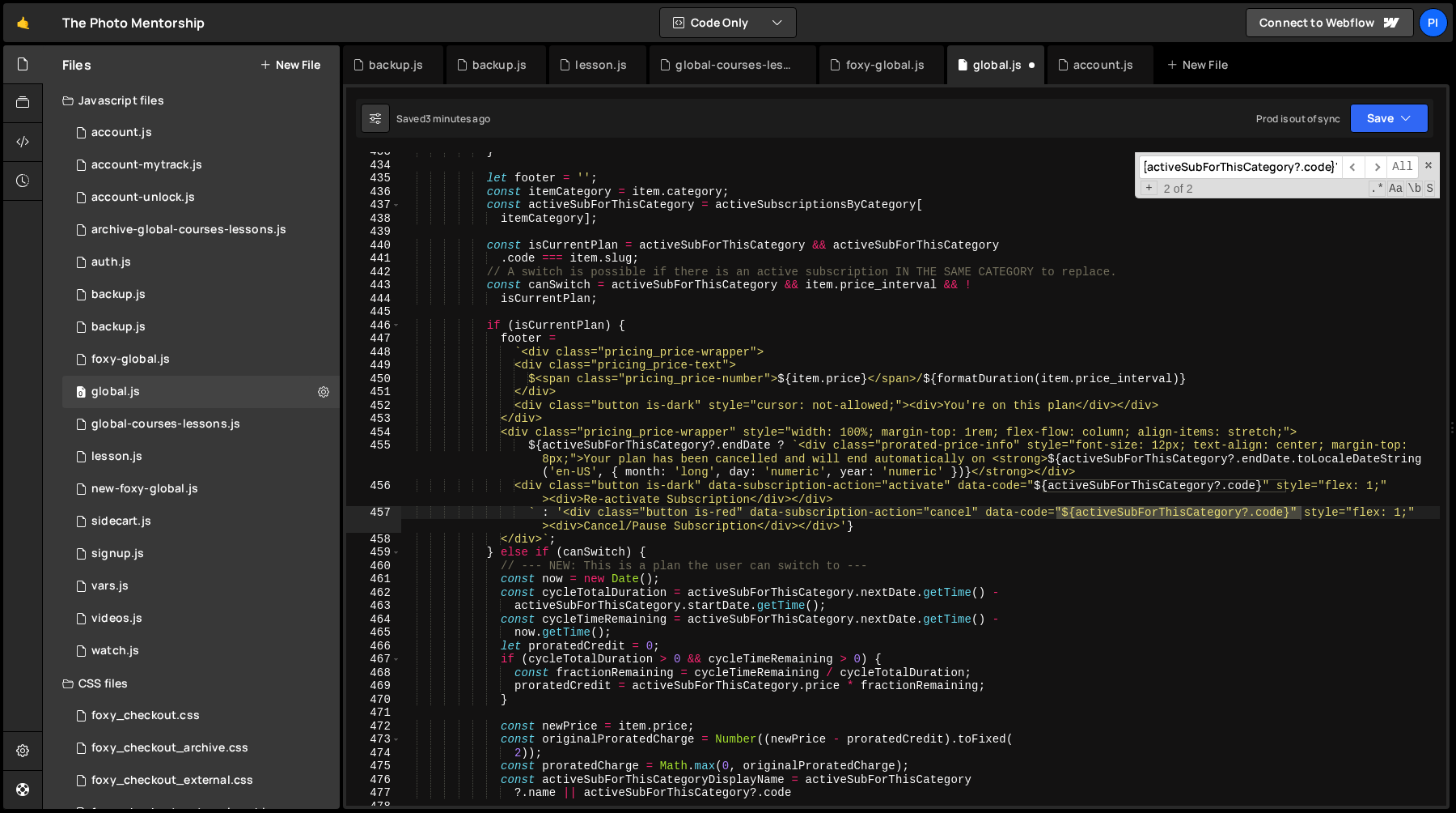
scroll to position [0, 0]
click at [1057, 514] on div "} let footer = '' ; const itemCategory = item . category ; const activeSubForTh…" at bounding box center [920, 485] width 1039 height 680
click at [1065, 513] on div "} let footer = '' ; const itemCategory = item . category ; const activeSubForTh…" at bounding box center [920, 485] width 1039 height 680
click at [566, 513] on div "} let footer = '' ; const itemCategory = item . category ; const activeSubForTh…" at bounding box center [920, 485] width 1039 height 680
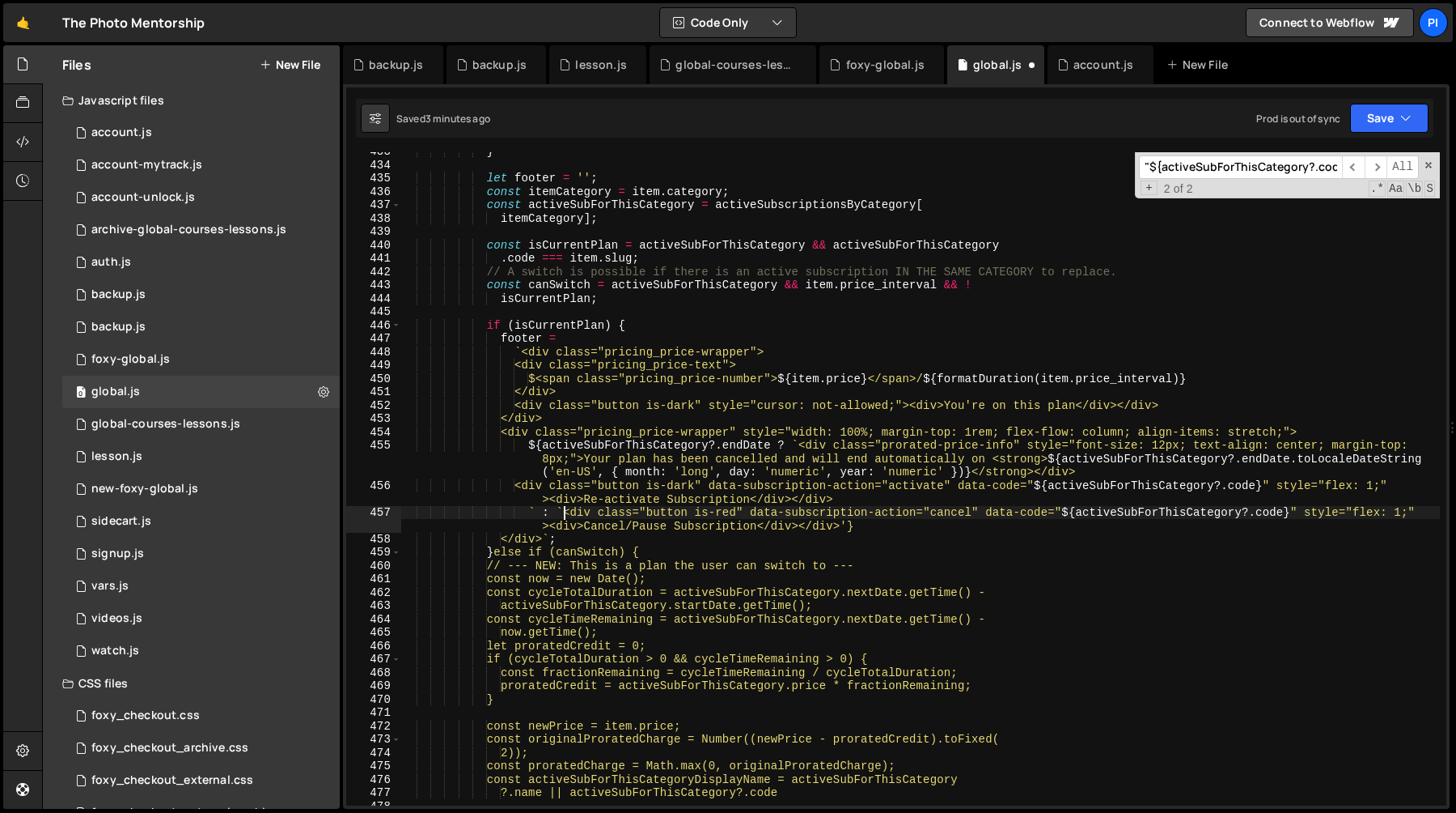
click at [847, 525] on div "} let footer = '' ; const itemCategory = item . category ; const activeSubForTh…" at bounding box center [920, 485] width 1039 height 680
click at [891, 496] on div "} let footer = '' ; const itemCategory = item . category ; const activeSubForTh…" at bounding box center [920, 485] width 1039 height 680
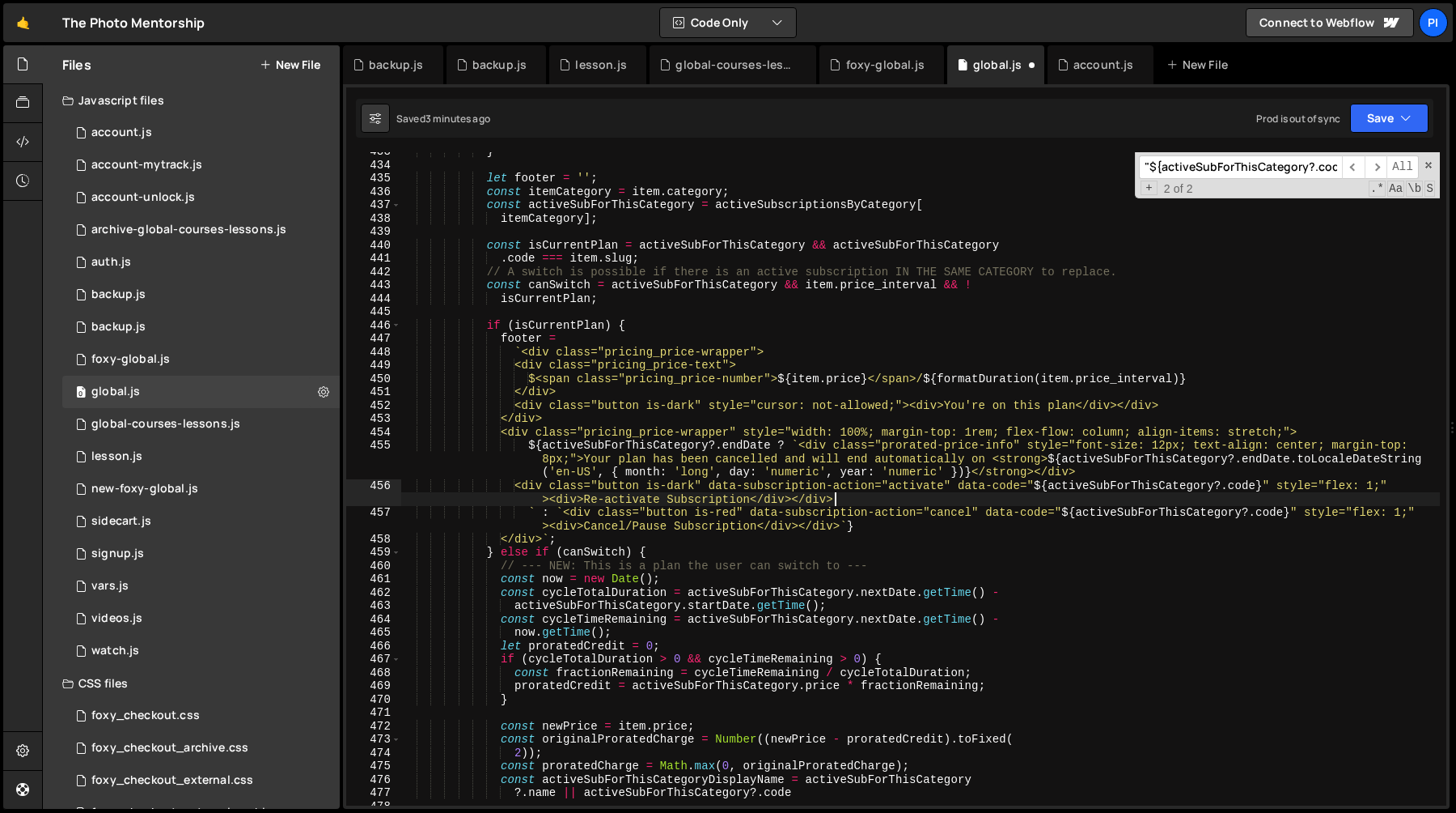
scroll to position [0, 90]
click at [962, 480] on div "} let footer = '' ; const itemCategory = item . category ; const activeSubForTh…" at bounding box center [920, 485] width 1039 height 680
type textarea "<div class="button is-dark" data-subscription-action="activate" data-code="${ac…"
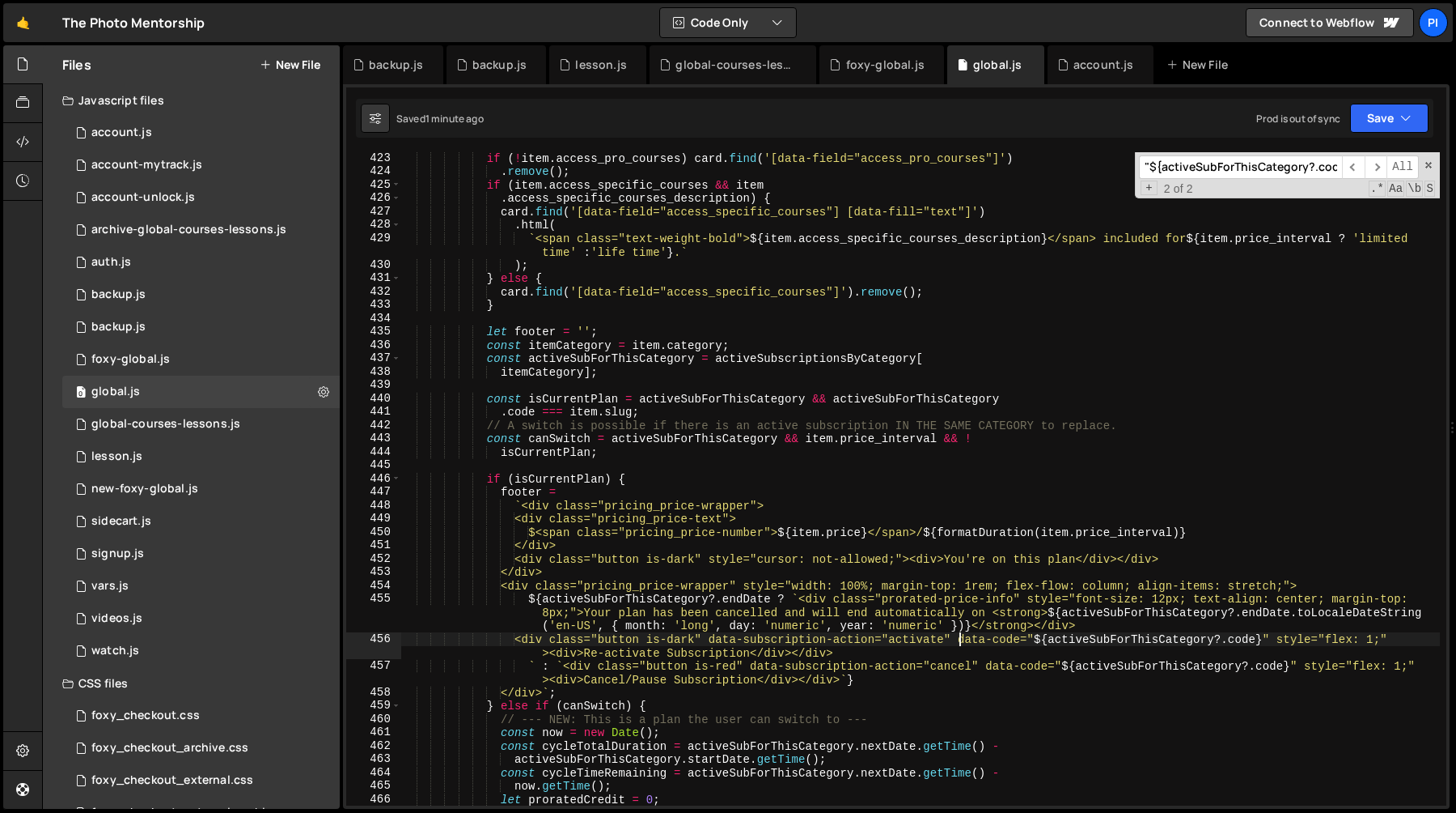
scroll to position [5419, 0]
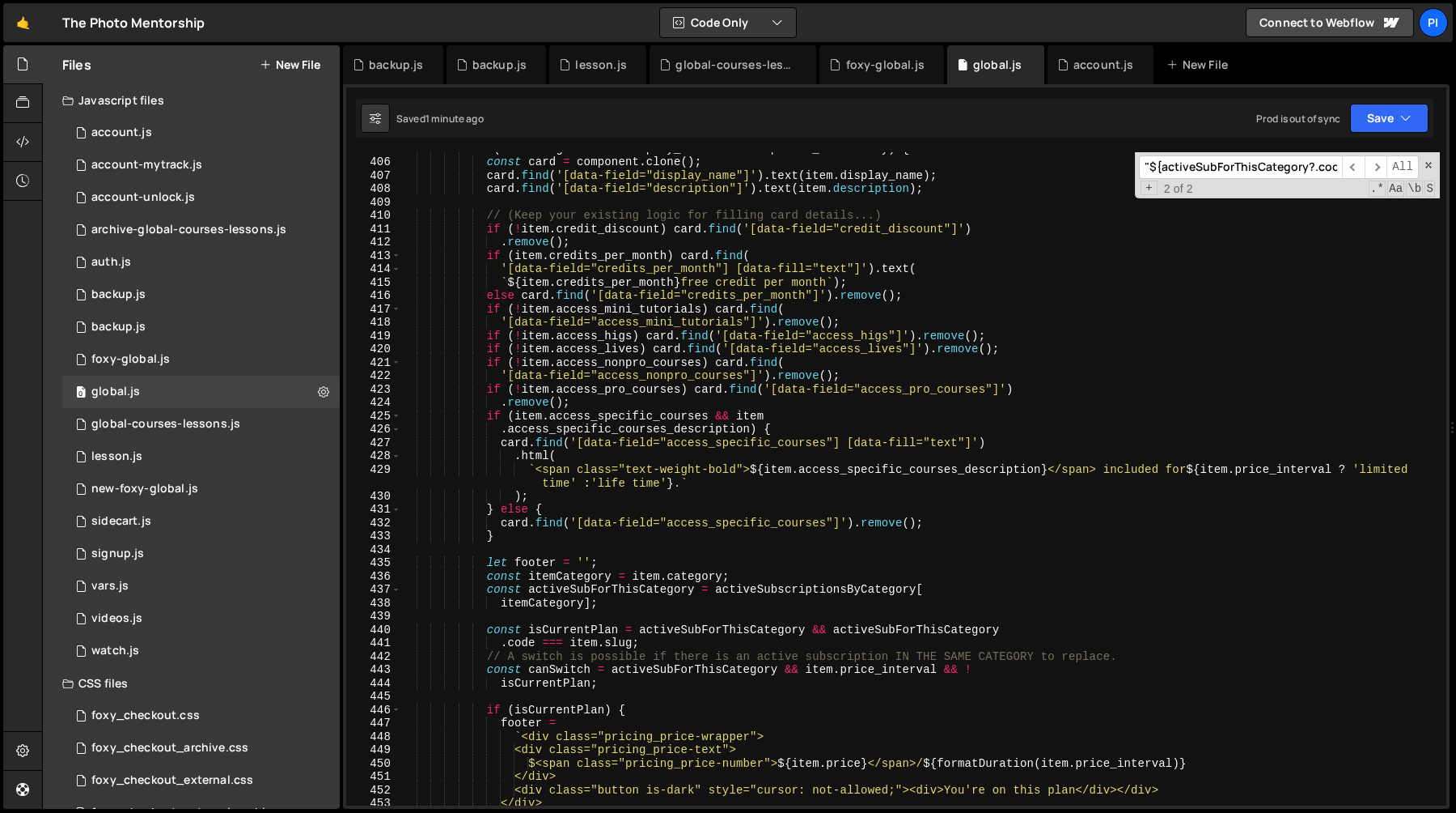
click at [1221, 160] on input ""${activeSubForThisCategory?.code}"" at bounding box center [1240, 168] width 203 height 24
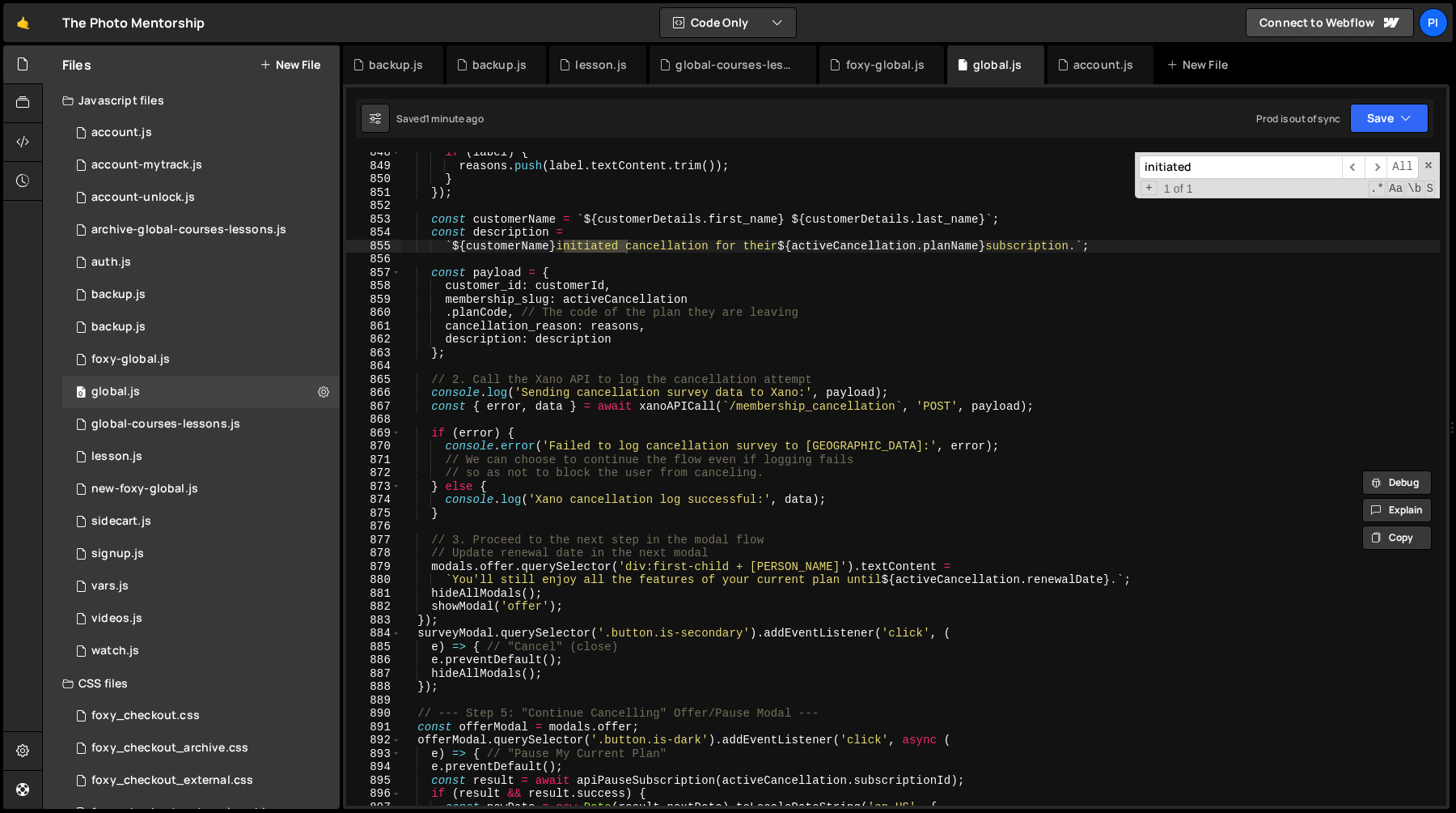
scroll to position [11564, 0]
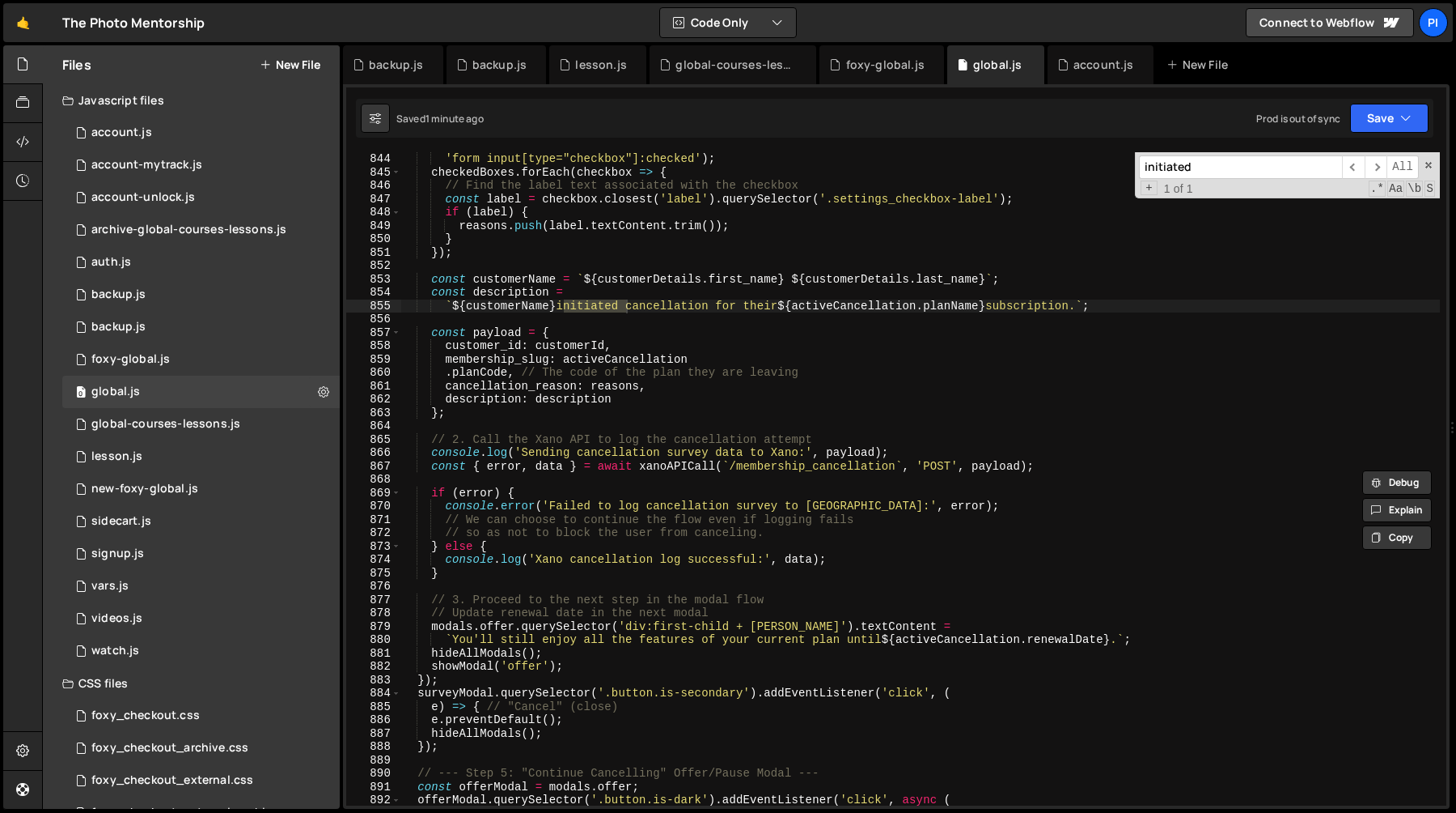
type input "initiated"
click at [562, 387] on div "'form input[type="checkbox"]:checked' ) ; checkedBoxes . forEach ( checkbox => …" at bounding box center [920, 492] width 1039 height 680
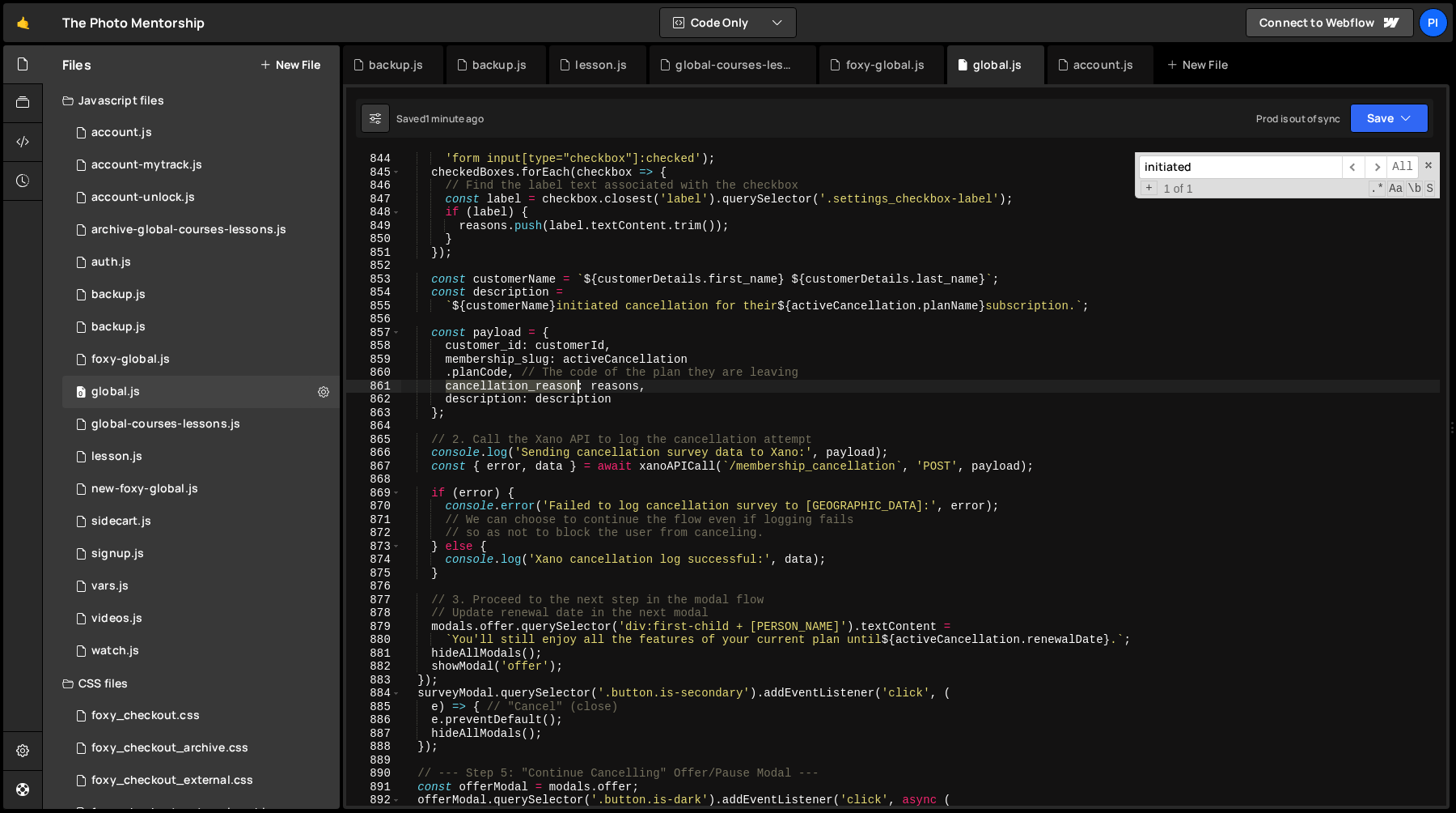
click at [562, 387] on div "'form input[type="checkbox"]:checked' ) ; checkedBoxes . forEach ( checkbox => …" at bounding box center [920, 492] width 1039 height 680
click at [654, 386] on div "'form input[type="checkbox"]:checked' ) ; checkedBoxes . forEach ( checkbox => …" at bounding box center [920, 492] width 1039 height 680
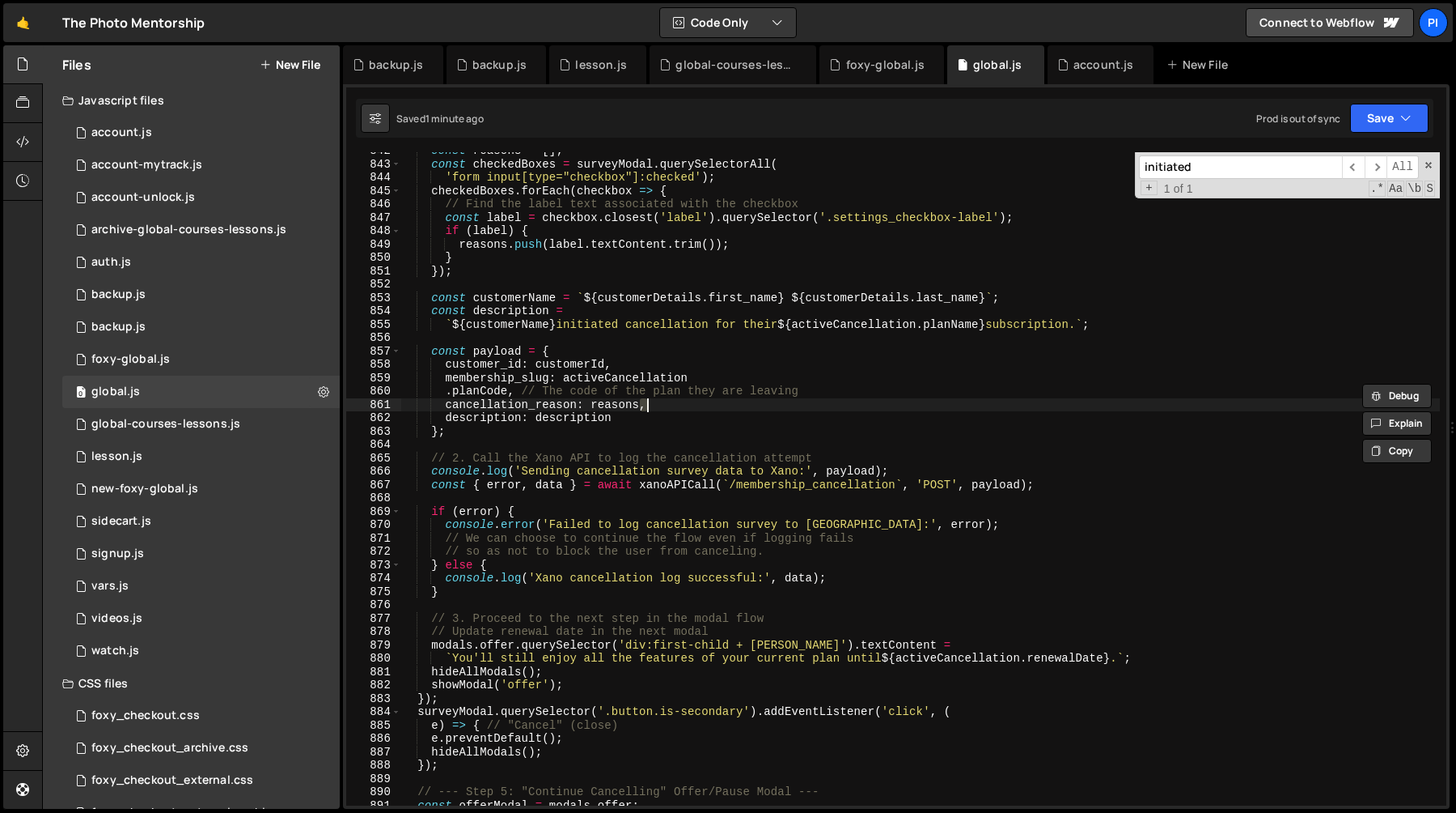
scroll to position [11520, 0]
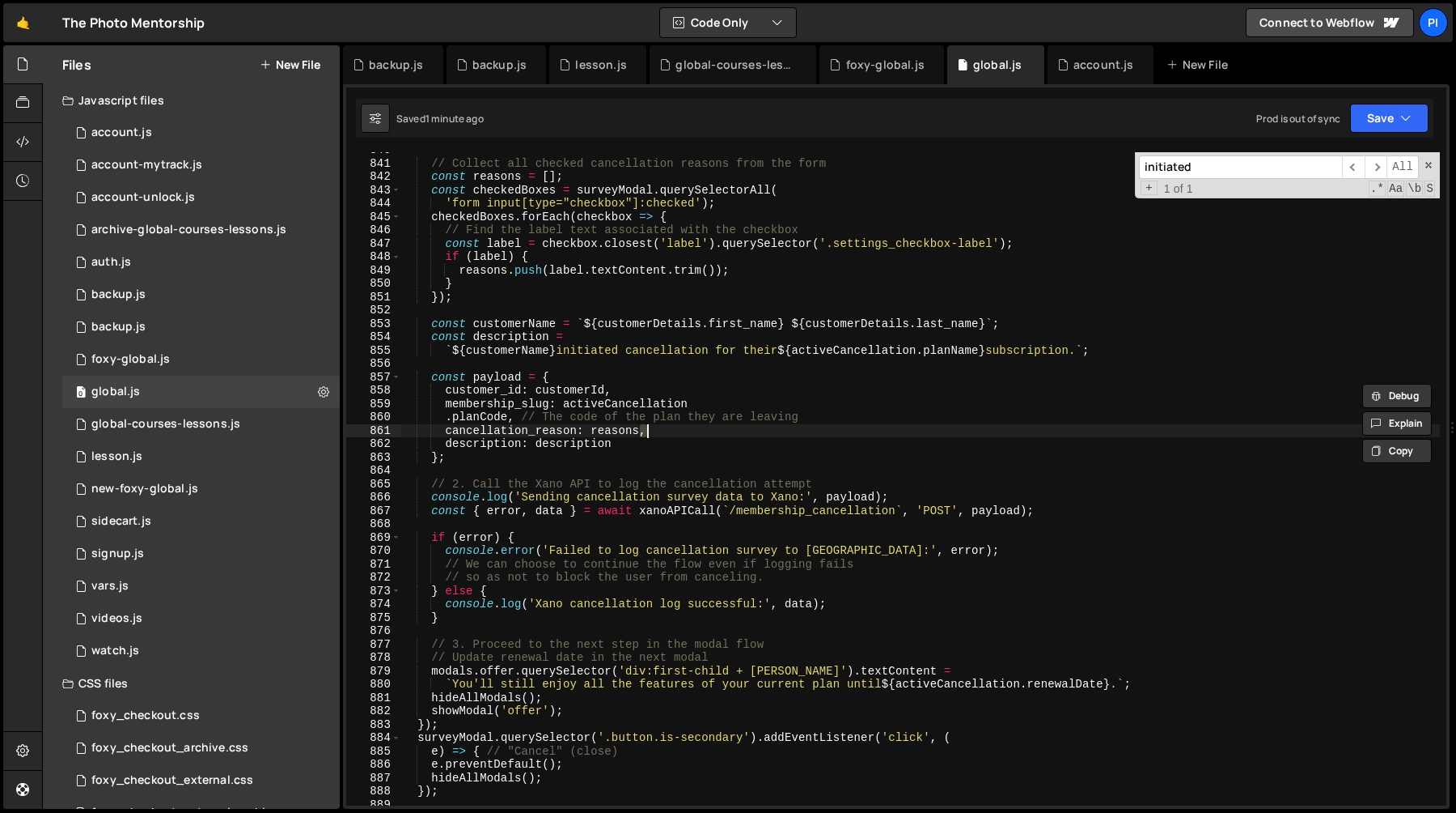
click at [895, 343] on div "// Collect all checked cancellation reasons from the form const reasons = [ ] ;…" at bounding box center [920, 483] width 1039 height 680
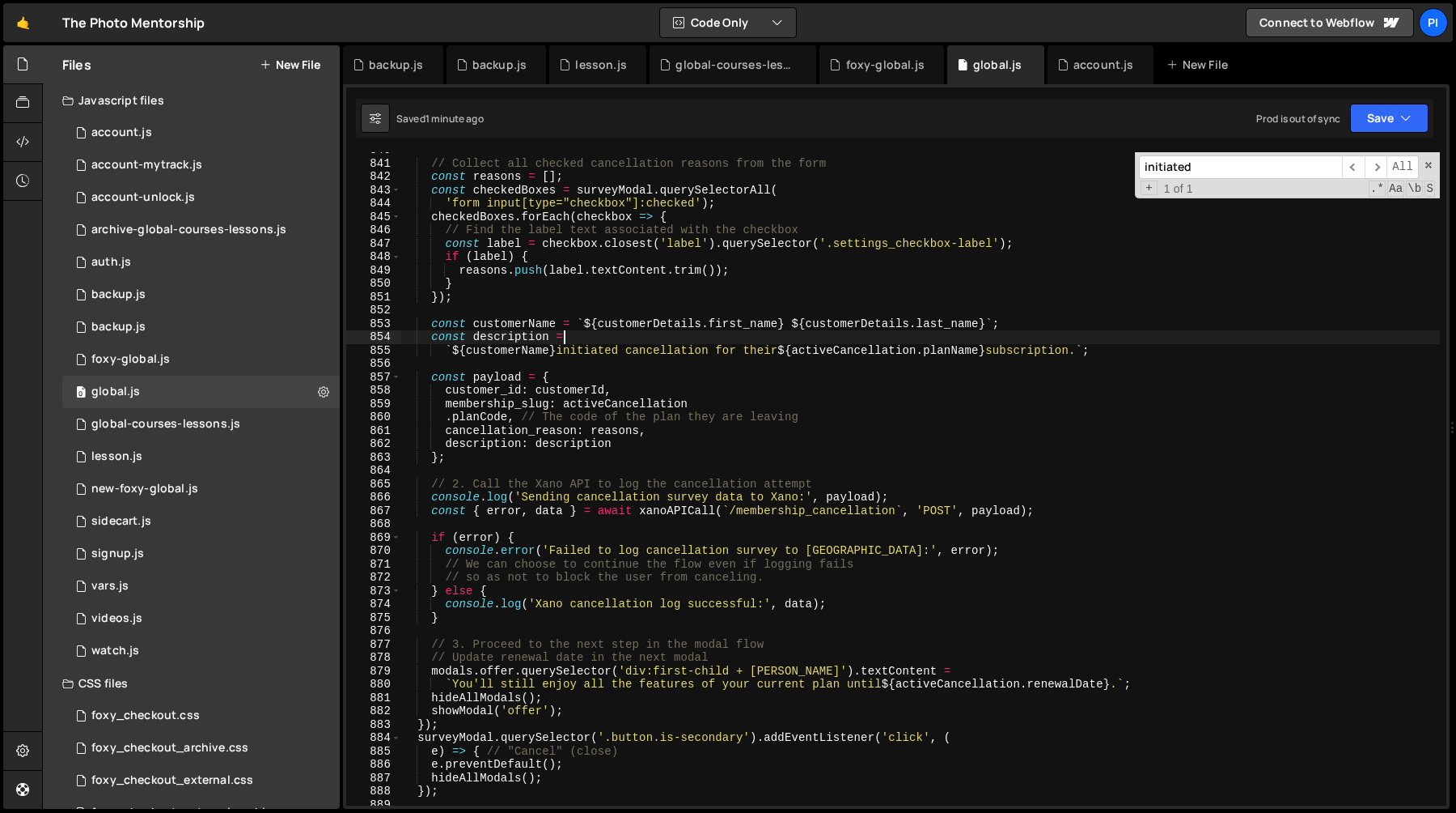
scroll to position [0, 11]
click at [895, 343] on div "// Collect all checked cancellation reasons from the form const reasons = [ ] ;…" at bounding box center [920, 483] width 1039 height 680
click at [885, 352] on div "// Collect all checked cancellation reasons from the form const reasons = [ ] ;…" at bounding box center [920, 483] width 1039 height 680
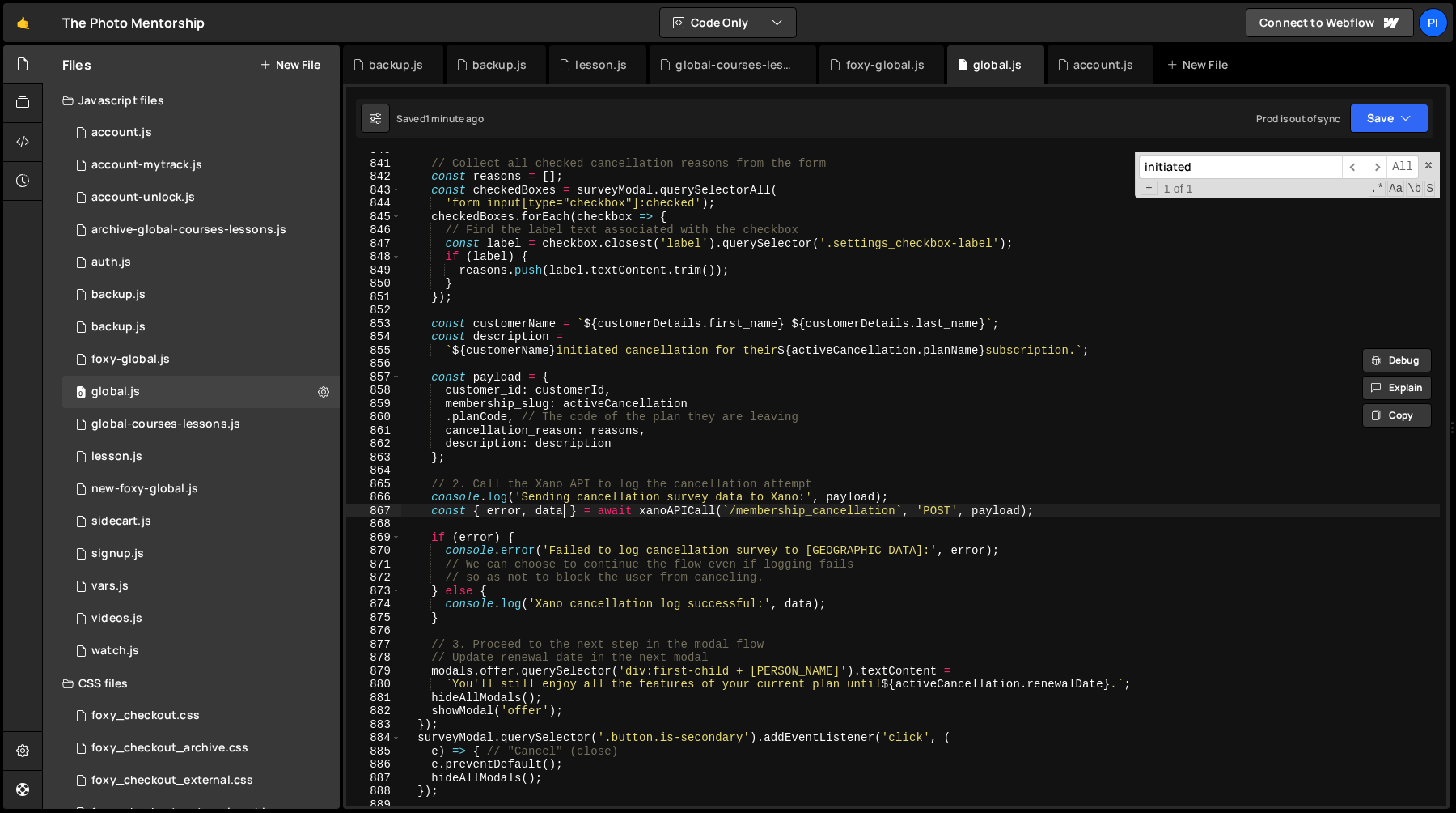
click at [563, 513] on div "// Collect all checked cancellation reasons from the form const reasons = [ ] ;…" at bounding box center [920, 483] width 1039 height 680
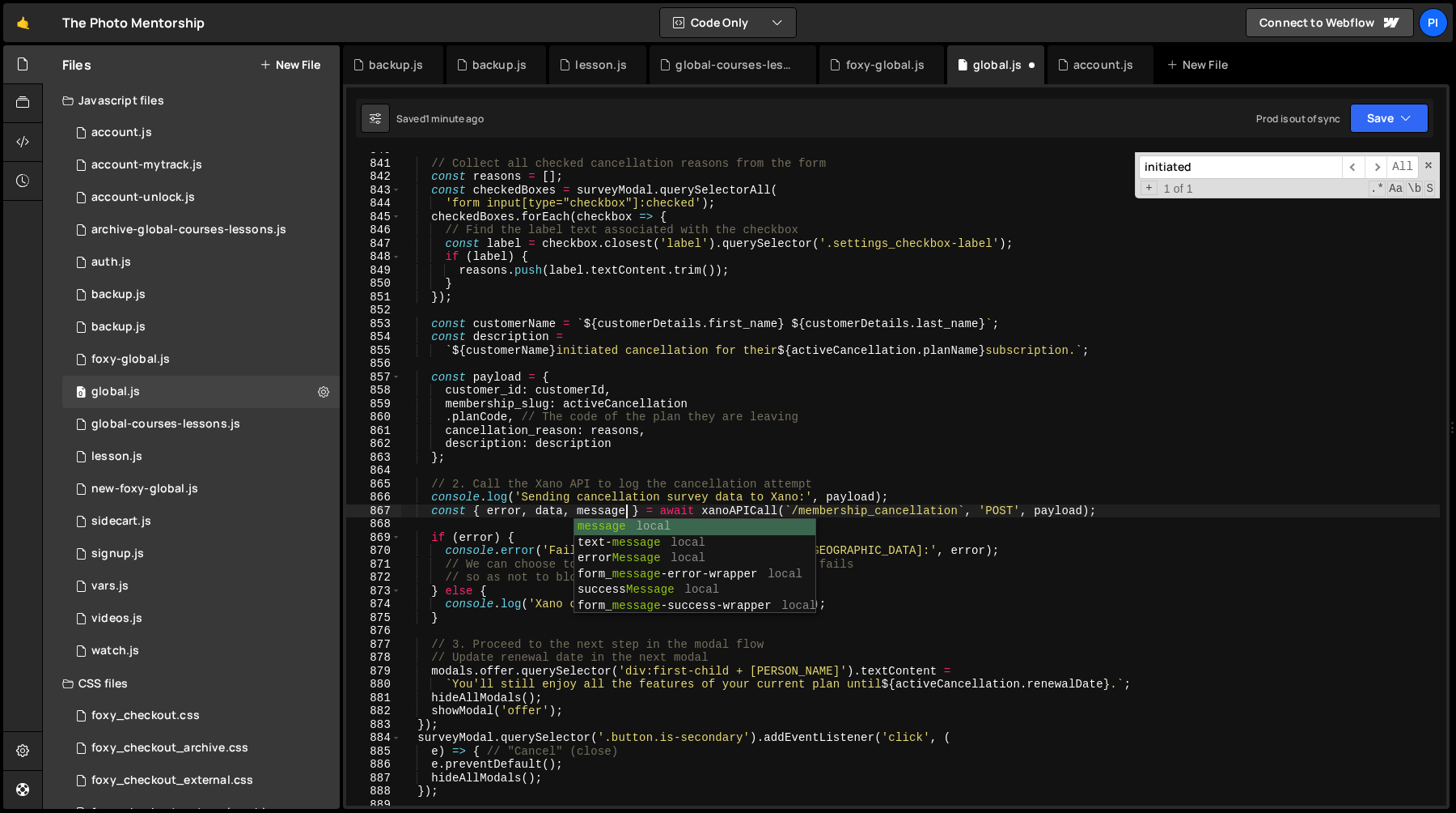
click at [631, 484] on div "// Collect all checked cancellation reasons from the form const reasons = [ ] ;…" at bounding box center [920, 483] width 1039 height 680
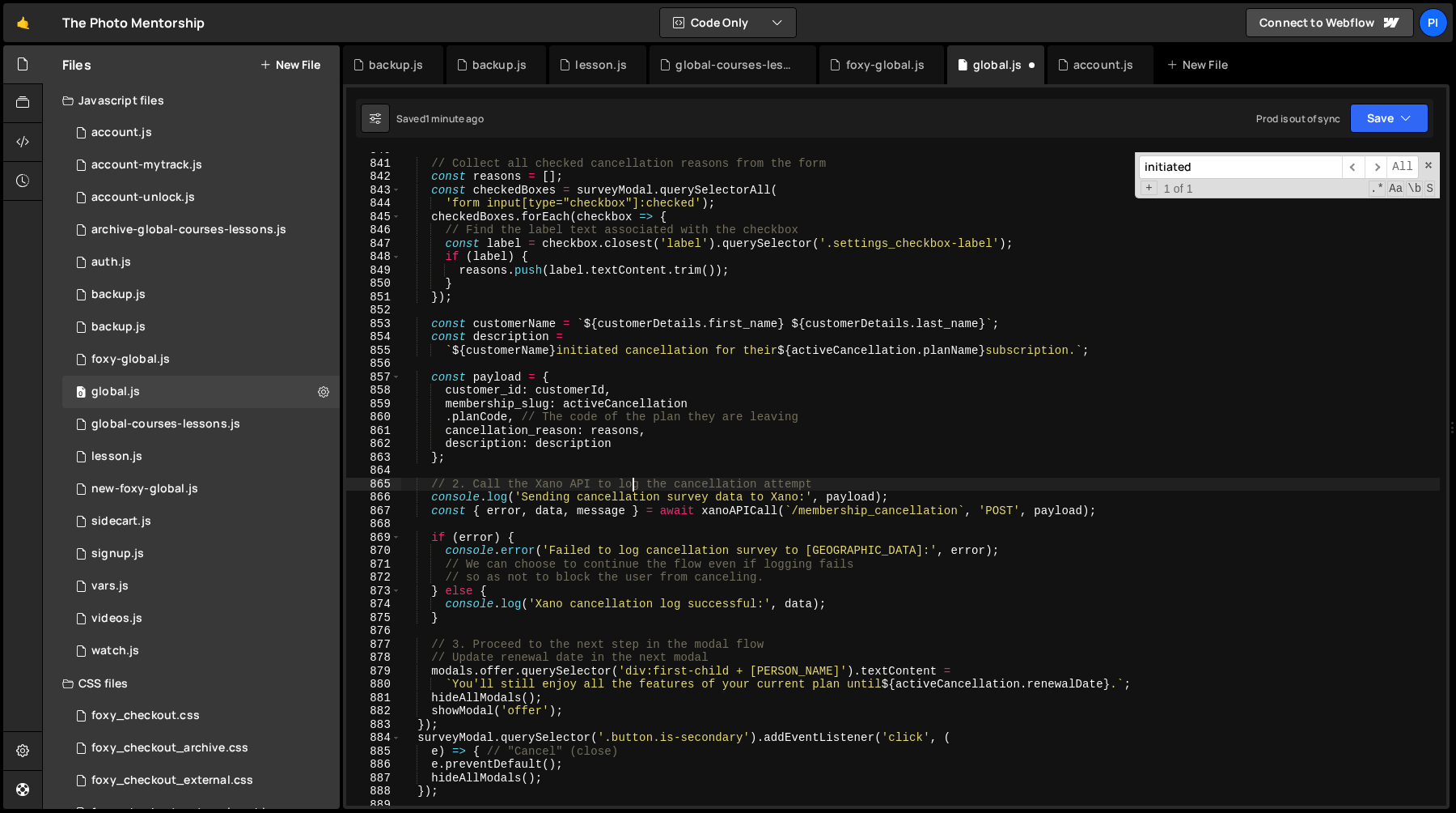
click at [883, 552] on div "// Collect all checked cancellation reasons from the form const reasons = [ ] ;…" at bounding box center [920, 483] width 1039 height 680
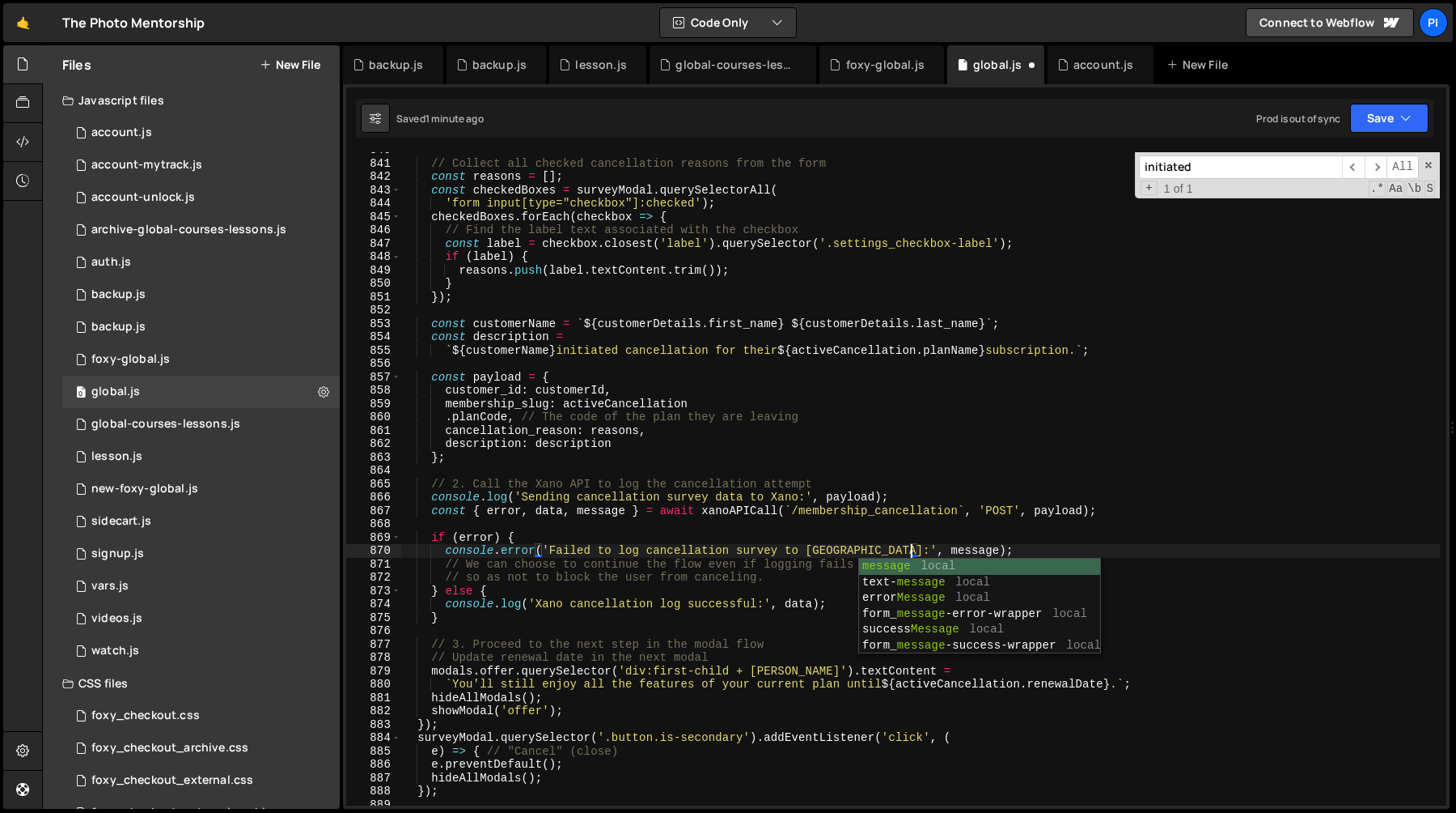
scroll to position [0, 7]
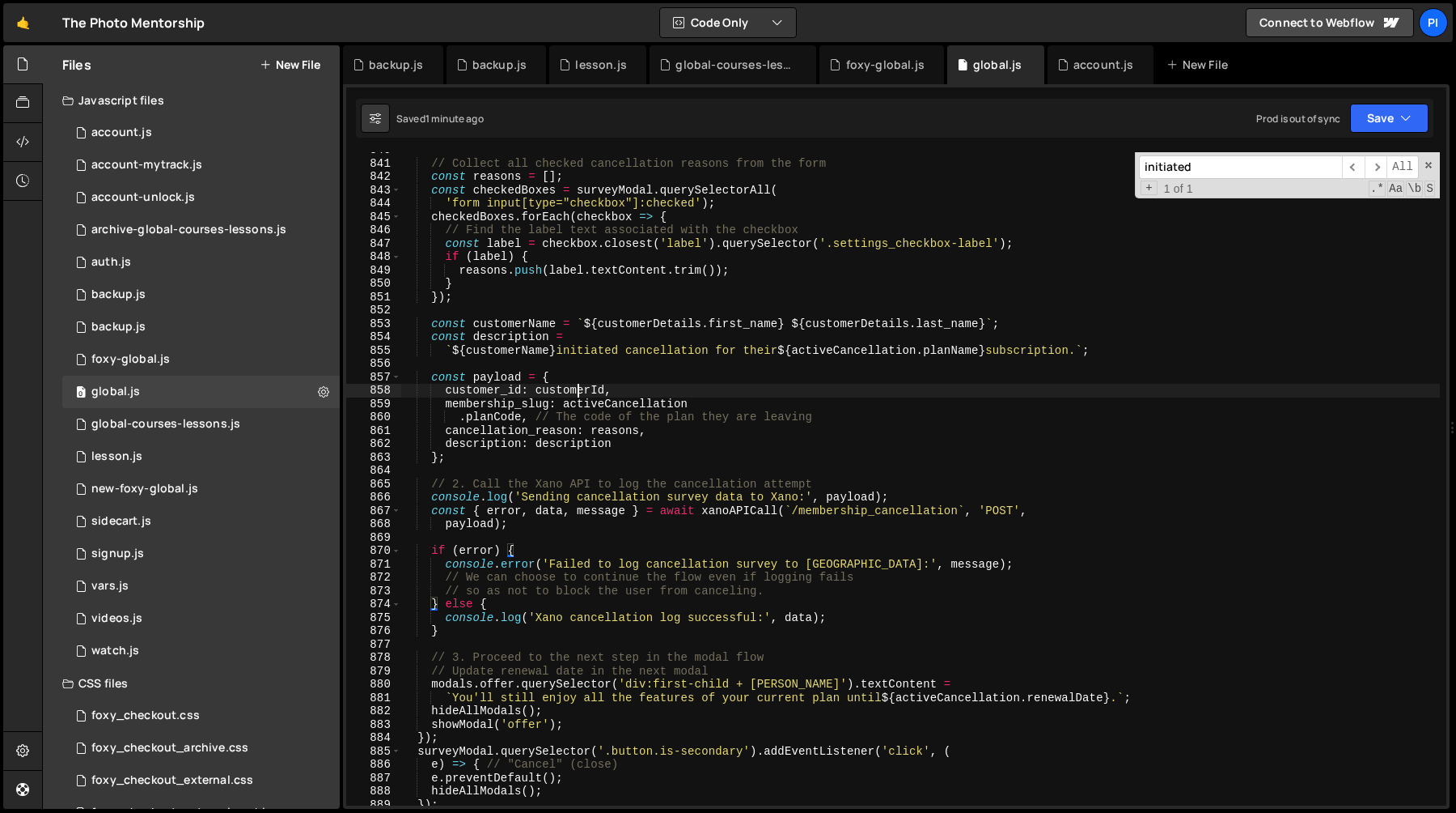
click at [581, 385] on div "// Collect all checked cancellation reasons from the form const reasons = [ ] ;…" at bounding box center [920, 483] width 1039 height 680
type textarea "customer_id: customerId,"
click at [581, 385] on div "// Collect all checked cancellation reasons from the form const reasons = [ ] ;…" at bounding box center [920, 483] width 1039 height 680
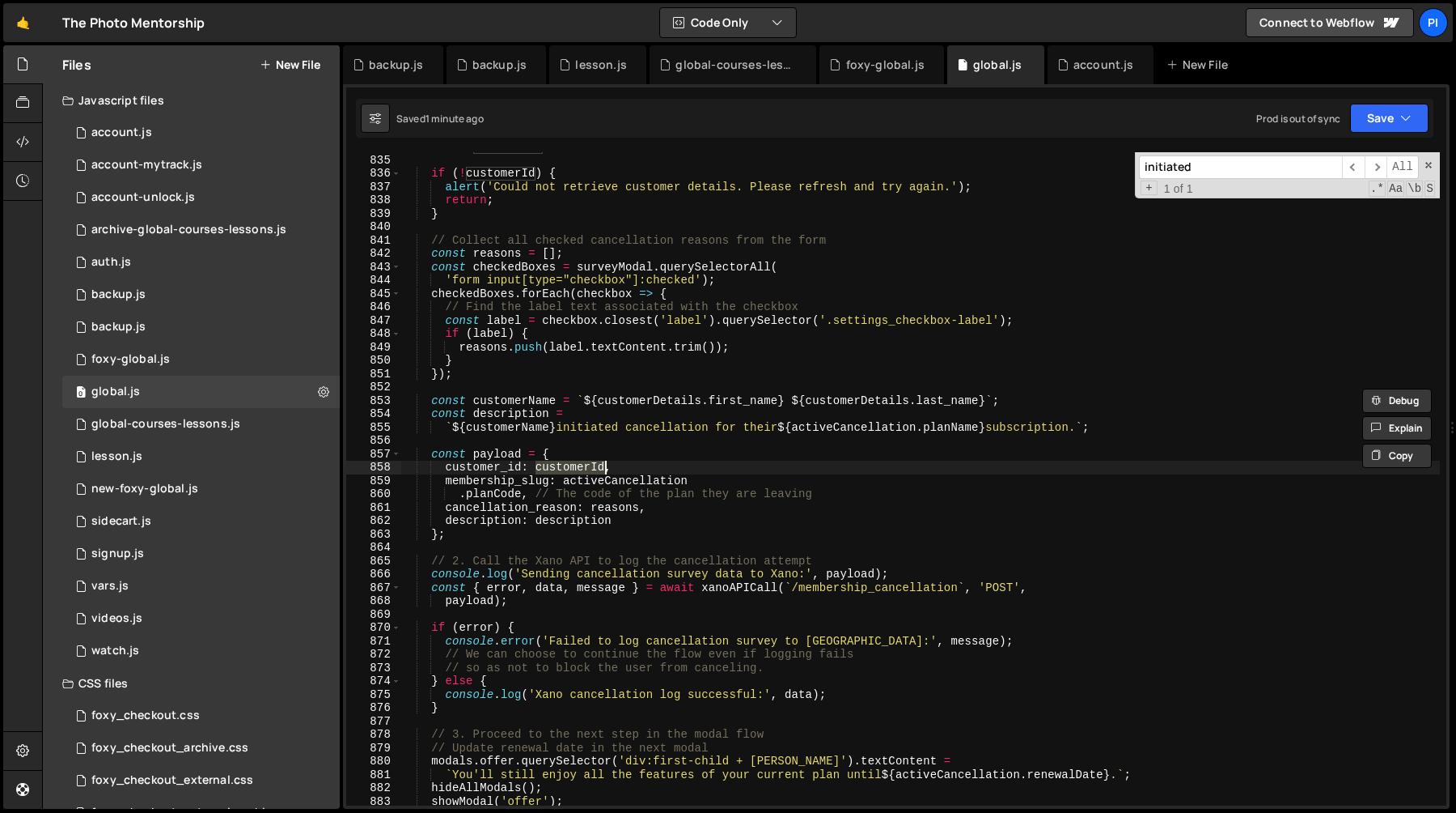
scroll to position [11442, 0]
type input "customerId"
click at [1351, 168] on span "​" at bounding box center [1354, 168] width 23 height 24
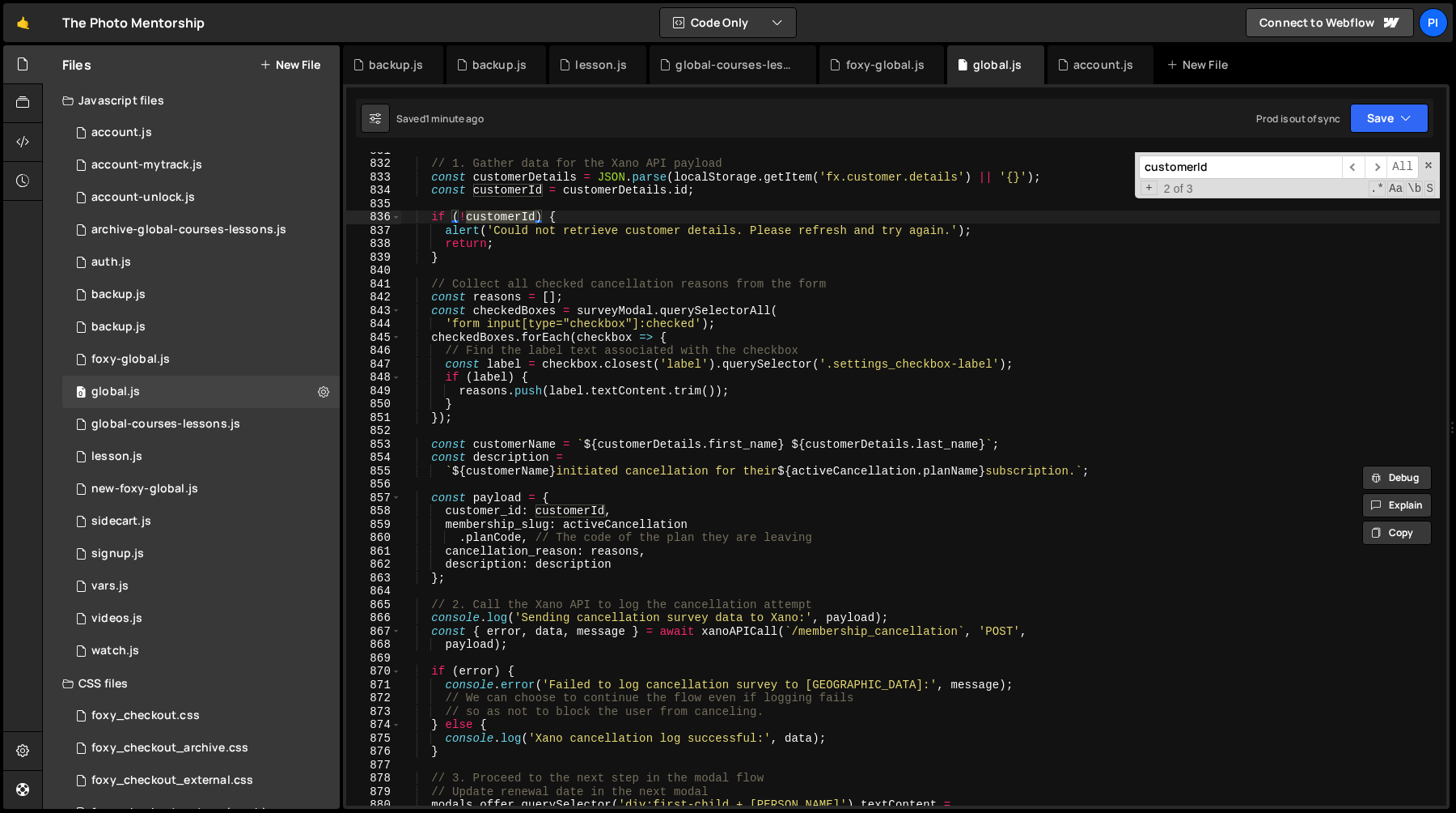
scroll to position [11216, 0]
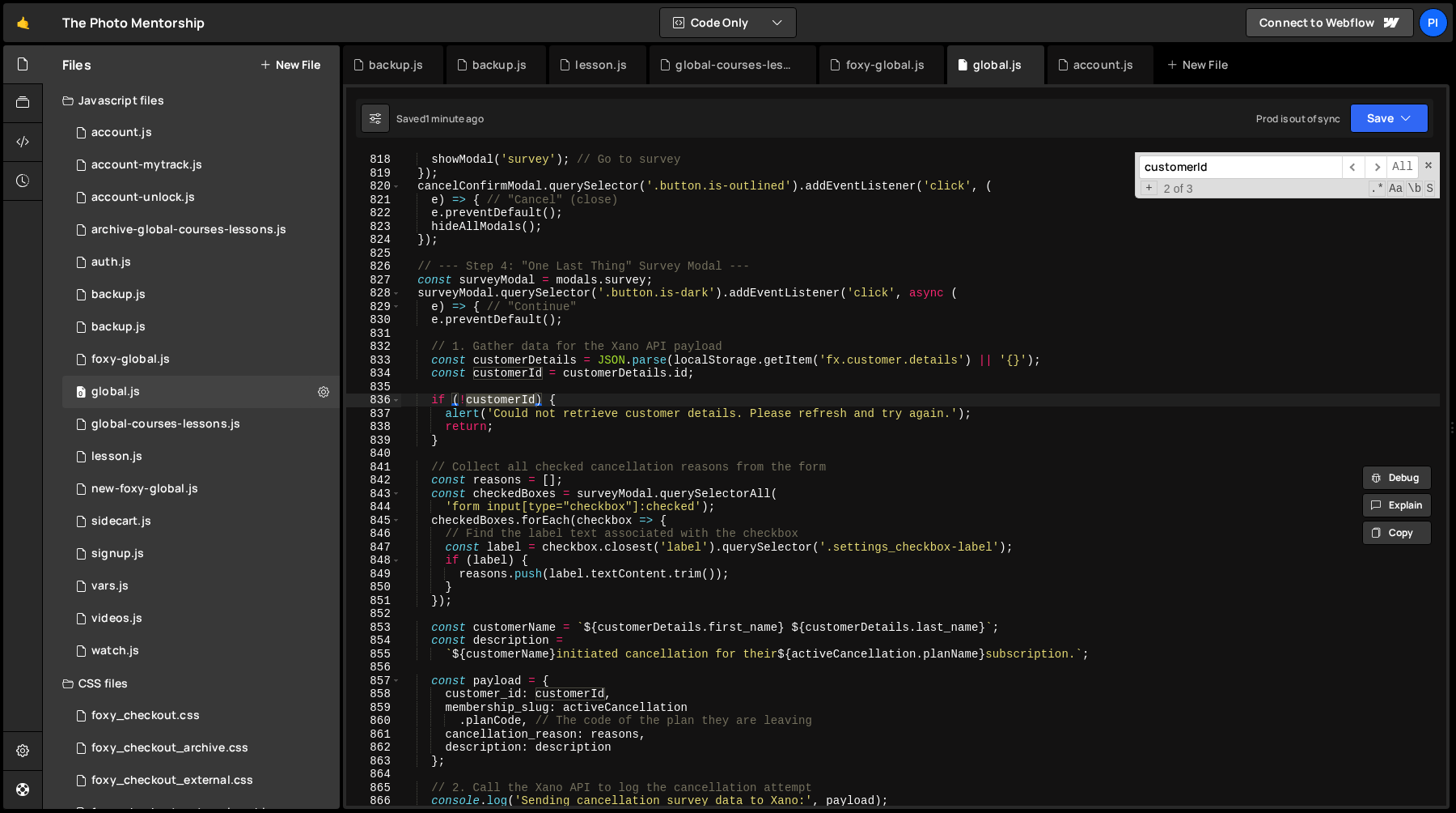
click at [527, 375] on div "hideAllModals ( ) ; showModal ( 'survey' ) ; // Go to survey }) ; cancelConfirm…" at bounding box center [920, 479] width 1039 height 680
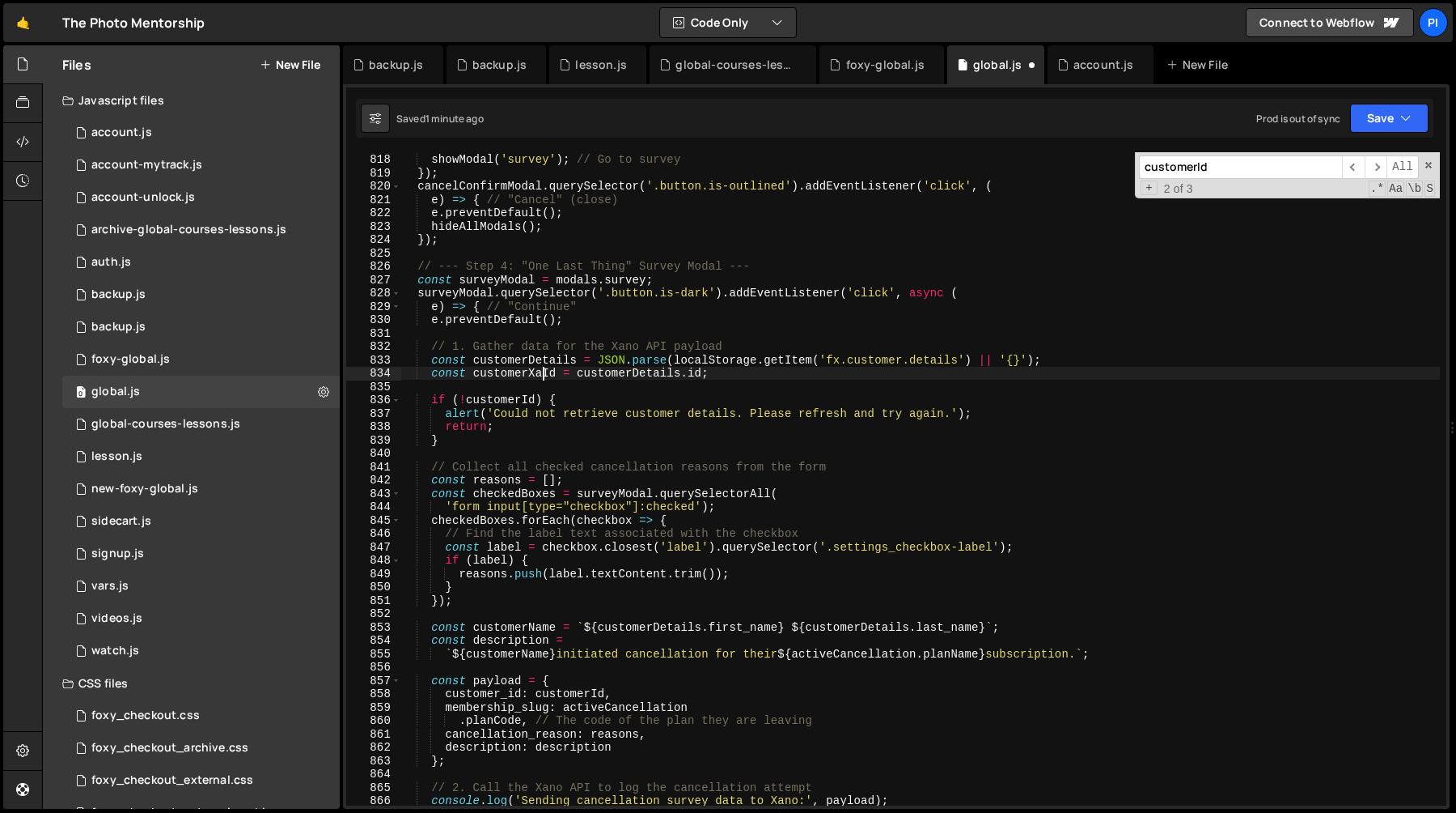
type textarea "const customerXanoId = [DOMAIN_NAME];"
click at [514, 373] on div "hideAllModals ( ) ; showModal ( 'survey' ) ; // Go to survey }) ; cancelConfirm…" at bounding box center [920, 479] width 1039 height 680
click at [508, 392] on div "hideAllModals ( ) ; showModal ( 'survey' ) ; // Go to survey }) ; cancelConfirm…" at bounding box center [920, 479] width 1039 height 680
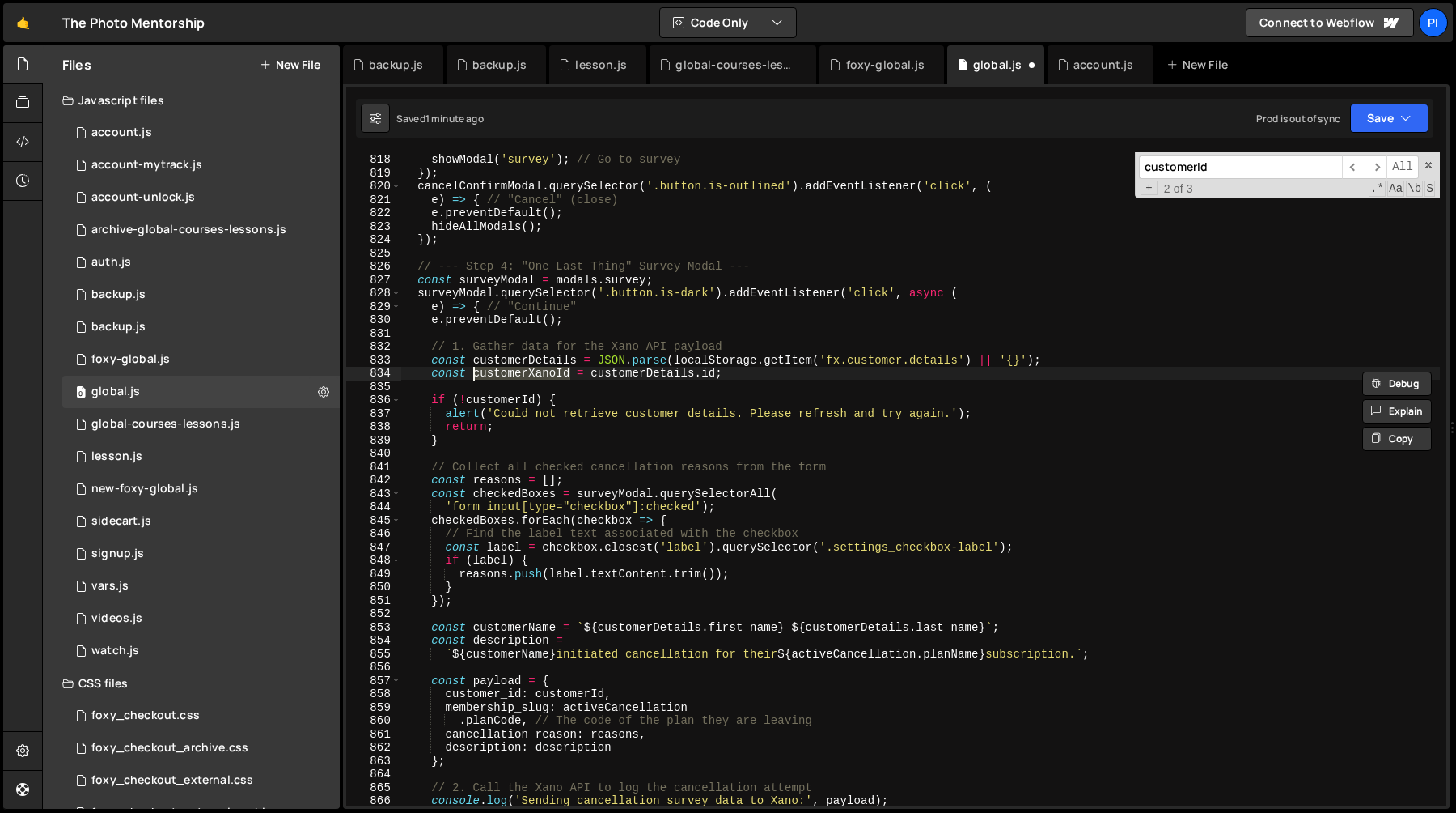
scroll to position [0, 0]
click at [508, 392] on div "hideAllModals ( ) ; showModal ( 'survey' ) ; // Go to survey }) ; cancelConfirm…" at bounding box center [920, 479] width 1039 height 680
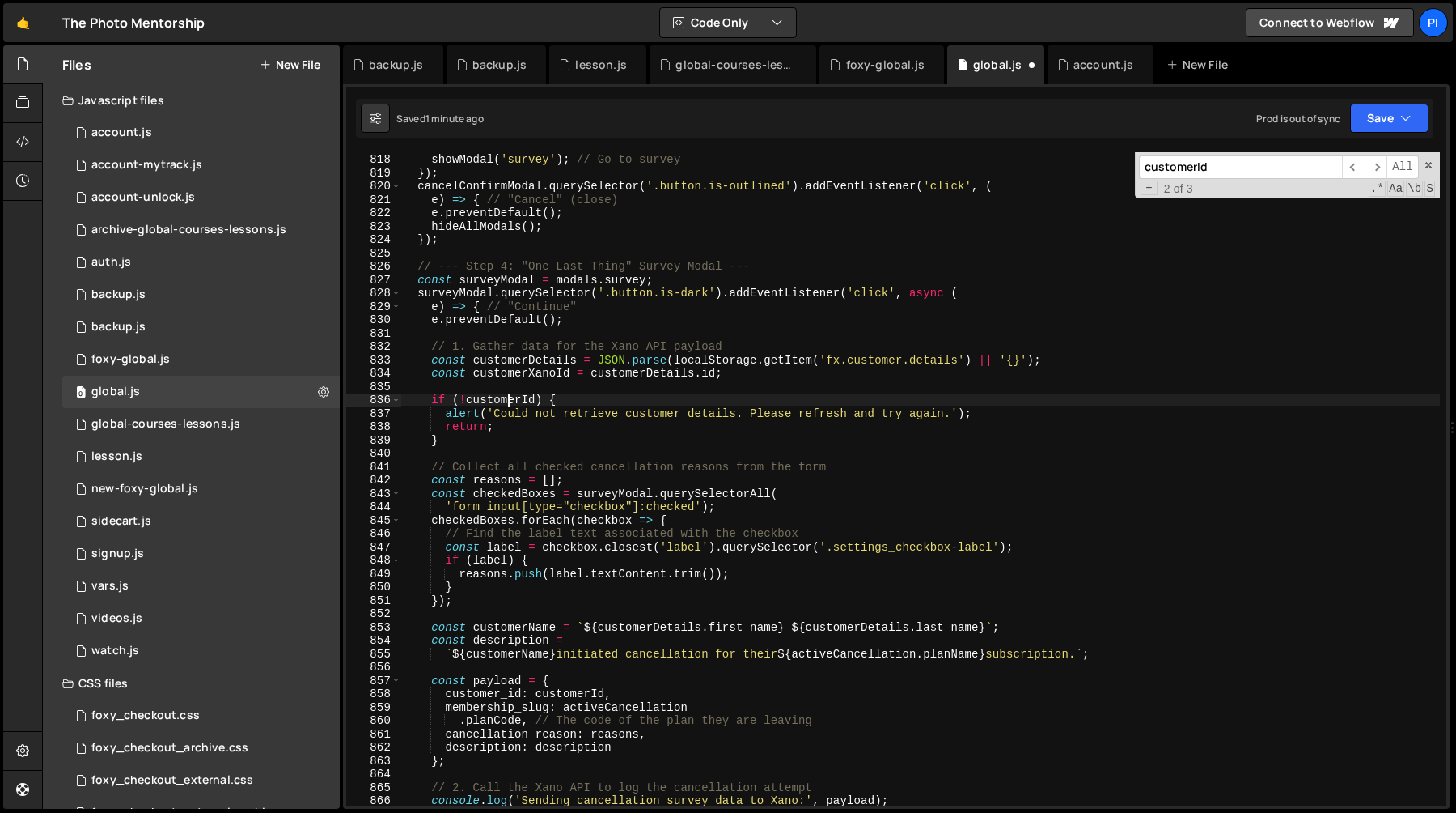
click at [508, 400] on div "hideAllModals ( ) ; showModal ( 'survey' ) ; // Go to survey }) ; cancelConfirm…" at bounding box center [920, 479] width 1039 height 680
paste textarea "Xano"
click at [560, 700] on div "hideAllModals ( ) ; showModal ( 'survey' ) ; // Go to survey }) ; cancelConfirm…" at bounding box center [920, 479] width 1039 height 680
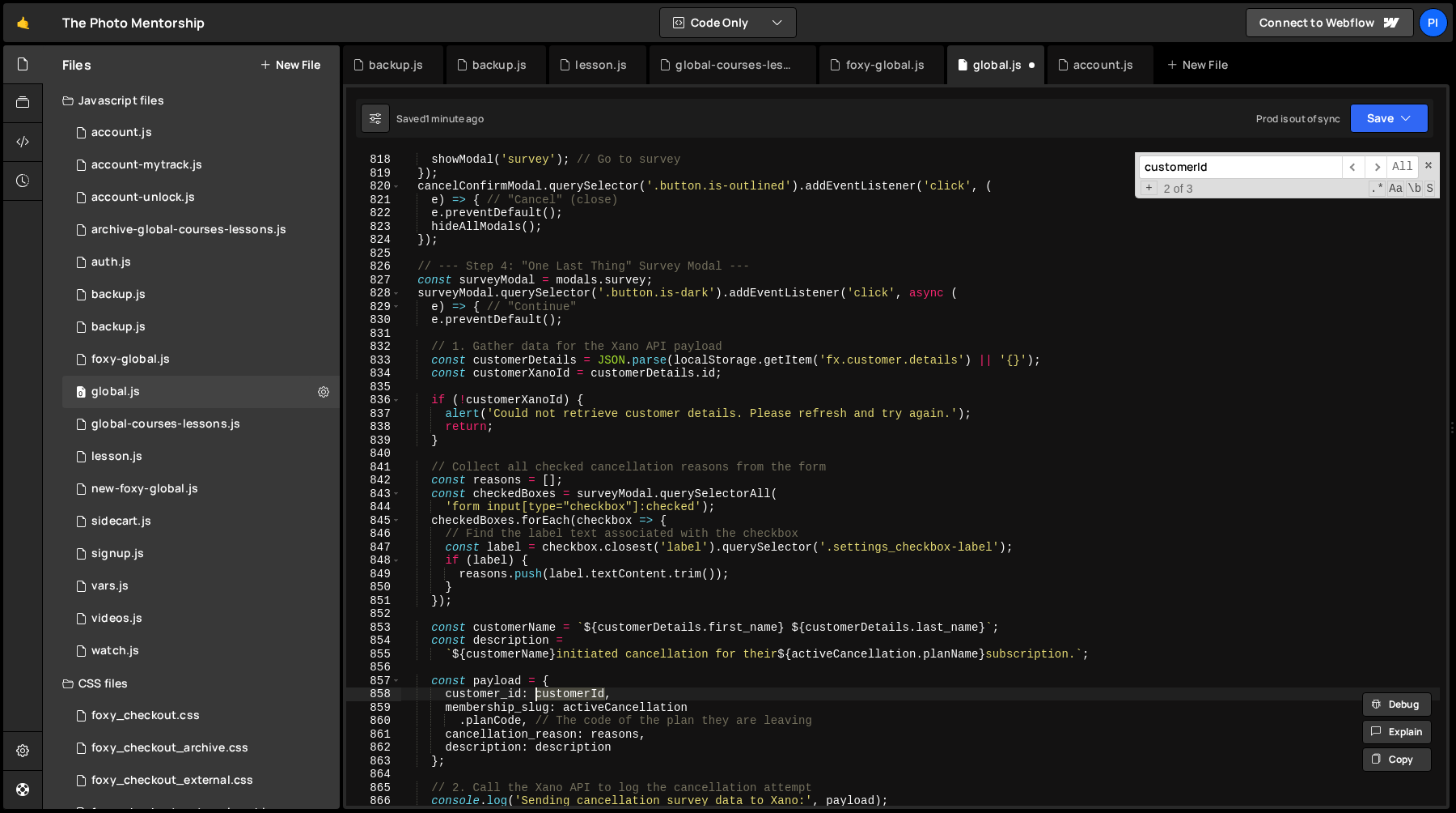
paste textarea "Xano"
click at [700, 373] on div "hideAllModals ( ) ; showModal ( 'survey' ) ; // Go to survey }) ; cancelConfirm…" at bounding box center [920, 479] width 1039 height 680
click at [844, 360] on div "hideAllModals ( ) ; showModal ( 'survey' ) ; // Go to survey }) ; cancelConfirm…" at bounding box center [920, 479] width 1039 height 680
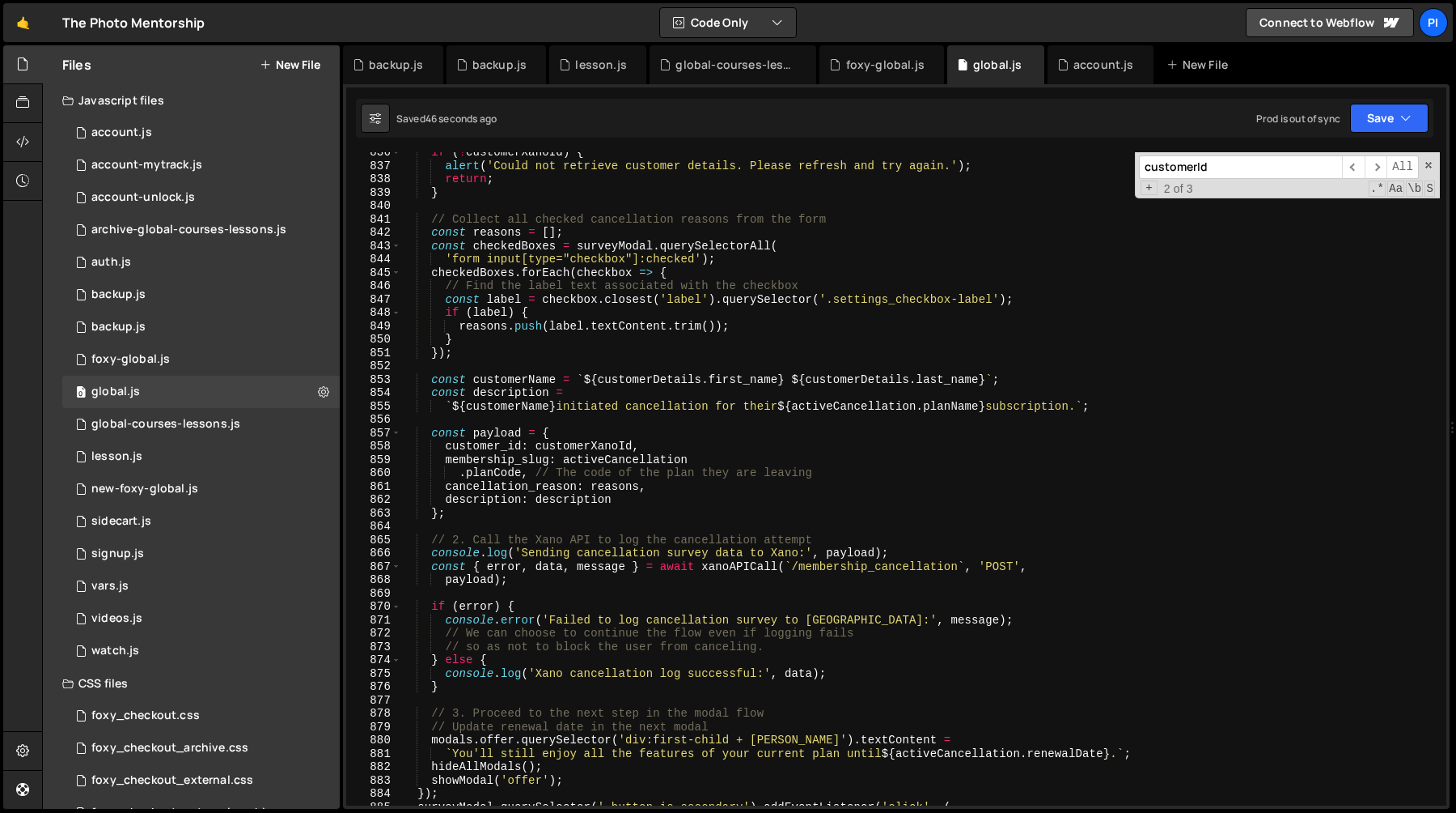
scroll to position [11535, 0]
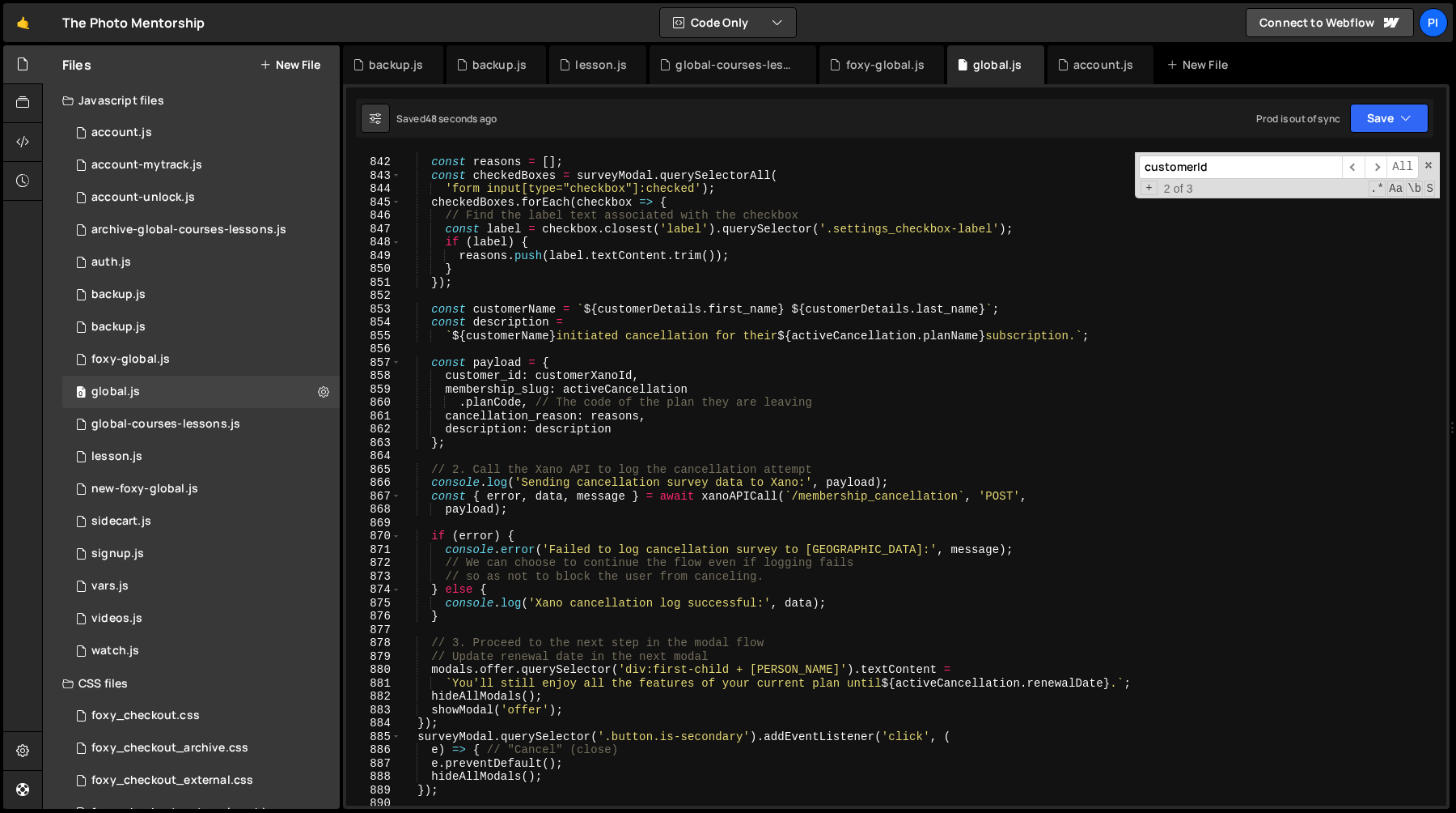
click at [940, 478] on div "// Collect all checked cancellation reasons from the form const reasons = [ ] ;…" at bounding box center [920, 482] width 1039 height 680
click at [907, 464] on div "// Collect all checked cancellation reasons from the form const reasons = [ ] ;…" at bounding box center [920, 482] width 1039 height 680
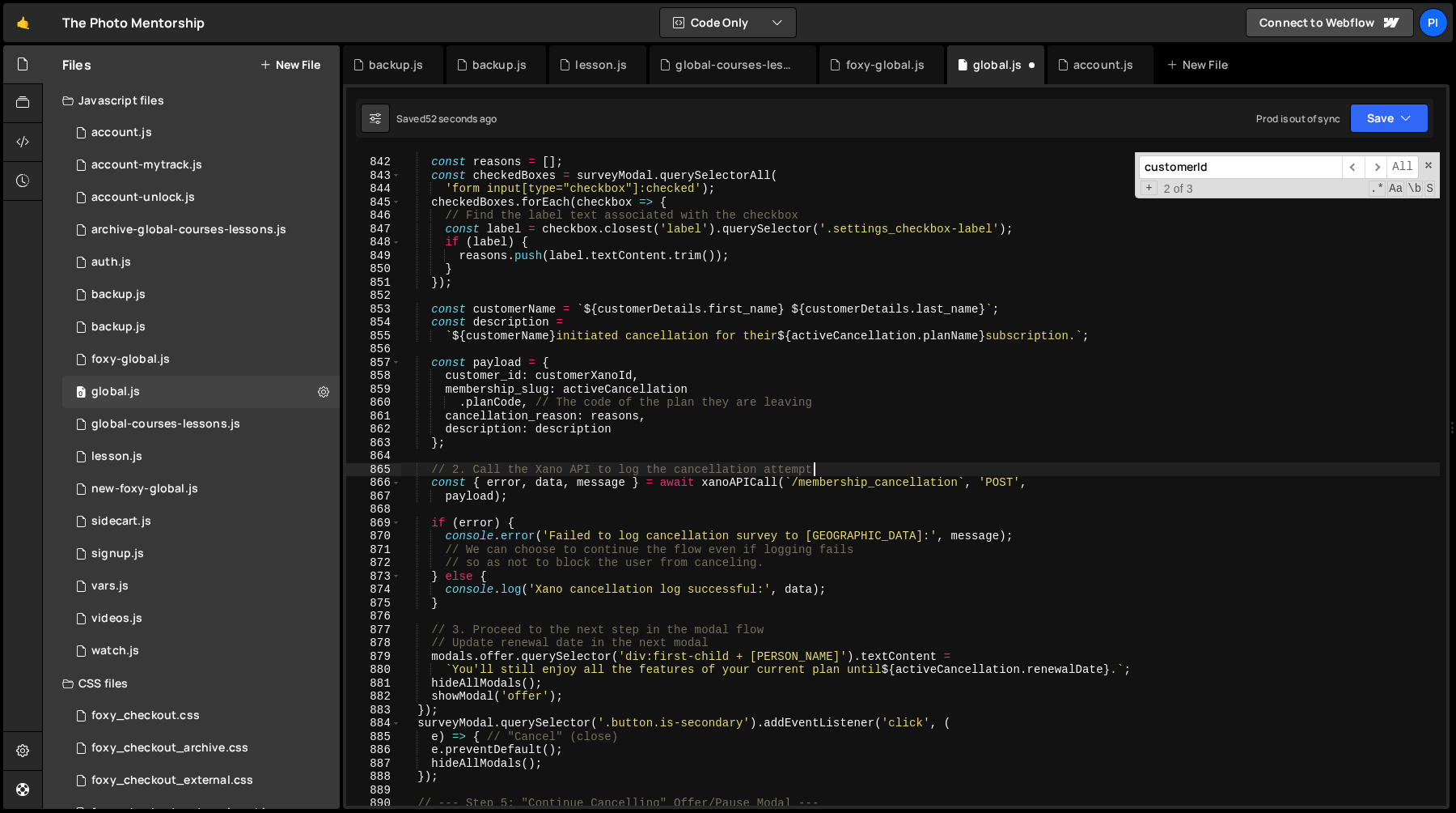
click at [944, 533] on div "// Collect all checked cancellation reasons from the form const reasons = [ ] ;…" at bounding box center [920, 482] width 1039 height 680
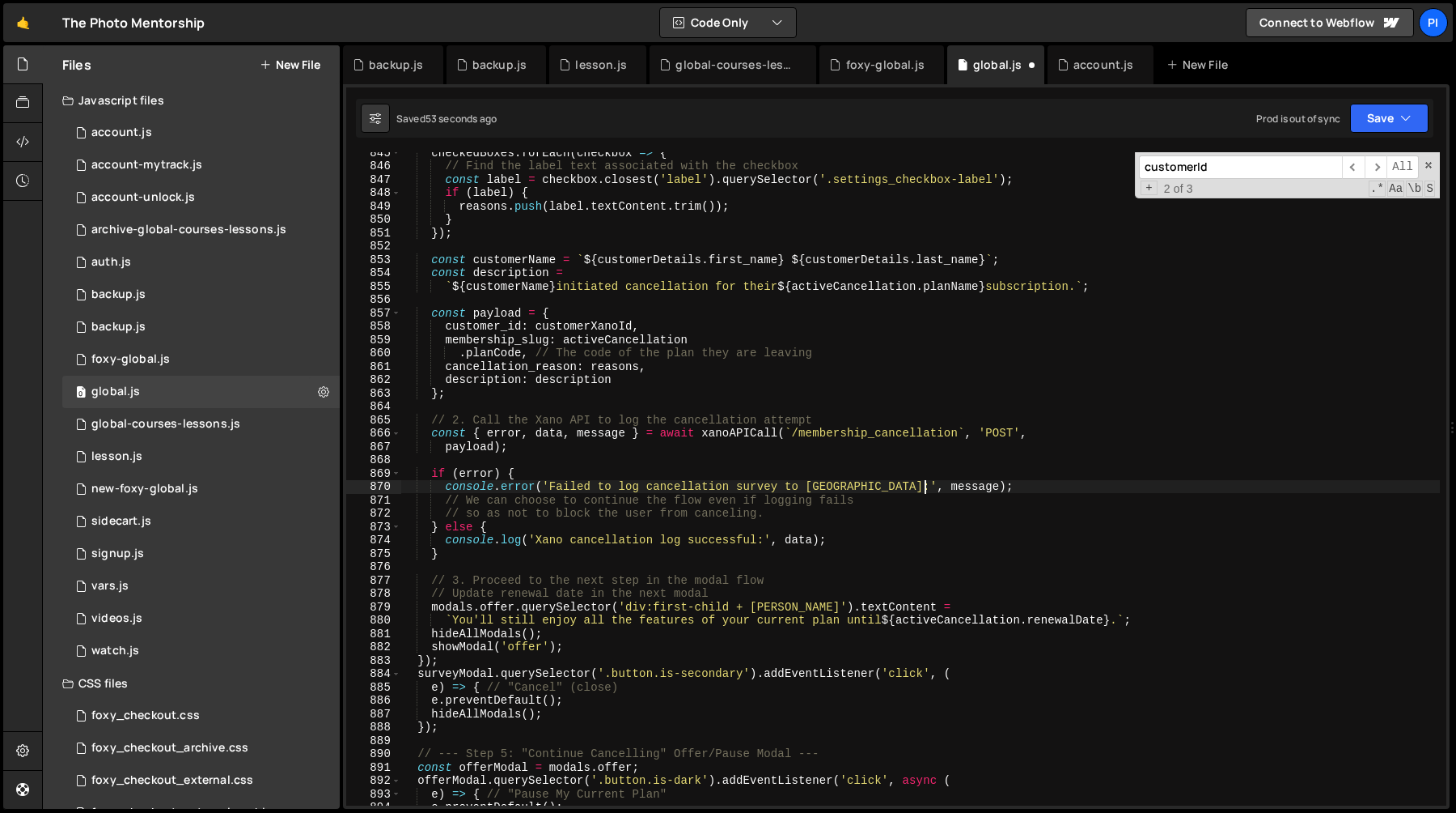
scroll to position [11584, 0]
click at [870, 538] on div "checkedBoxes . forEach ( checkbox => { // Find the label text associated with t…" at bounding box center [920, 486] width 1039 height 680
click at [827, 527] on div "checkedBoxes . forEach ( checkbox => { // Find the label text associated with t…" at bounding box center [920, 486] width 1039 height 680
type textarea "// console.log('Xano cancellation log successful:', data);"
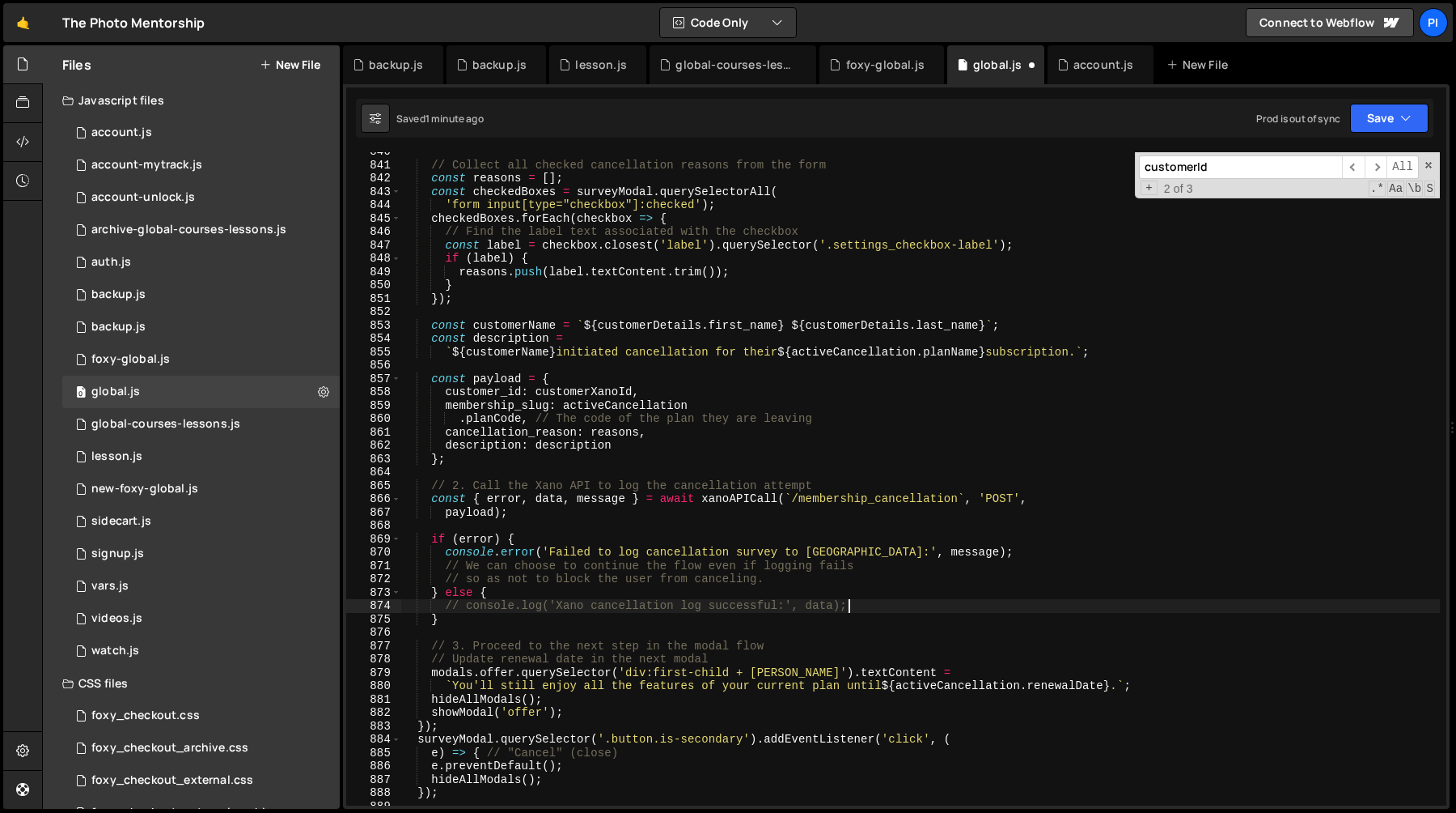
scroll to position [11518, 0]
